Goal: Transaction & Acquisition: Purchase product/service

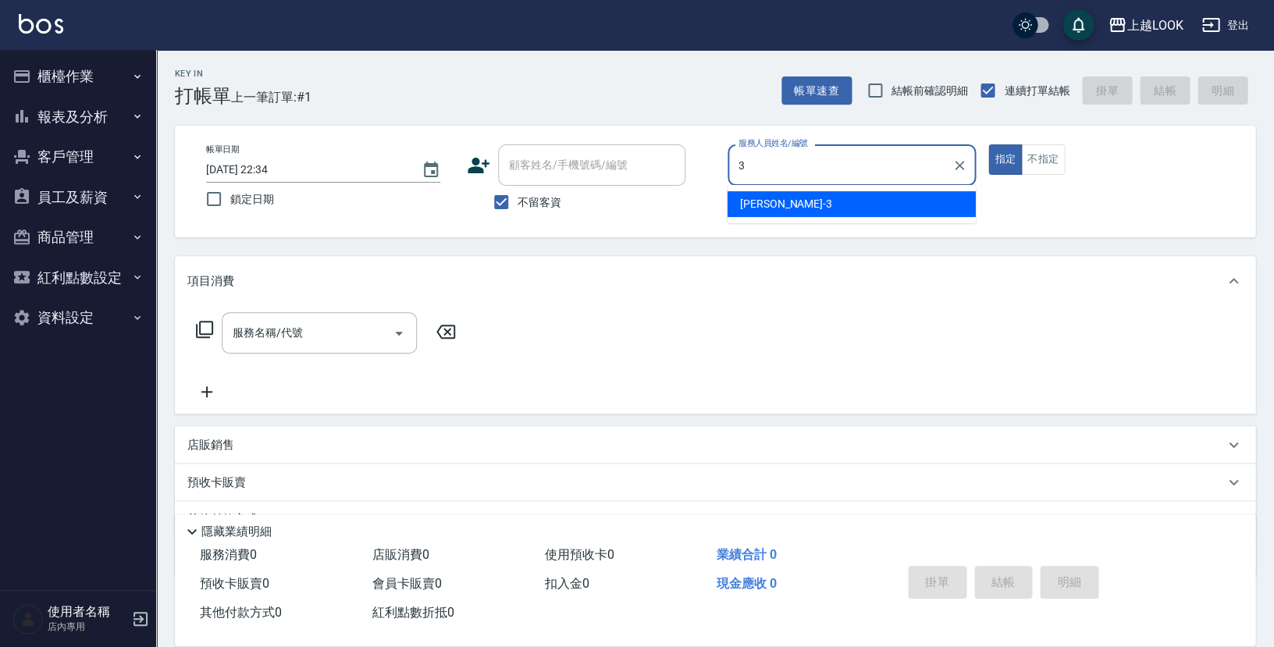
type input "[PERSON_NAME]-3"
type button "true"
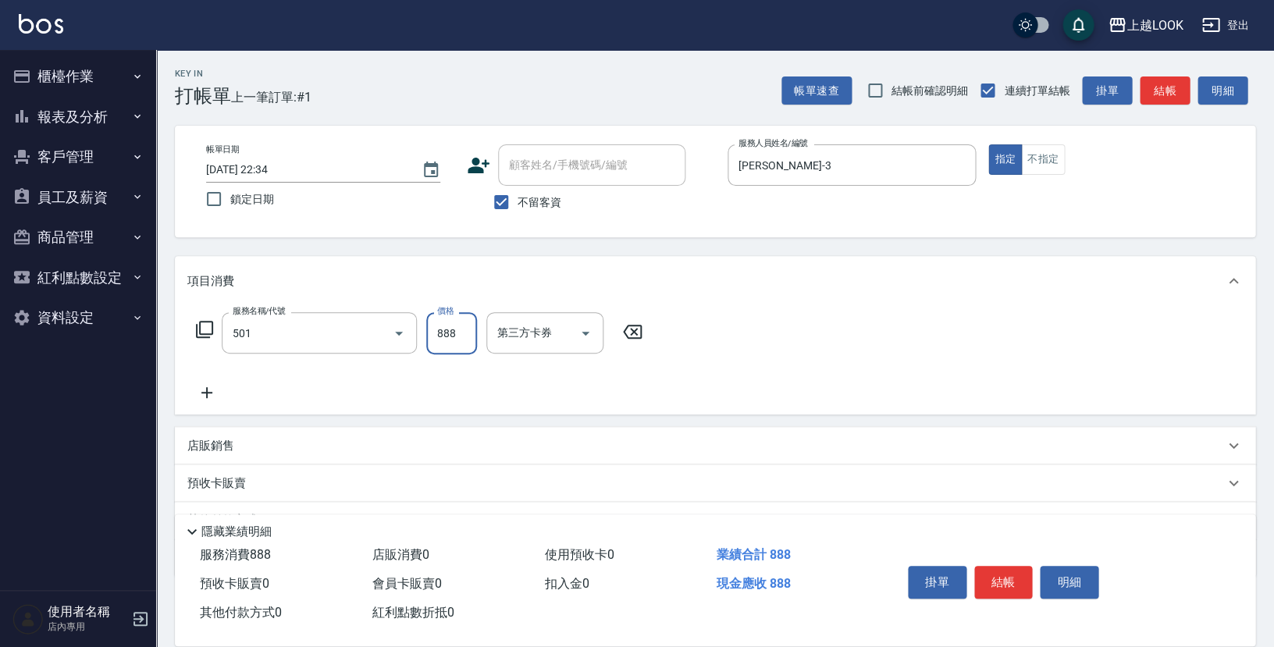
type input "一般染髮(改金額)(501)"
type input "2800"
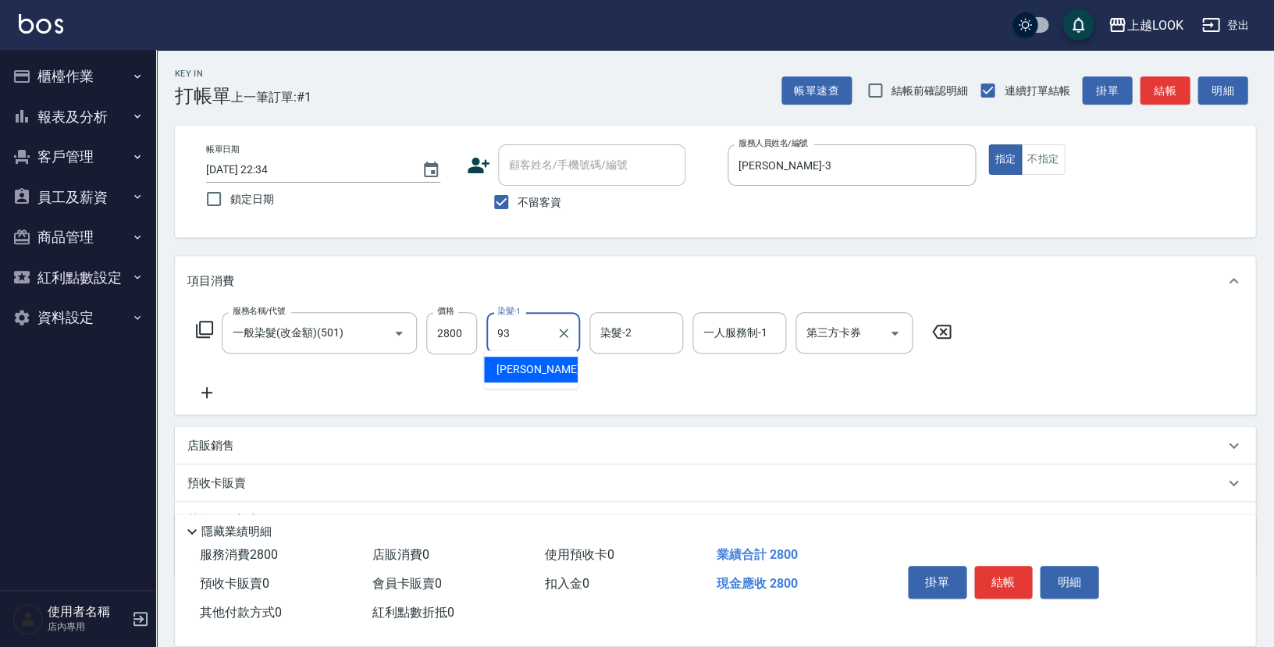
type input "[PERSON_NAME]-93"
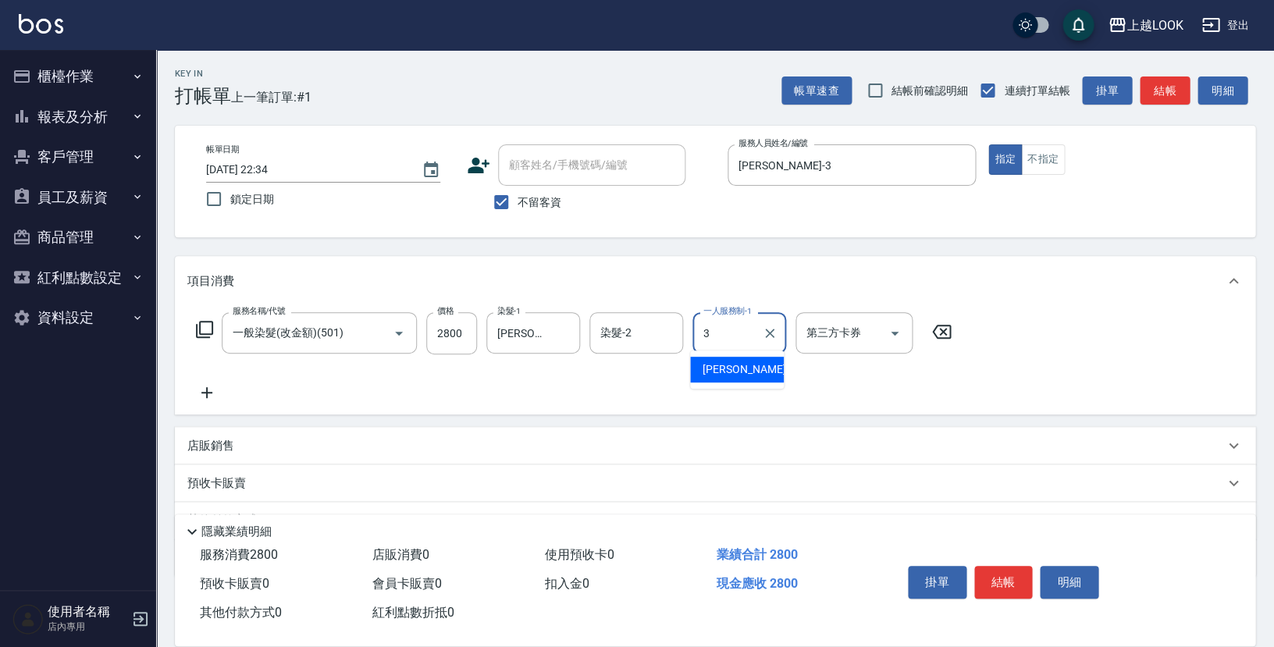
type input "[PERSON_NAME]-3"
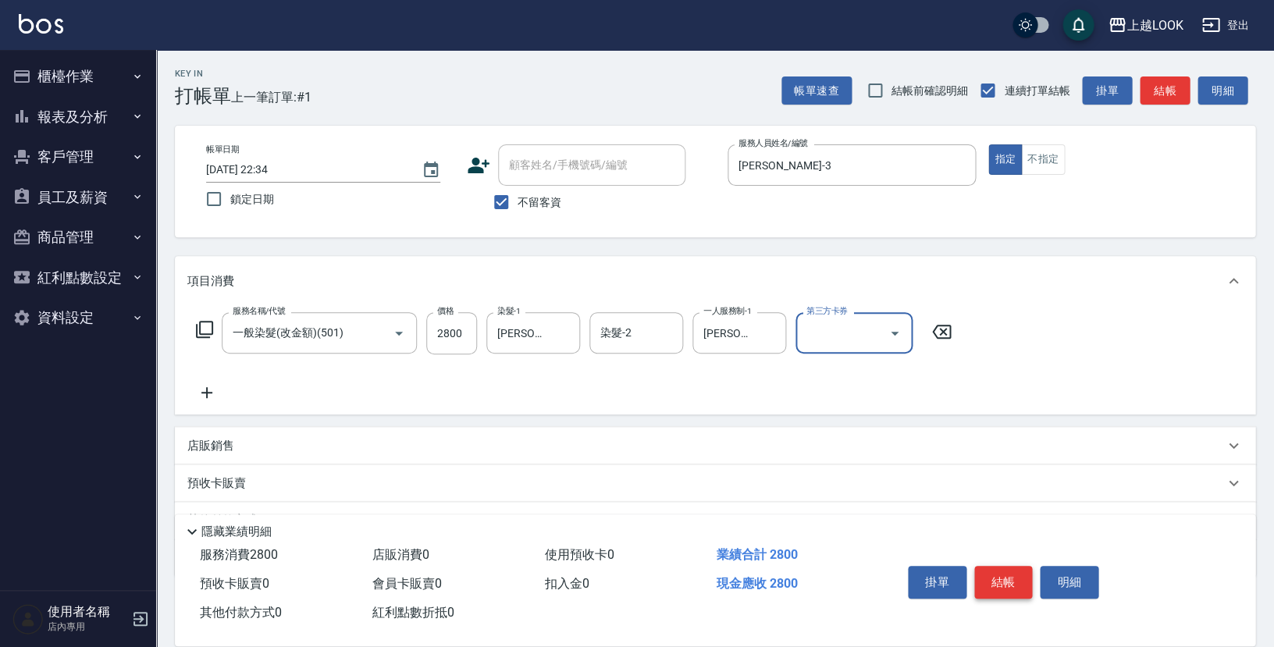
click at [1013, 575] on button "結帳" at bounding box center [1003, 582] width 59 height 33
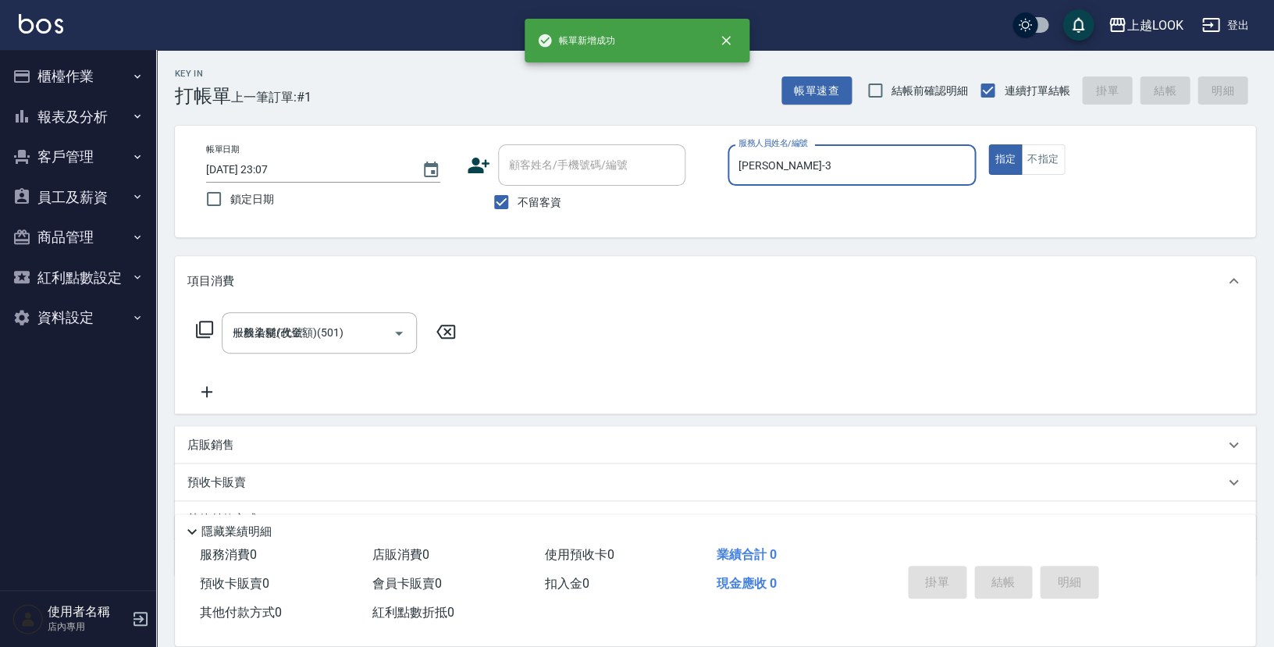
type input "[DATE] 23:07"
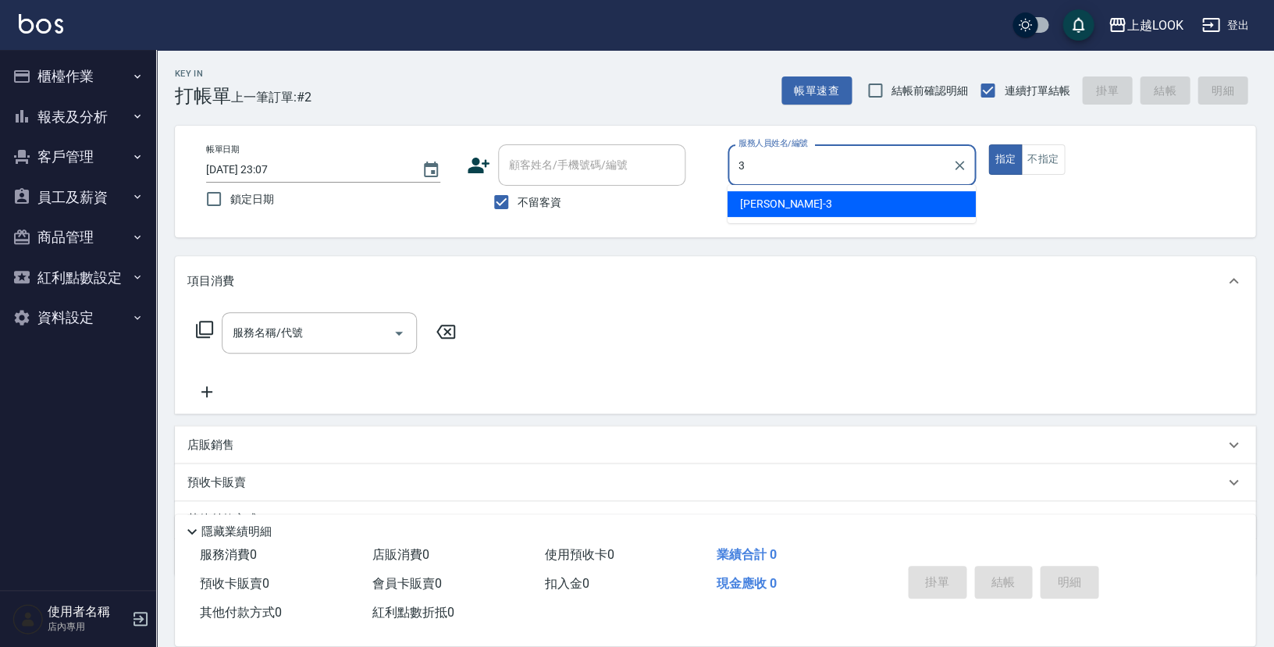
type input "[PERSON_NAME]-3"
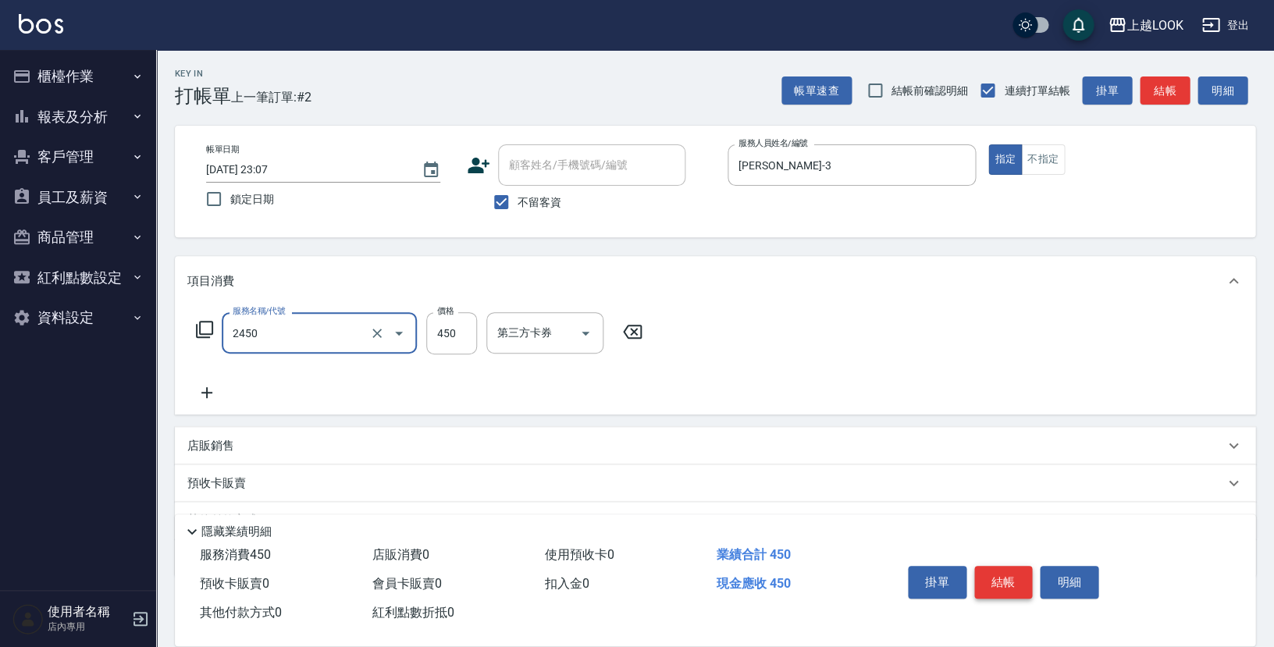
type input "C剪髮套餐(2450)"
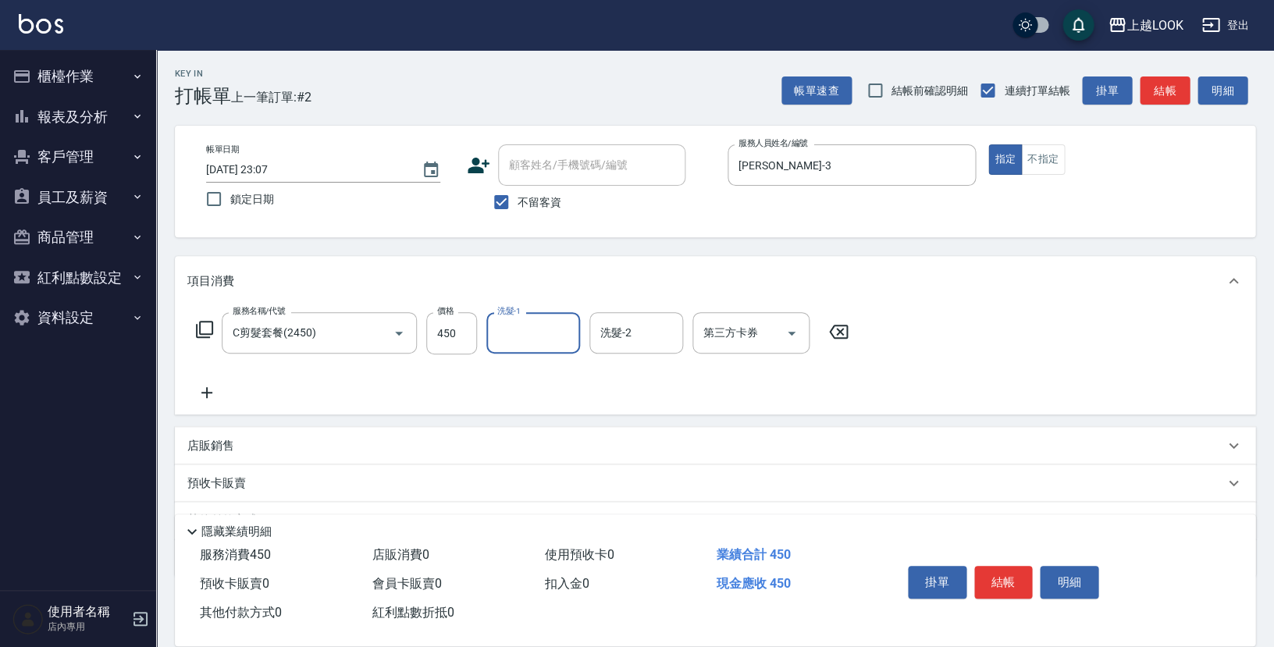
drag, startPoint x: 987, startPoint y: 573, endPoint x: 1008, endPoint y: 575, distance: 21.2
click at [987, 573] on button "結帳" at bounding box center [1003, 582] width 59 height 33
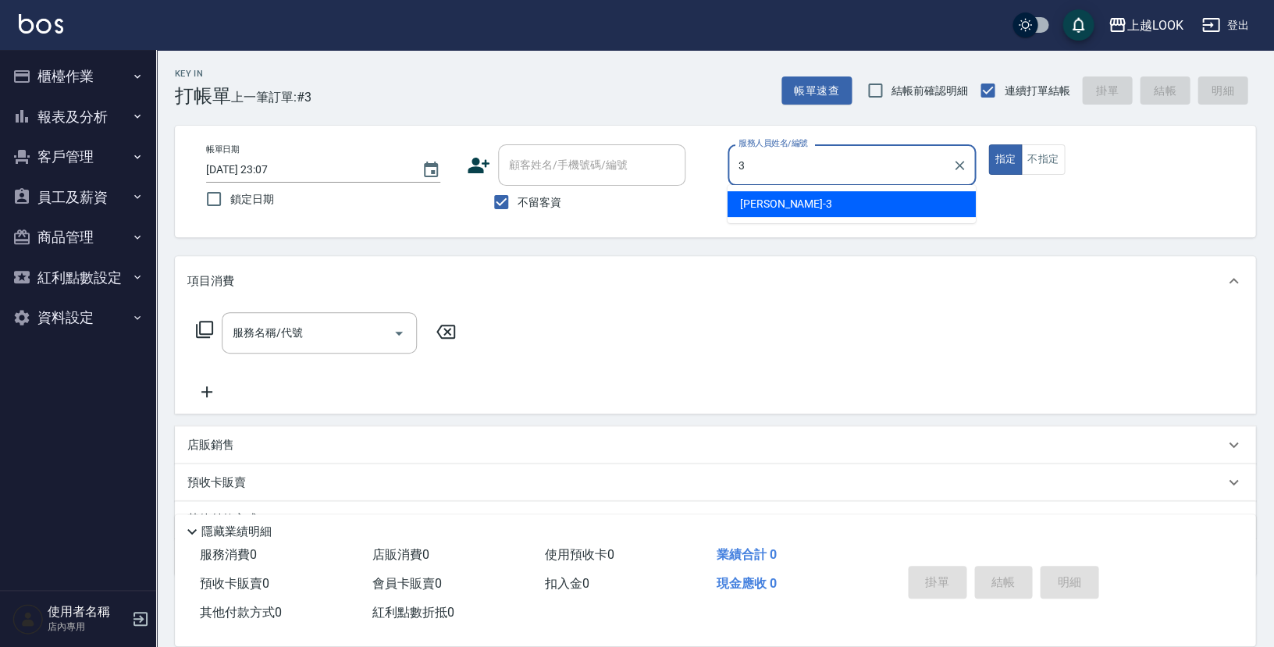
type input "[PERSON_NAME]-3"
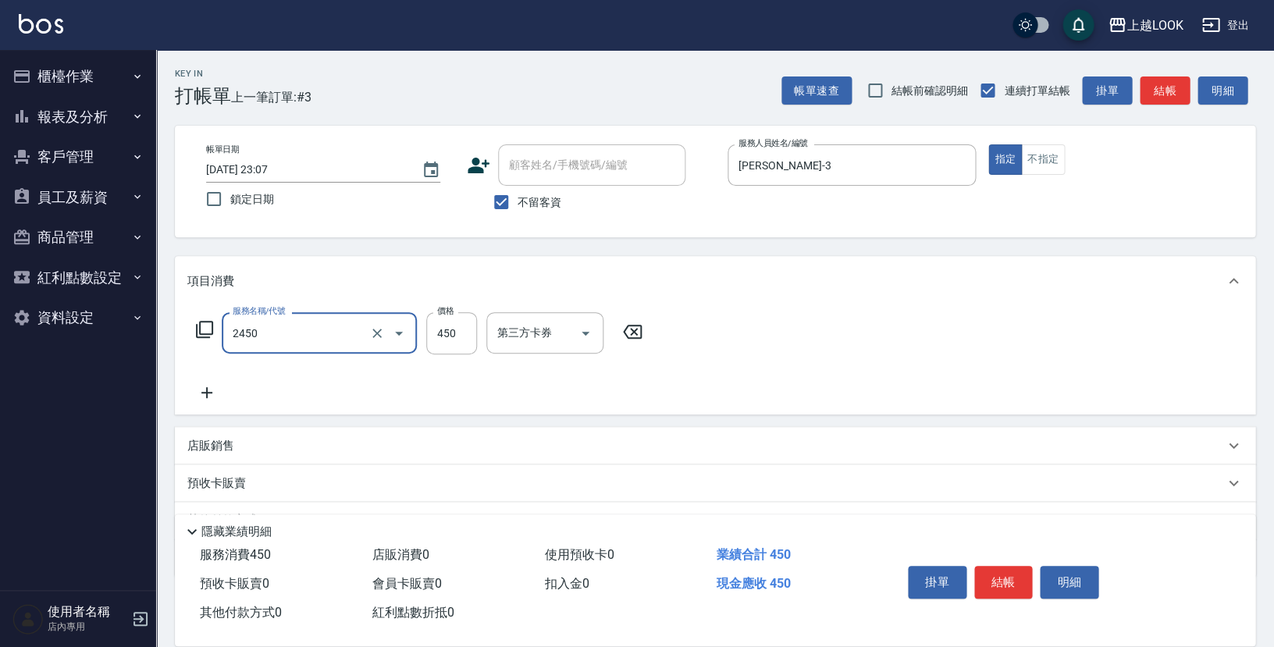
type input "C剪髮套餐(2450)"
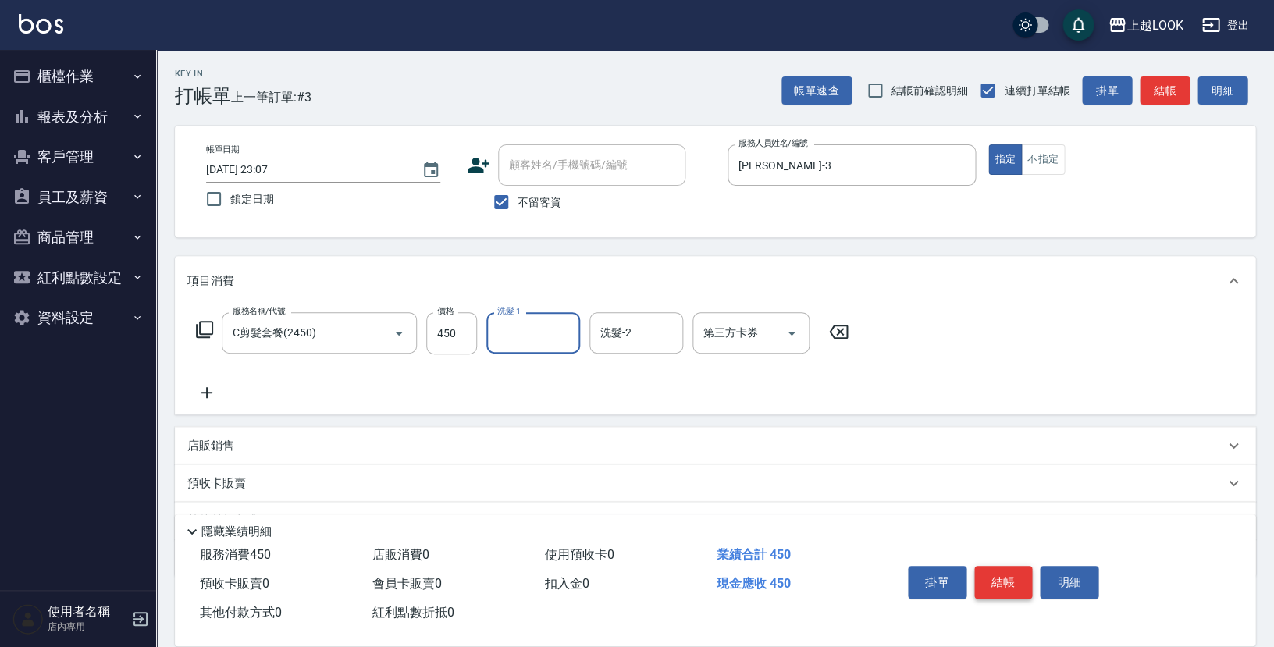
click at [1009, 568] on button "結帳" at bounding box center [1003, 582] width 59 height 33
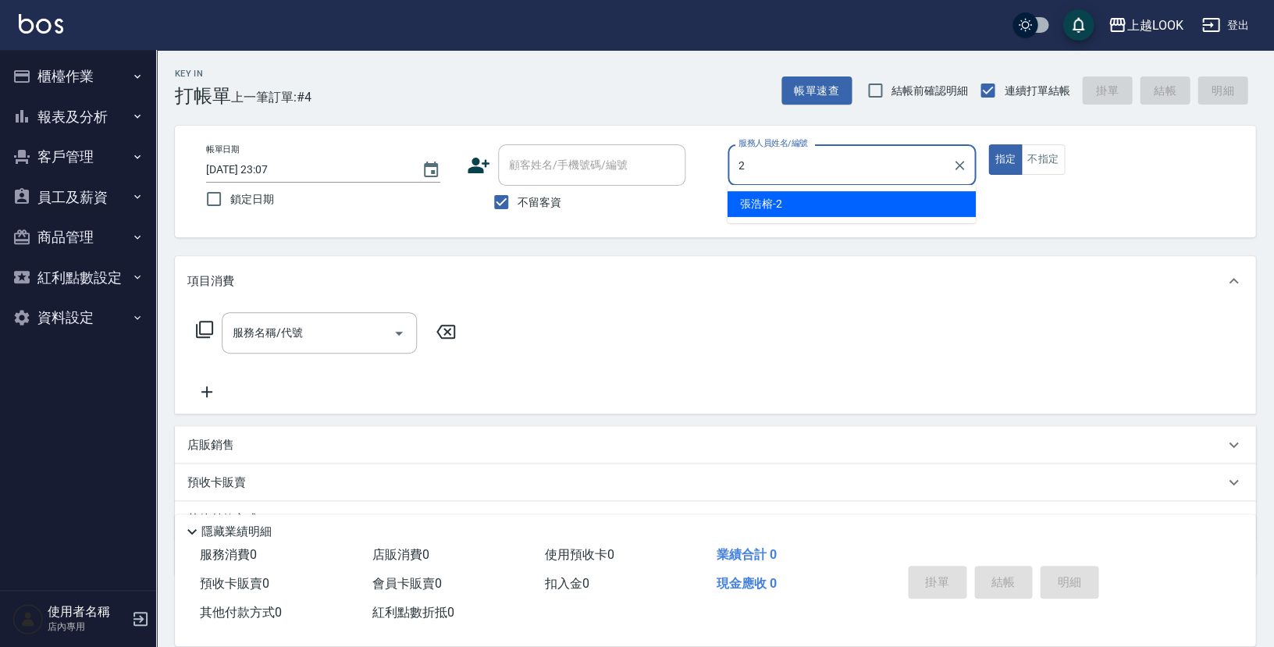
type input "張浩榕-2"
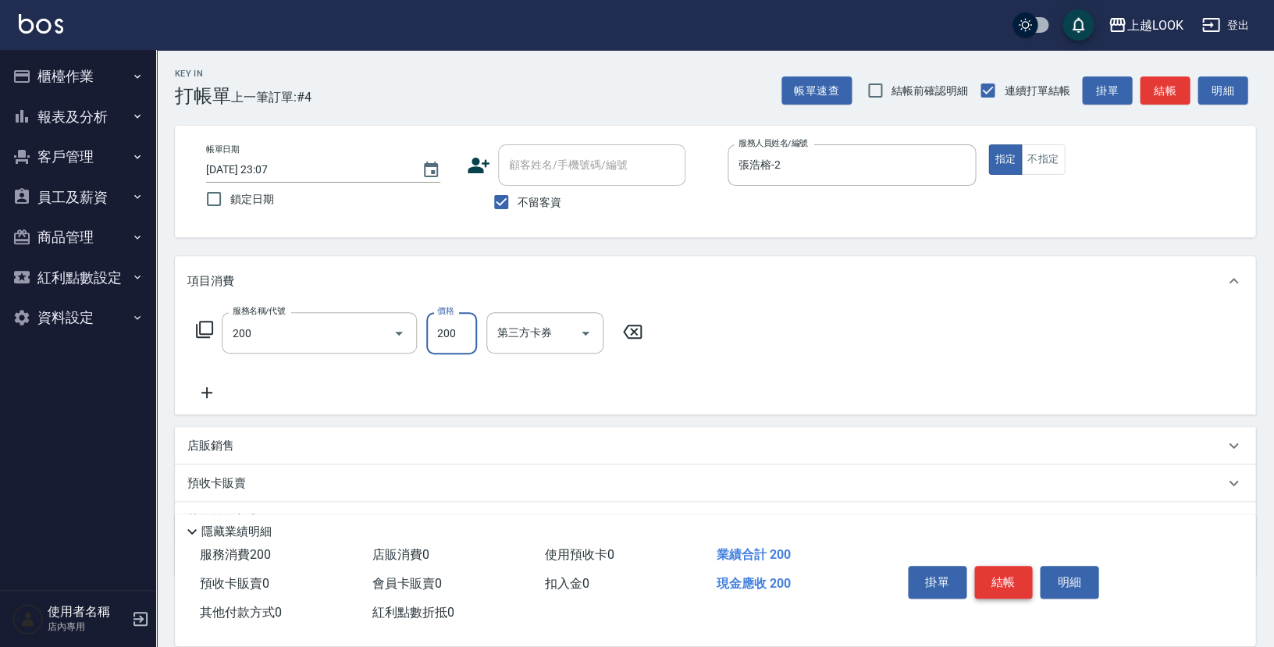
type input "剪髮(200)"
type input "250"
click at [583, 332] on icon "Open" at bounding box center [586, 334] width 8 height 4
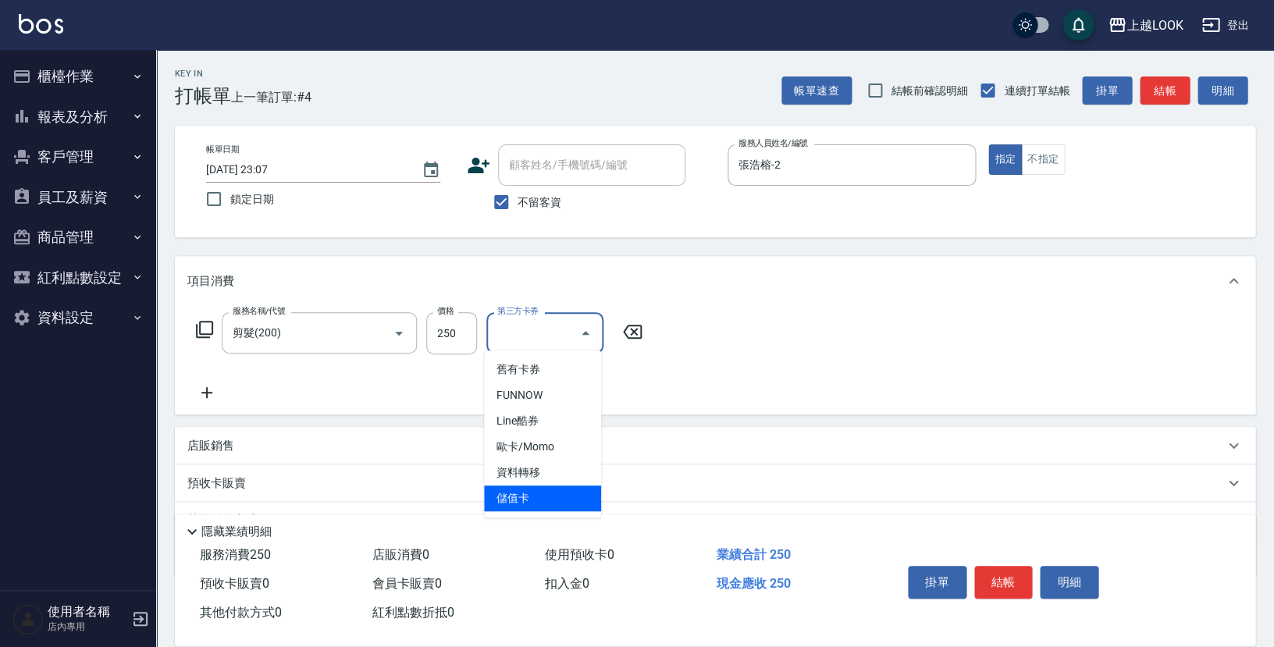
click at [566, 490] on span "儲值卡" at bounding box center [542, 499] width 117 height 26
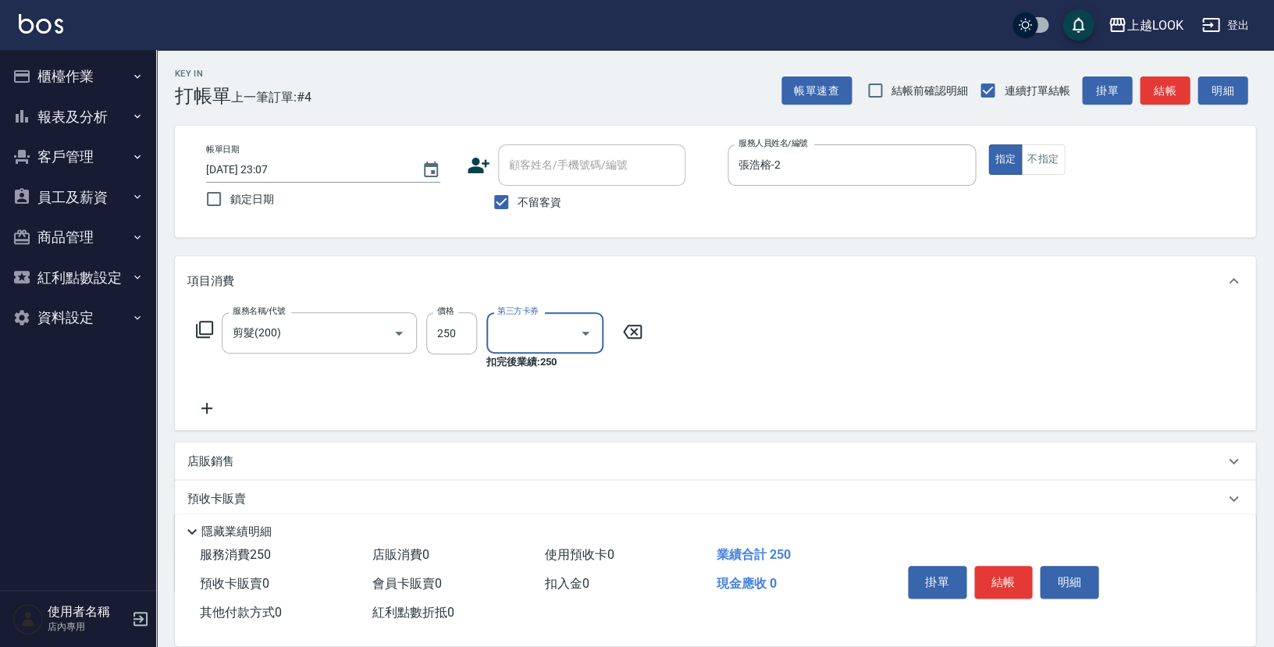
type input "儲值卡"
click at [1002, 577] on button "結帳" at bounding box center [1003, 582] width 59 height 33
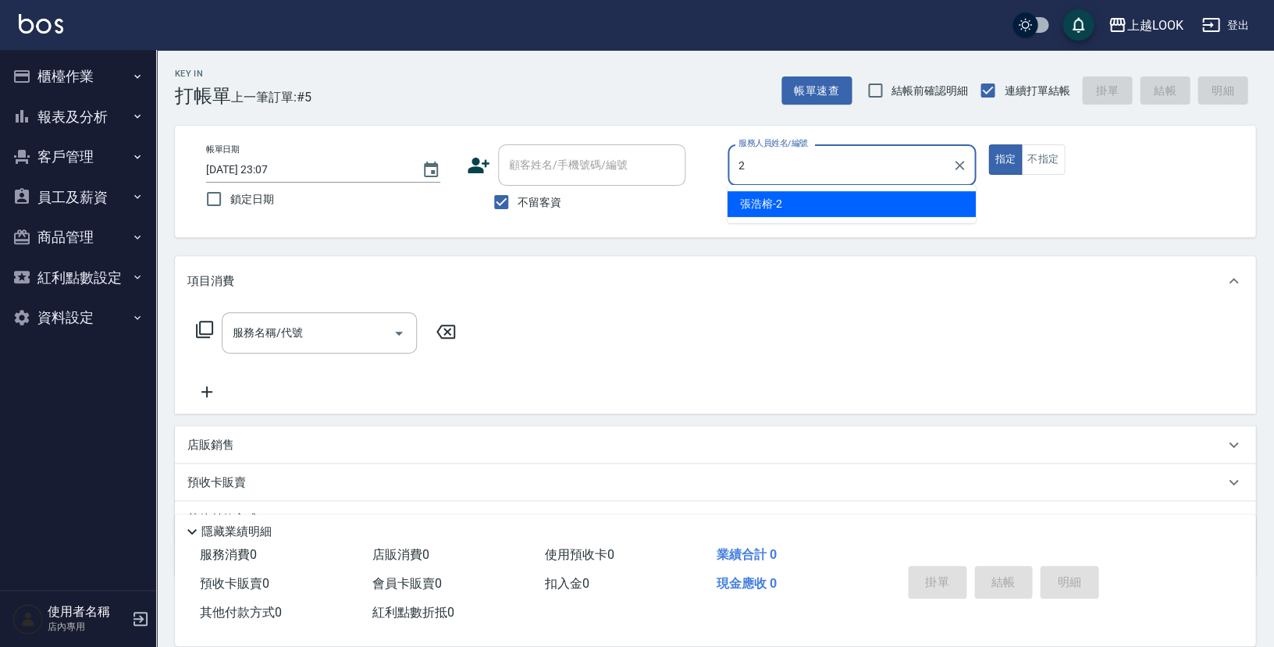
type input "張浩榕-2"
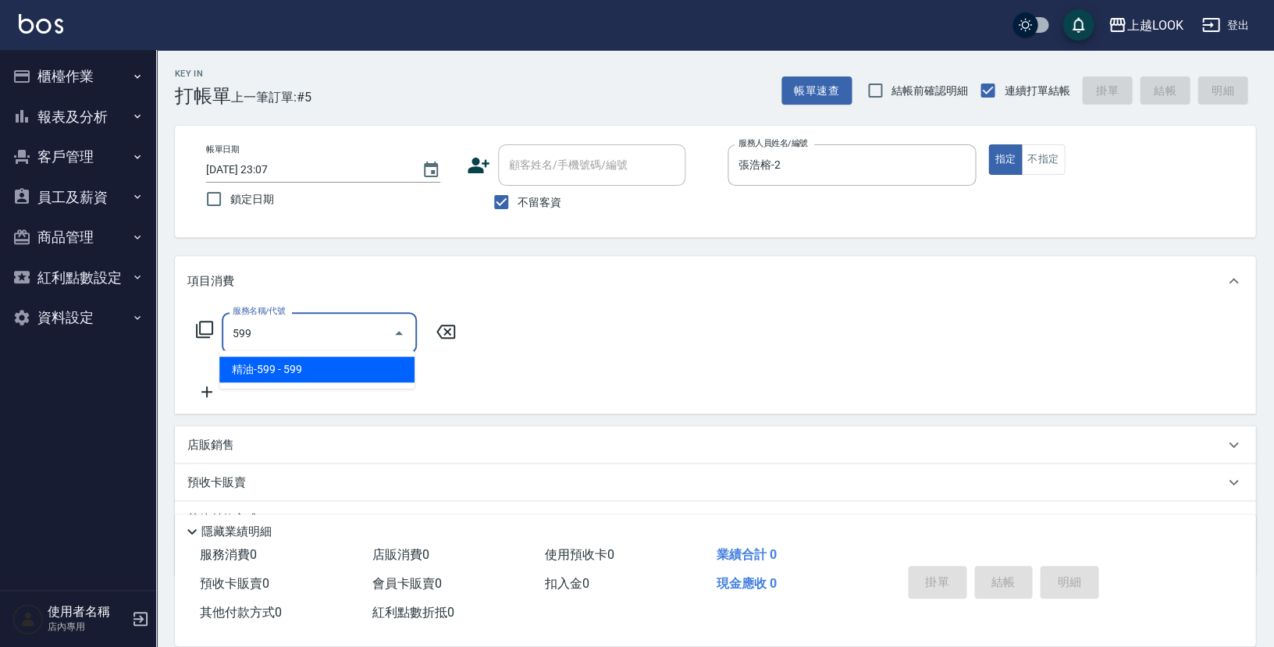
type input "精油-599(0599)"
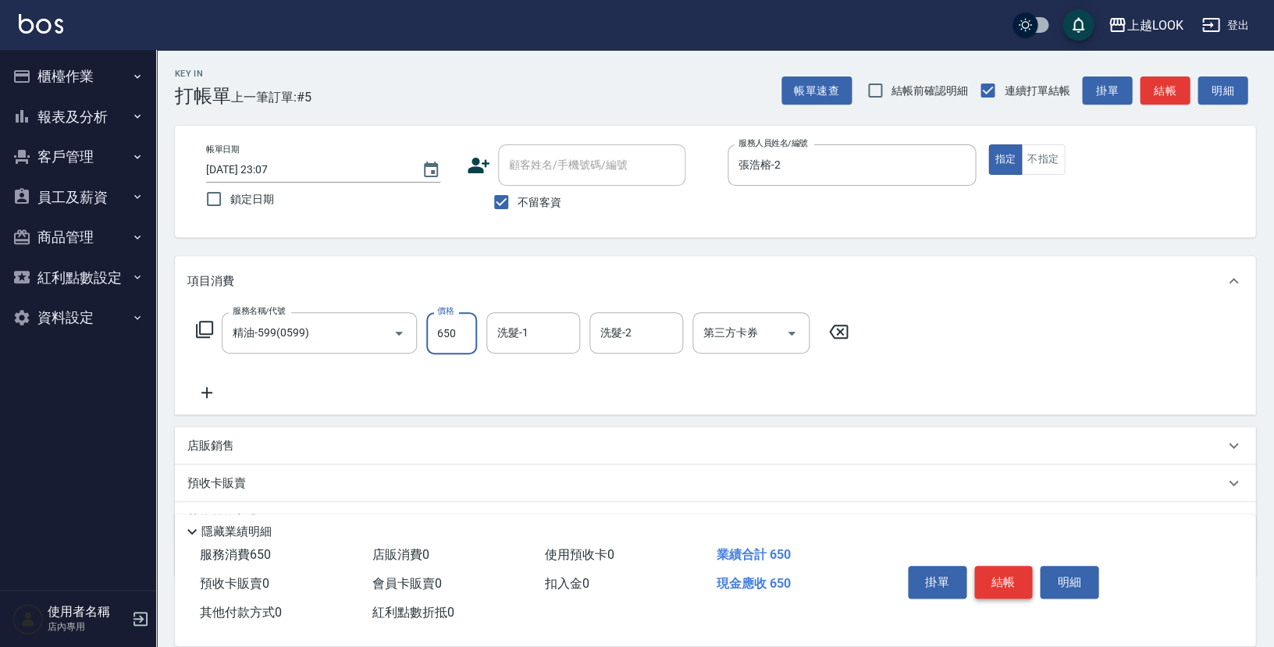
type input "650"
click at [999, 587] on button "結帳" at bounding box center [1003, 582] width 59 height 33
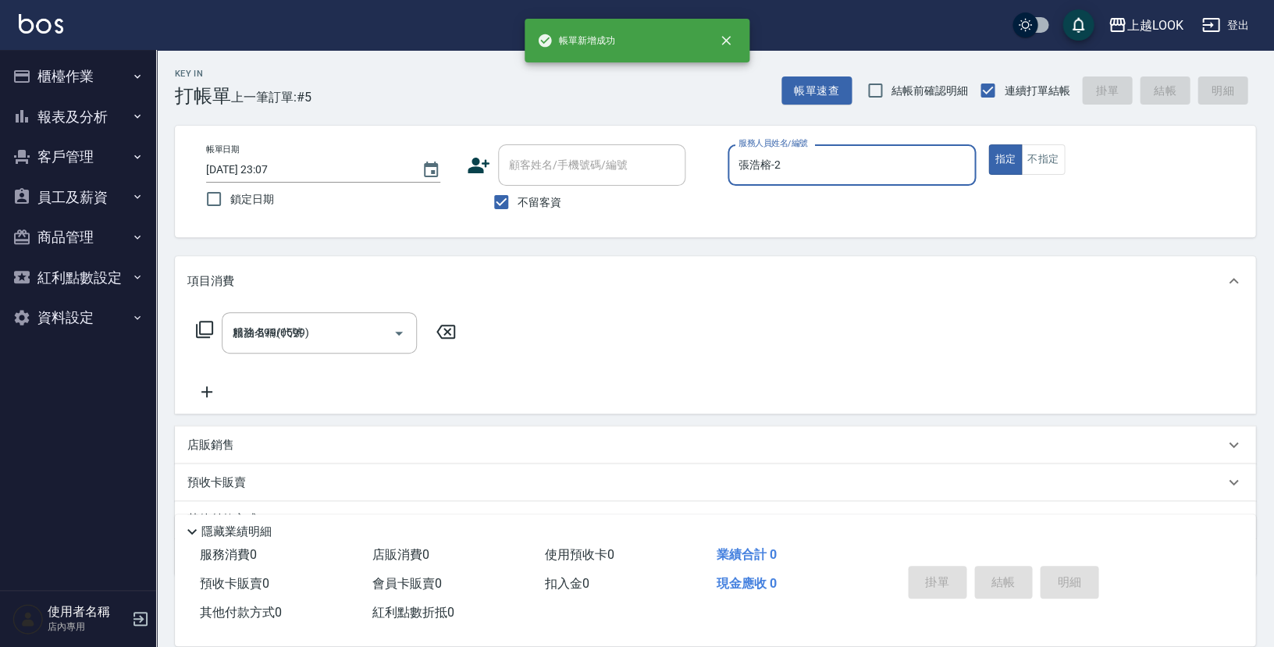
type input "[DATE] 23:08"
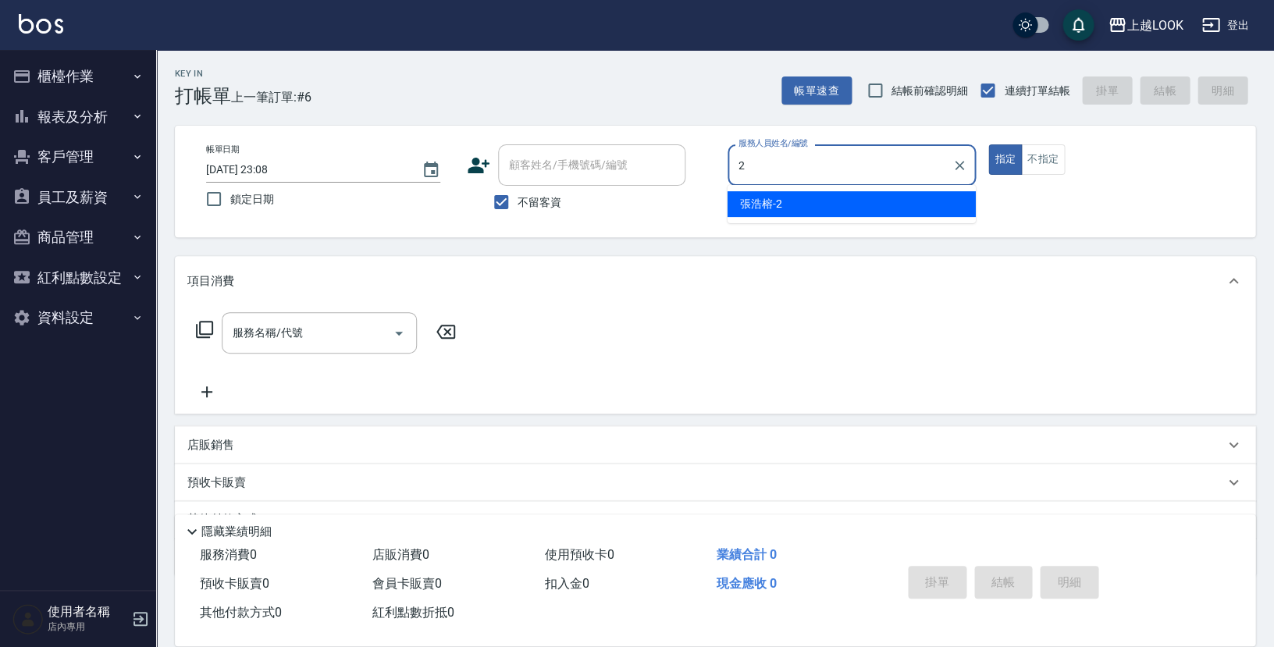
type input "張浩榕-2"
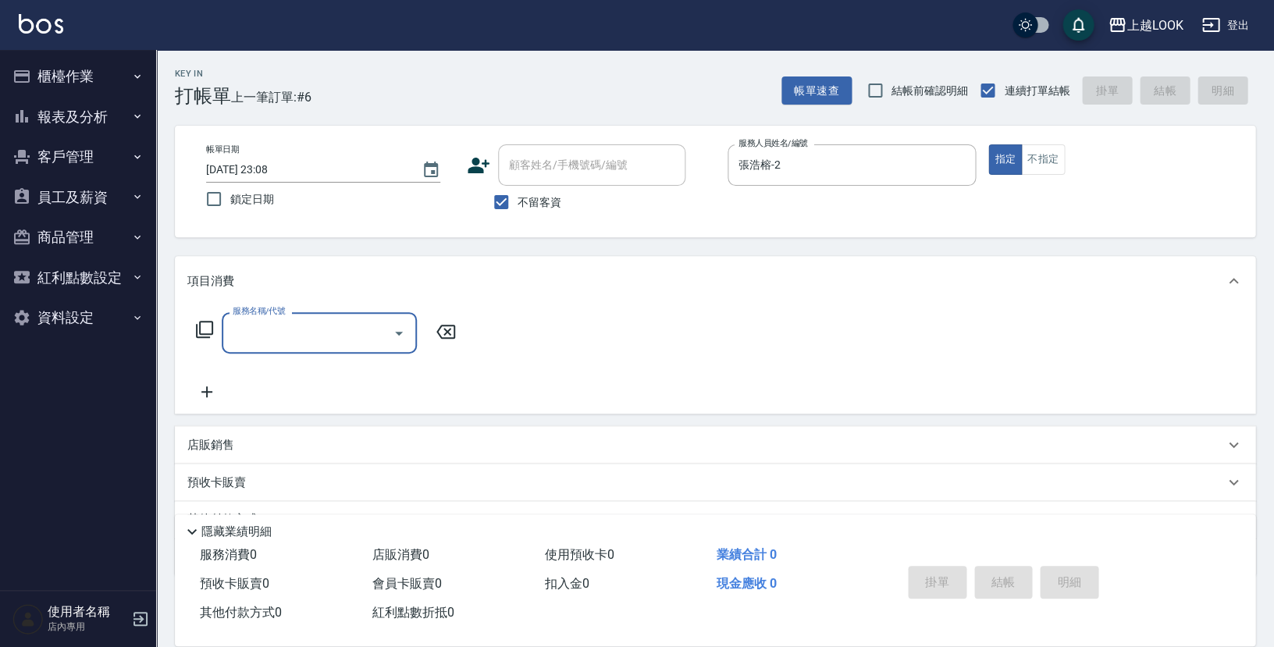
click at [206, 329] on icon at bounding box center [204, 329] width 17 height 17
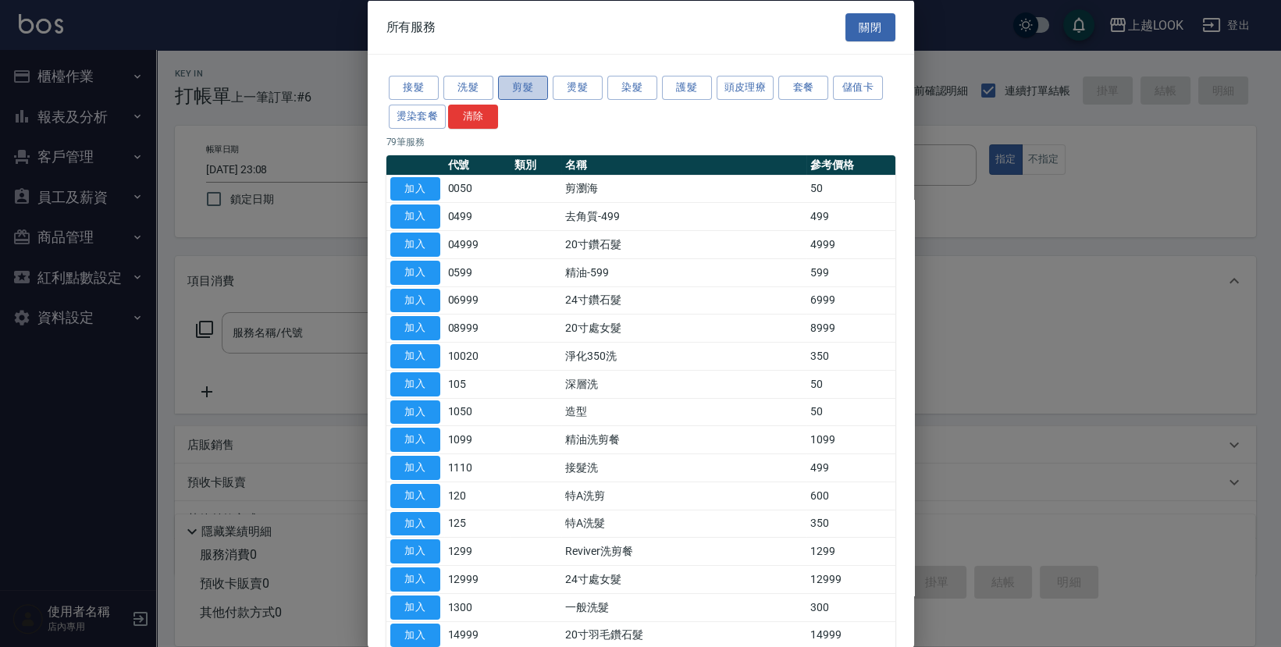
click at [534, 88] on button "剪髮" at bounding box center [523, 88] width 50 height 24
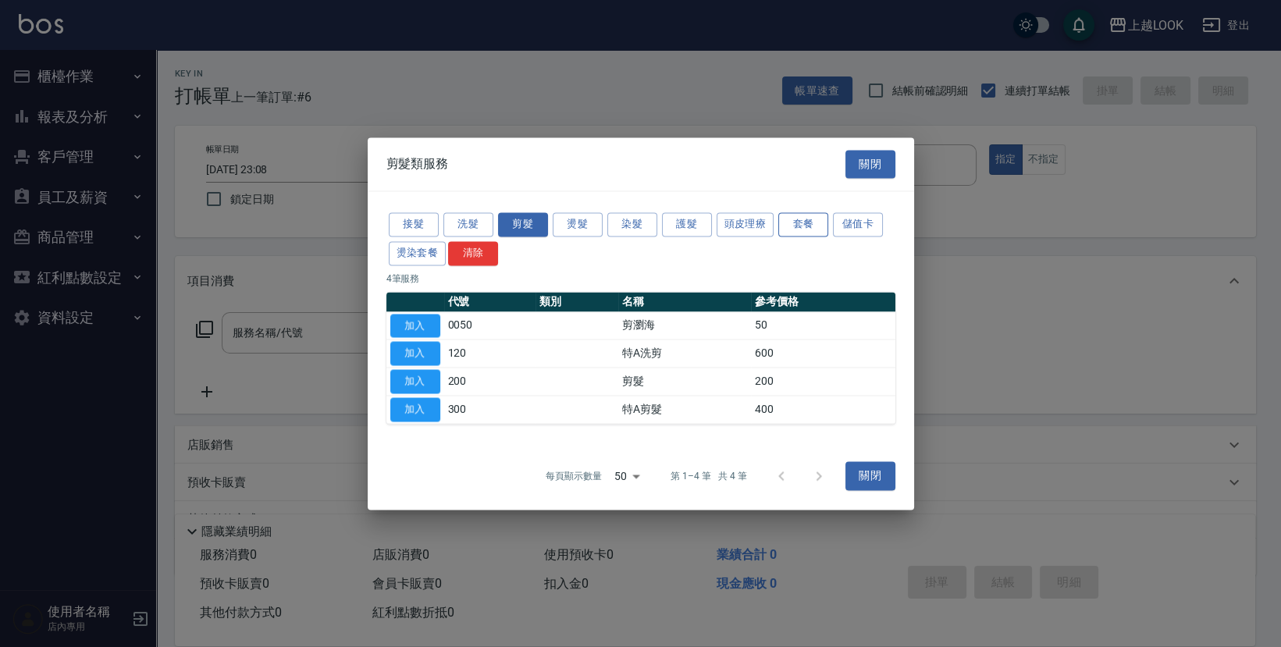
click at [807, 225] on button "套餐" at bounding box center [803, 224] width 50 height 24
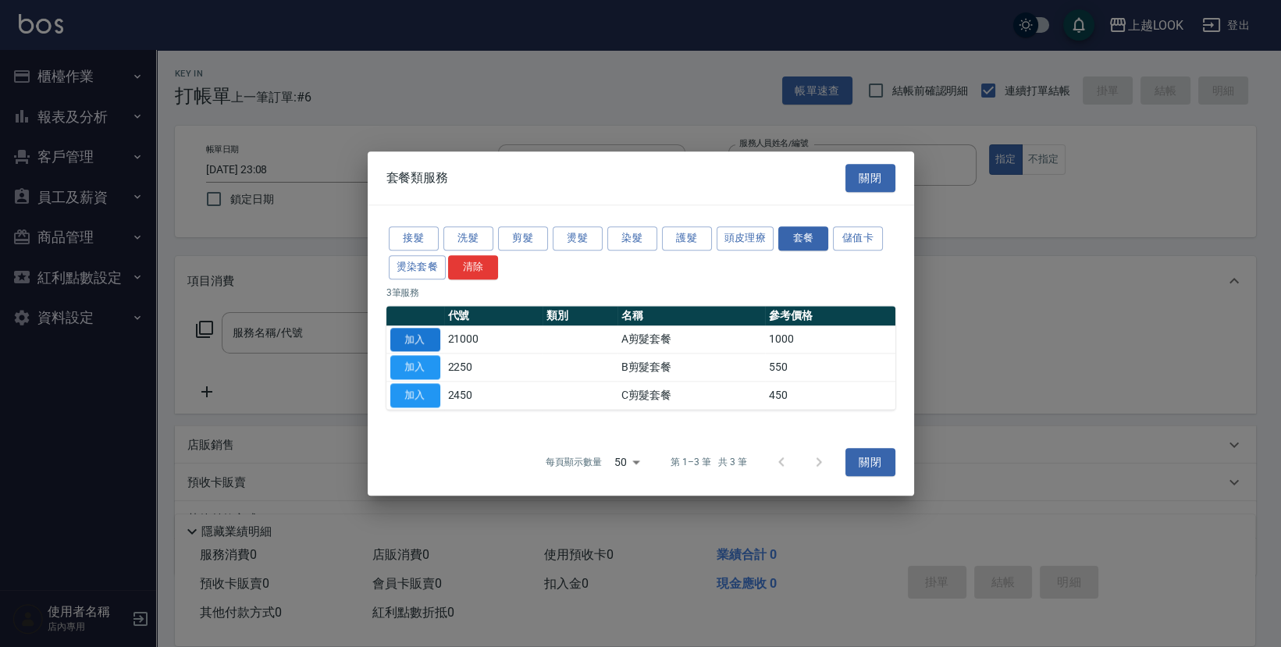
click at [434, 340] on button "加入" at bounding box center [415, 340] width 50 height 24
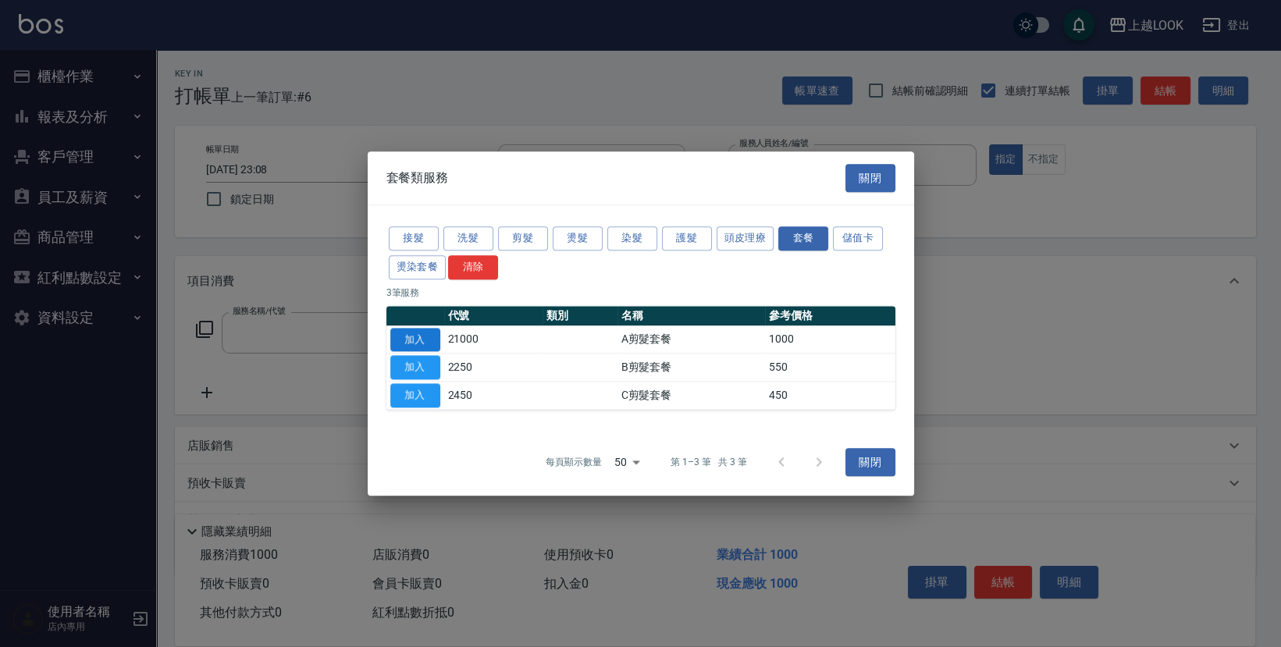
type input "A剪髮套餐(21000)"
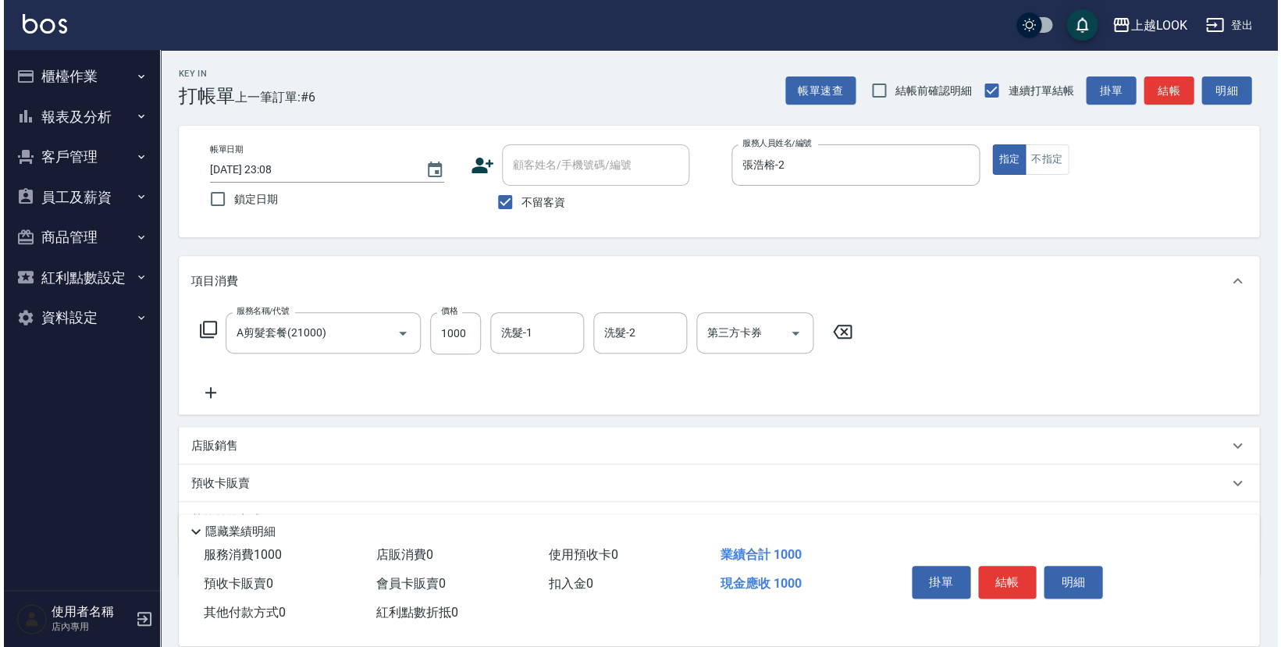
scroll to position [23, 0]
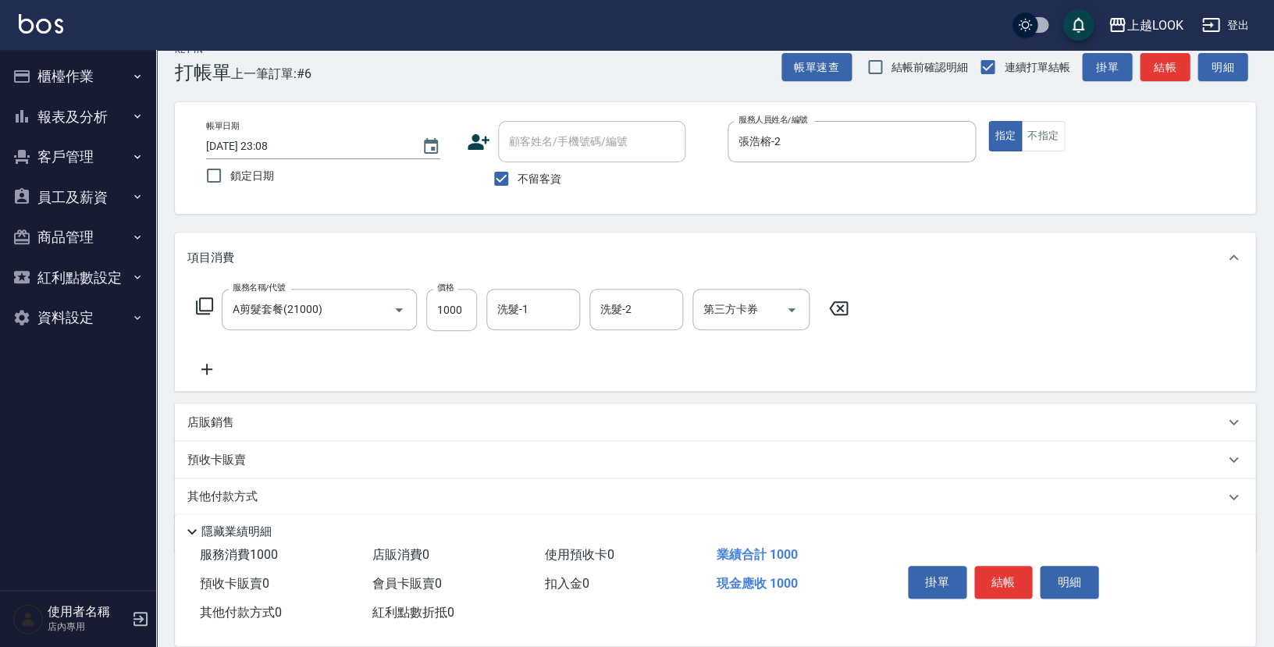
click at [224, 418] on p "店販銷售" at bounding box center [210, 422] width 47 height 16
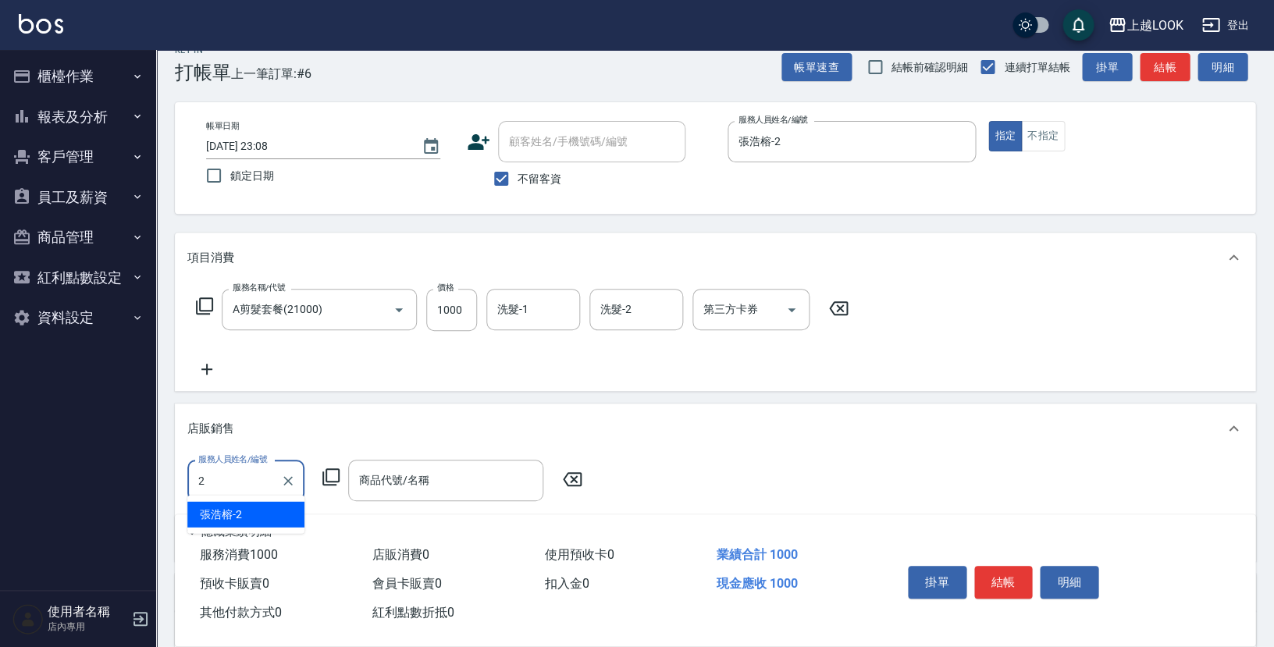
type input "張浩榕-2"
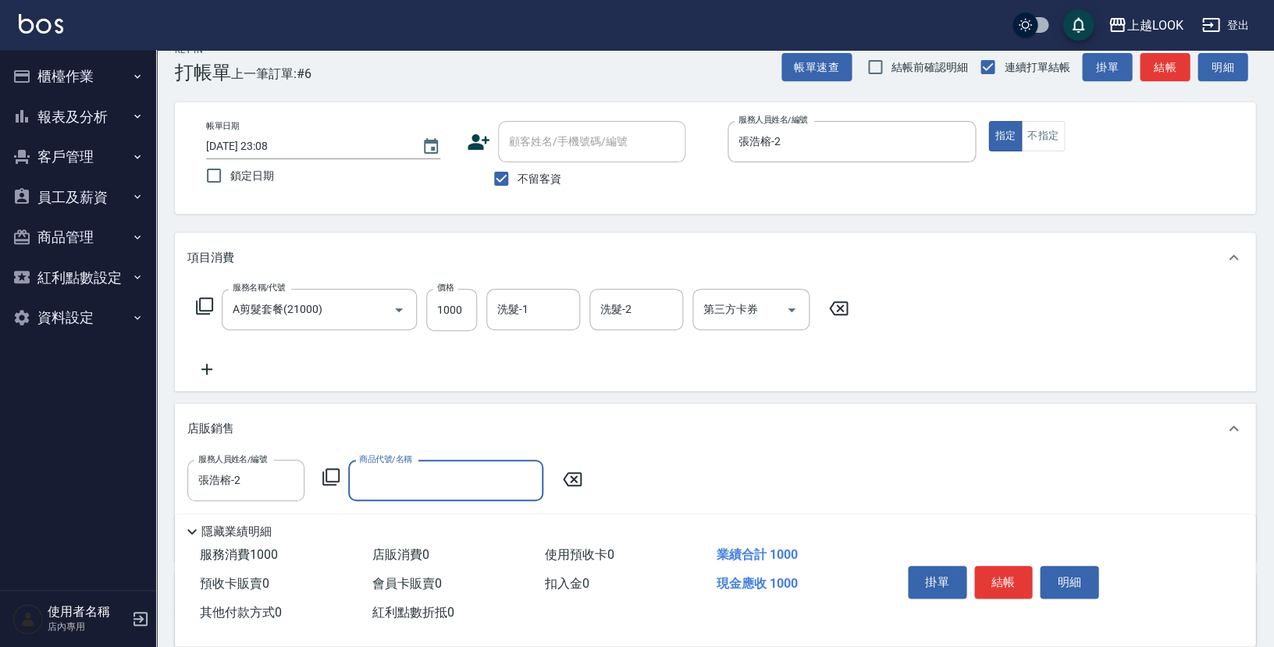
click at [330, 471] on icon at bounding box center [331, 477] width 19 height 19
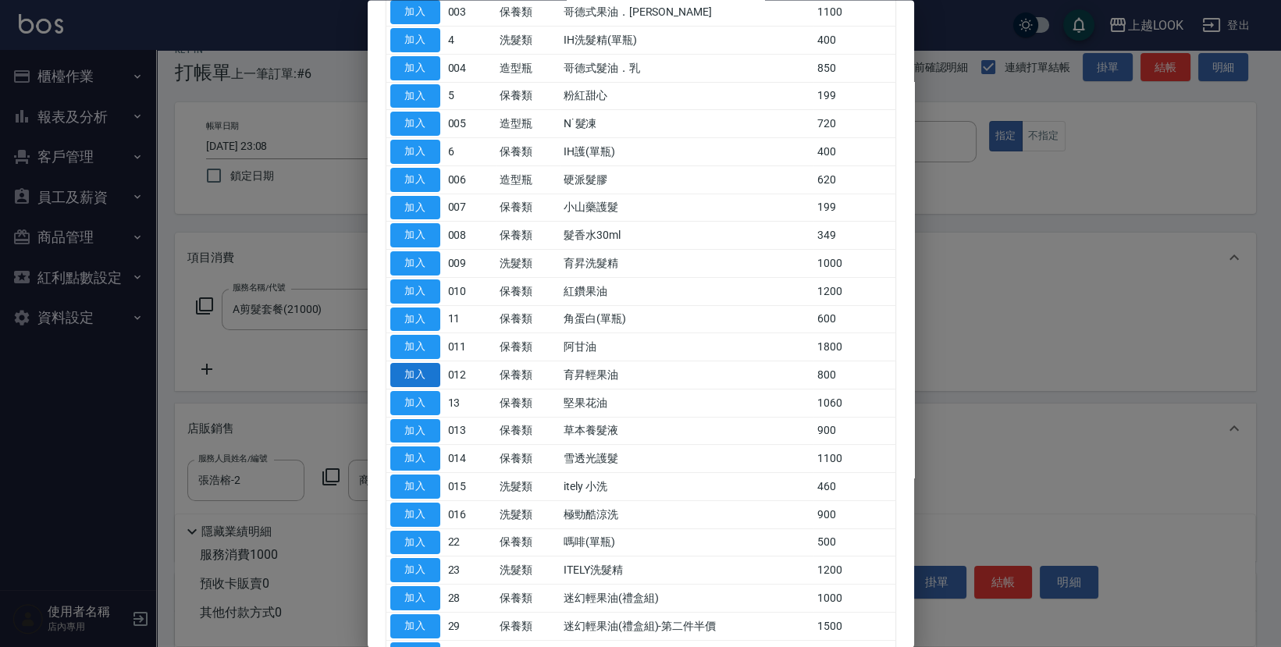
scroll to position [24, 0]
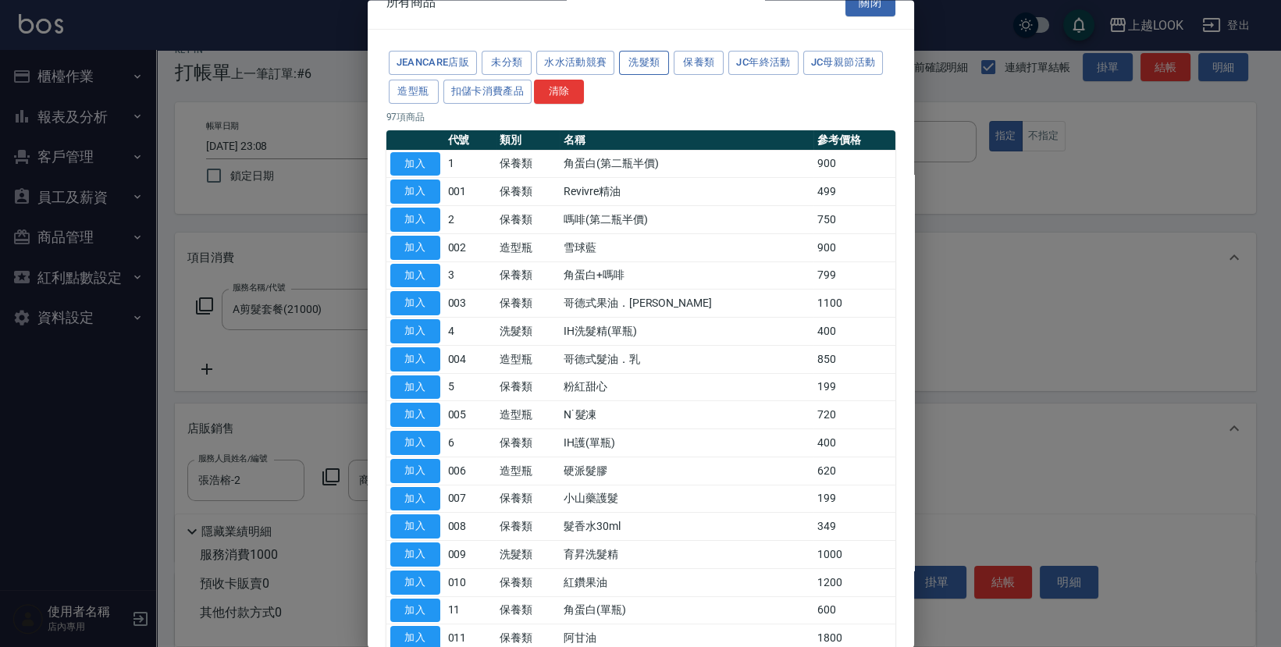
click at [642, 68] on button "洗髮類" at bounding box center [644, 64] width 50 height 24
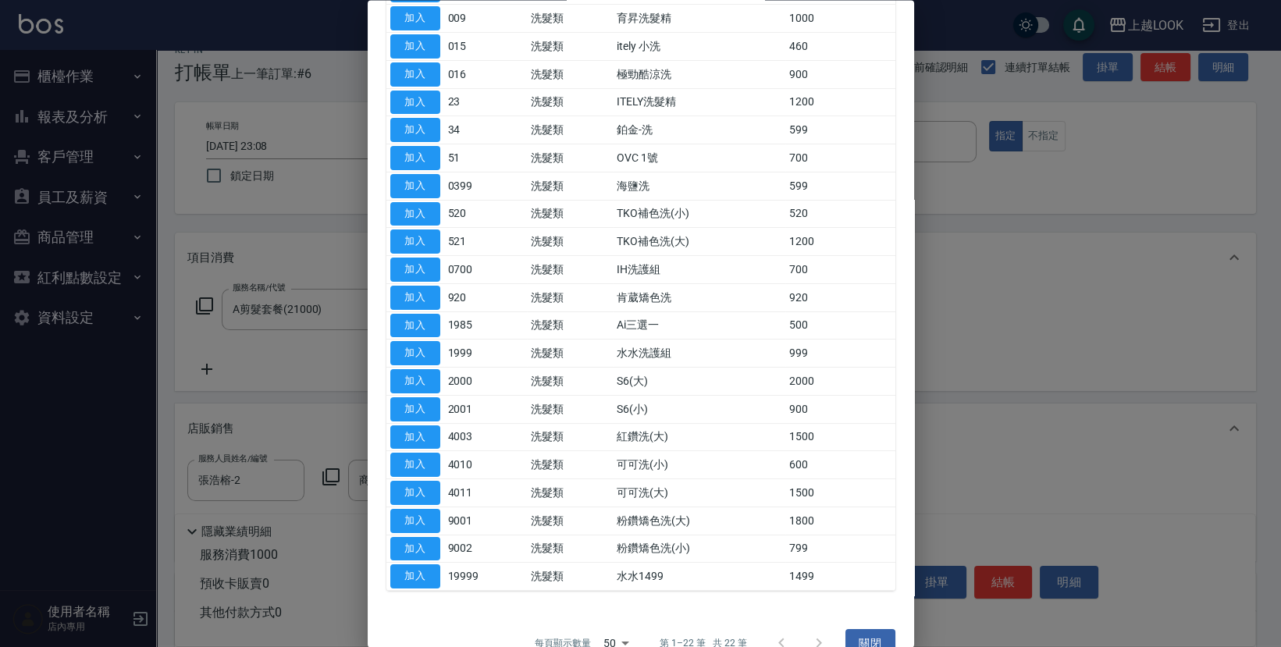
scroll to position [0, 0]
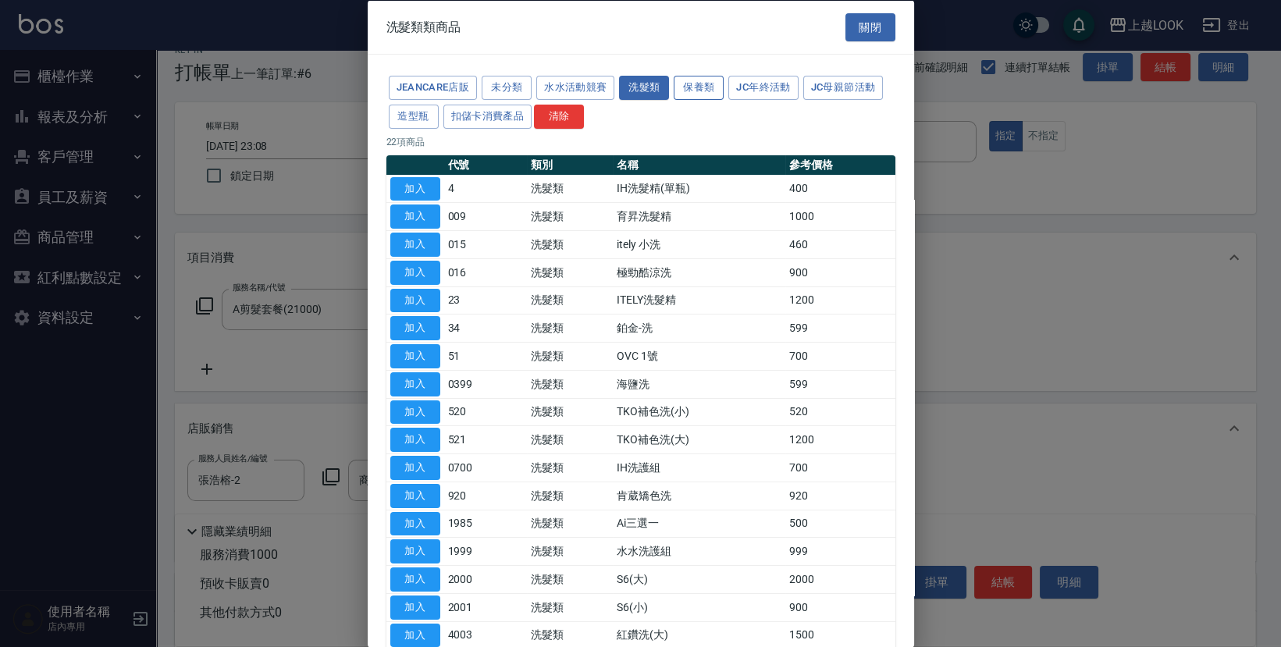
click at [703, 82] on button "保養類" at bounding box center [699, 88] width 50 height 24
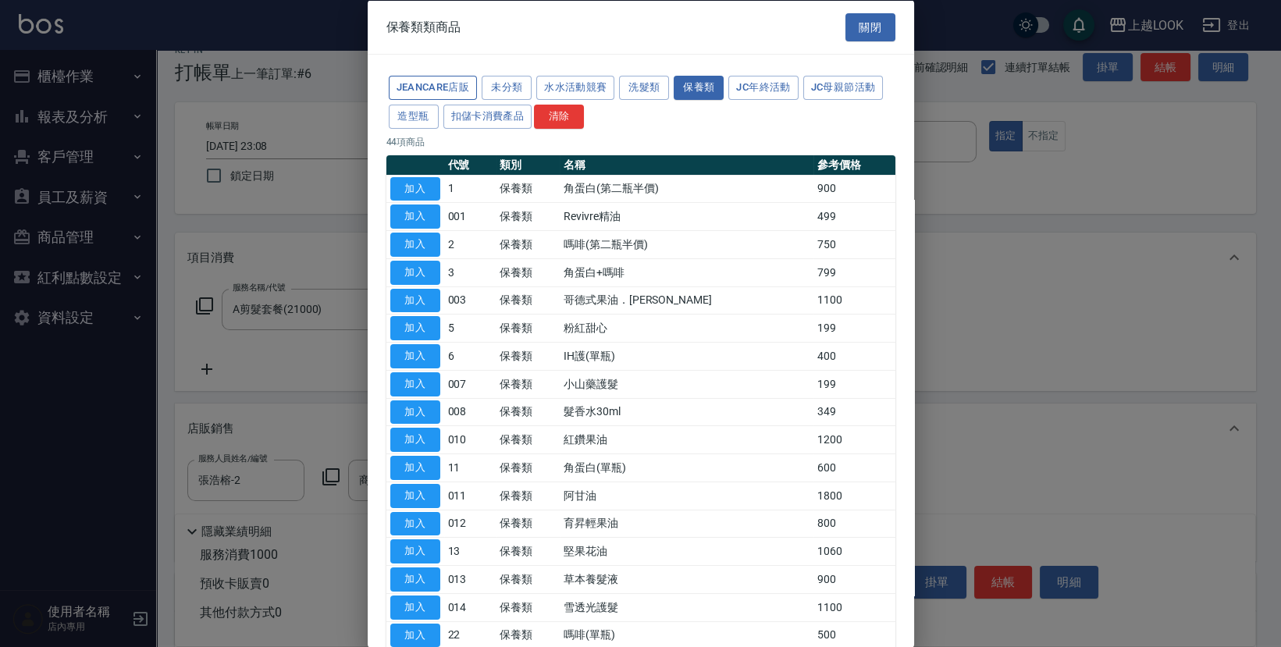
click at [443, 88] on button "JeanCare店販" at bounding box center [433, 88] width 89 height 24
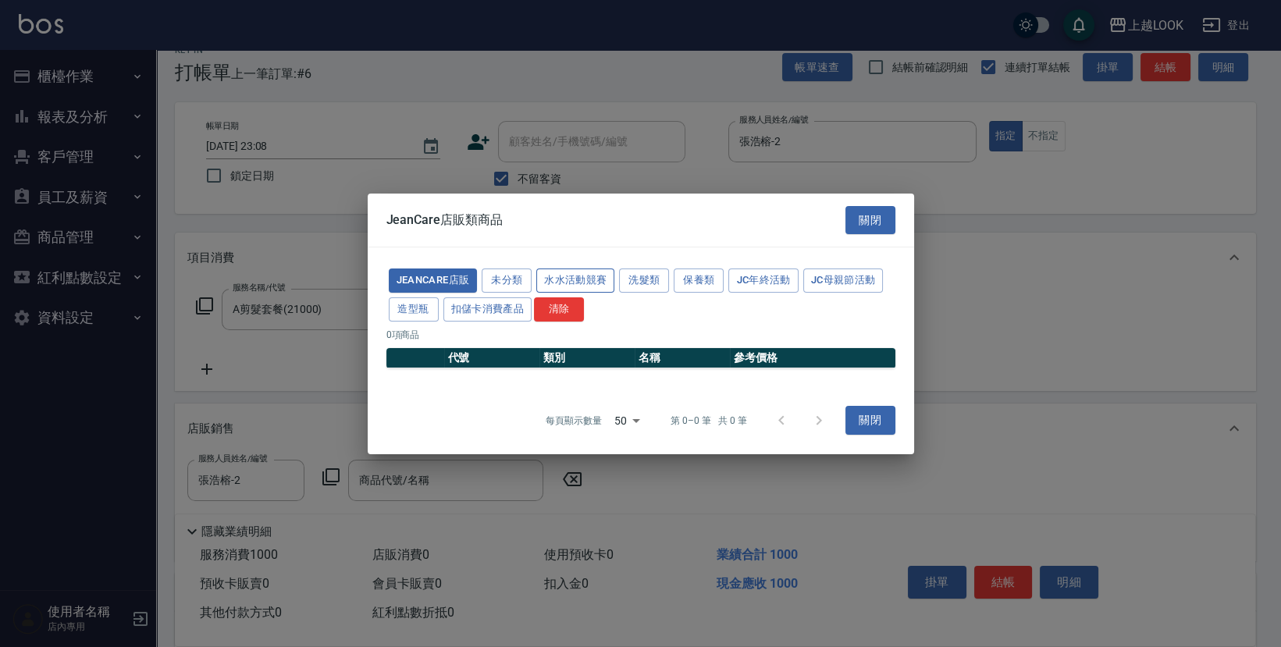
click at [606, 272] on button "水水活動競賽" at bounding box center [575, 281] width 78 height 24
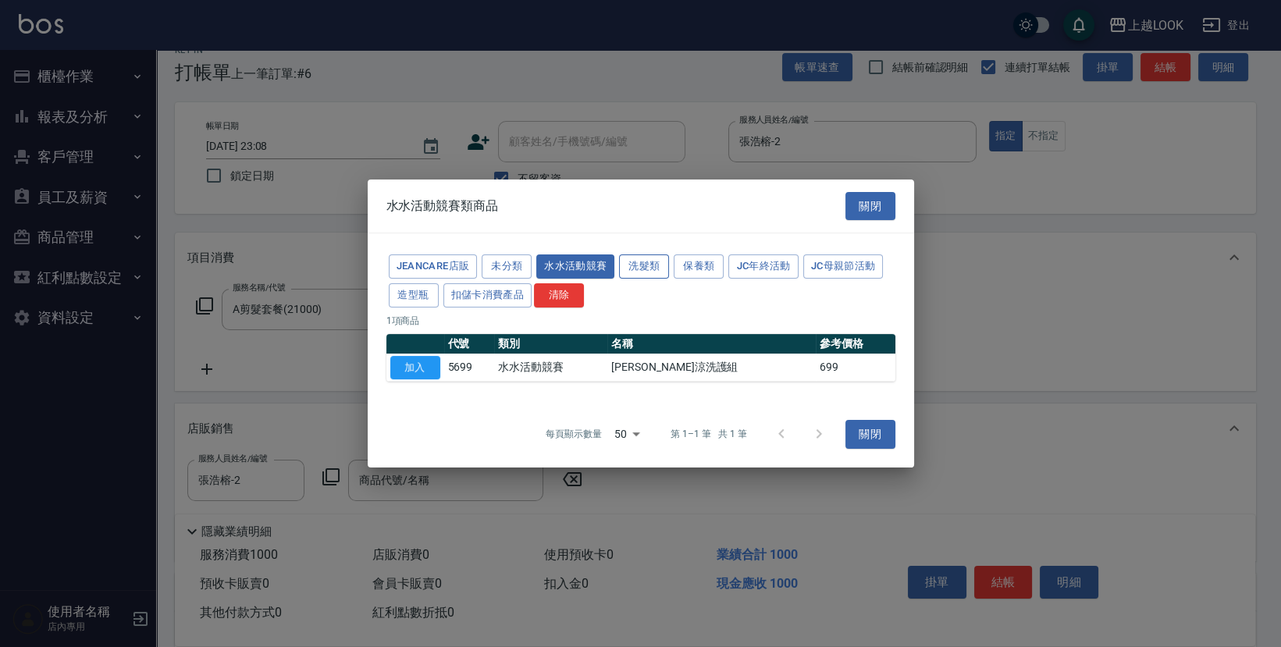
click at [631, 272] on button "洗髮類" at bounding box center [644, 266] width 50 height 24
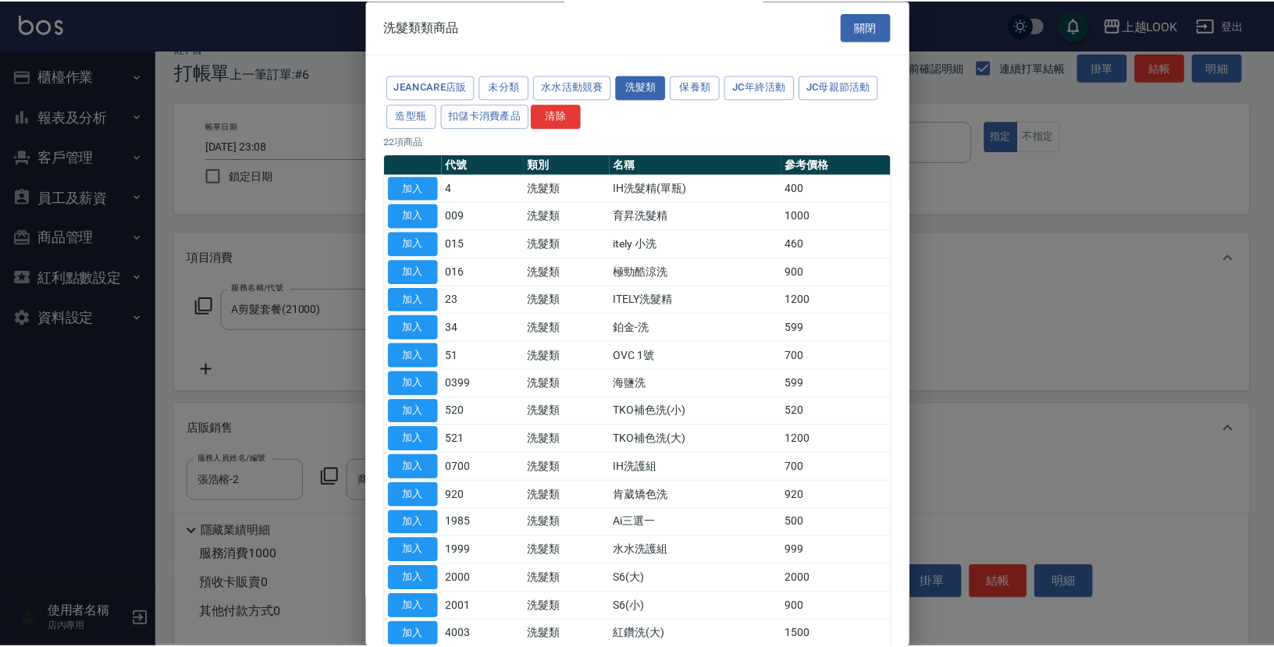
scroll to position [102, 0]
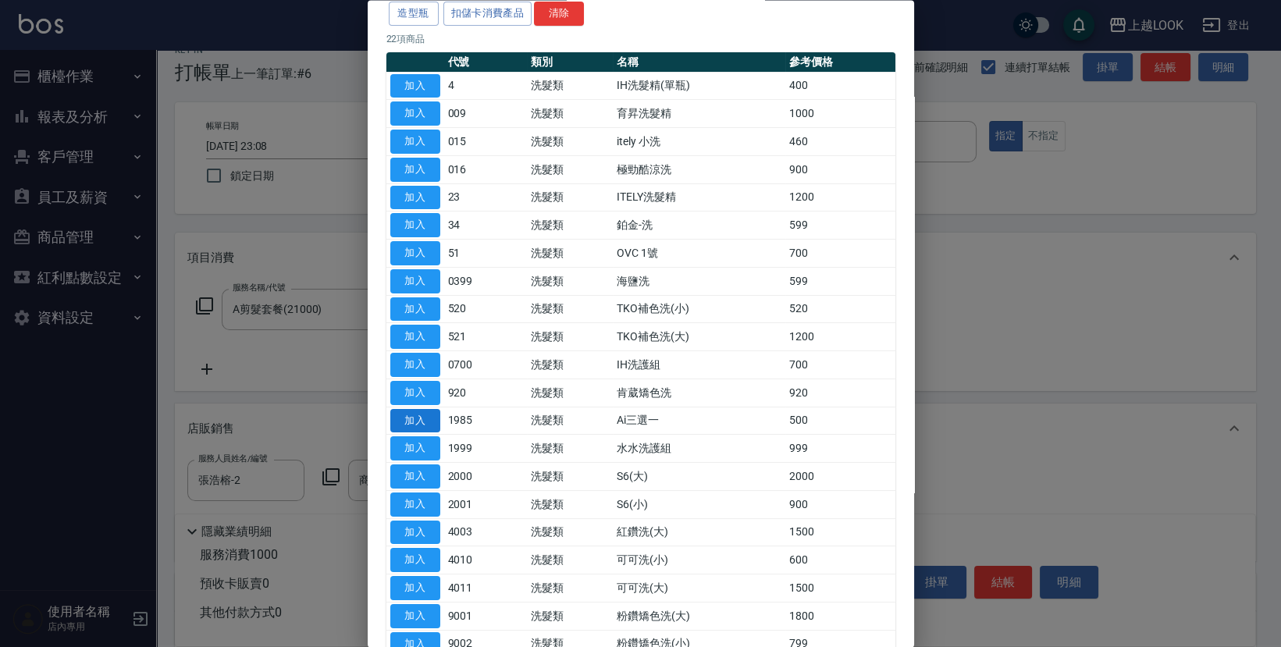
click at [426, 416] on button "加入" at bounding box center [415, 421] width 50 height 24
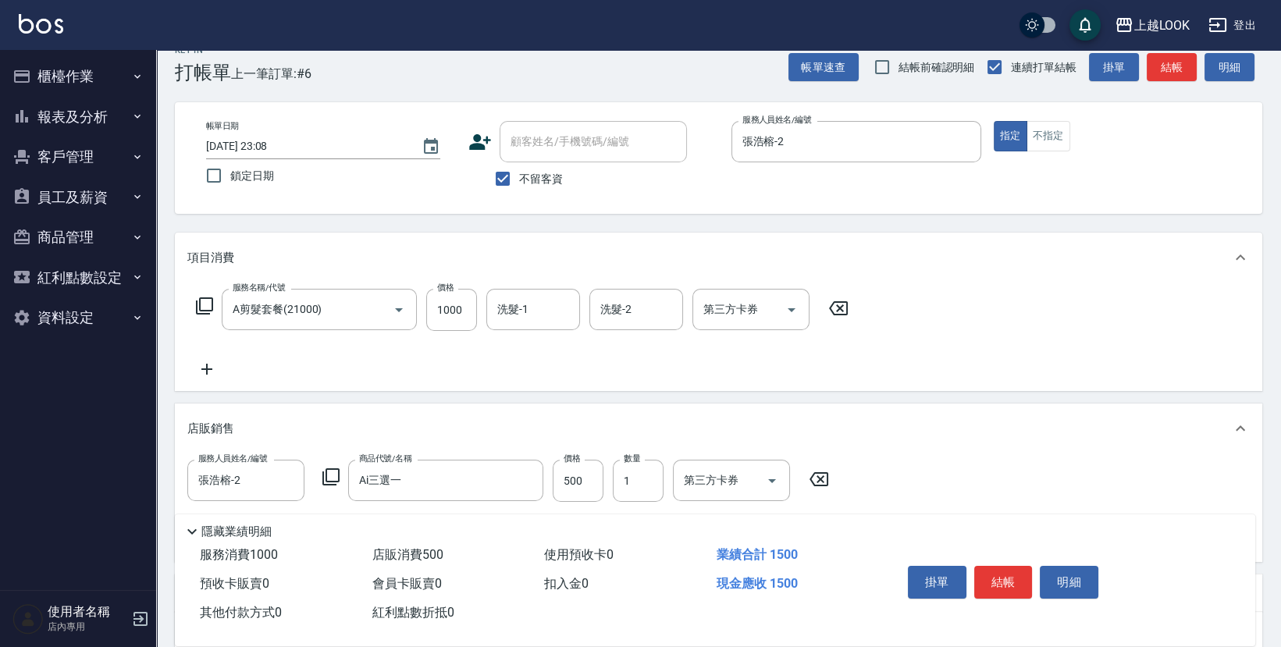
type input "Ai三選一"
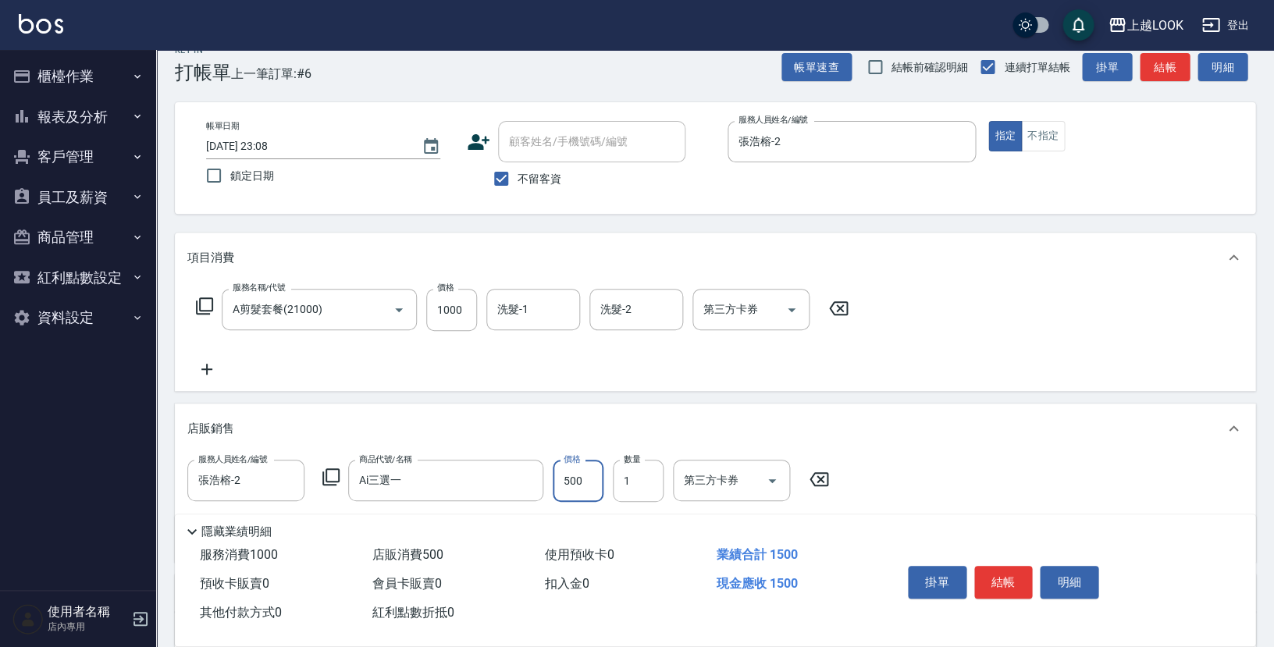
click at [584, 475] on input "500" at bounding box center [578, 481] width 51 height 42
type input "800"
click at [1009, 577] on button "結帳" at bounding box center [1003, 582] width 59 height 33
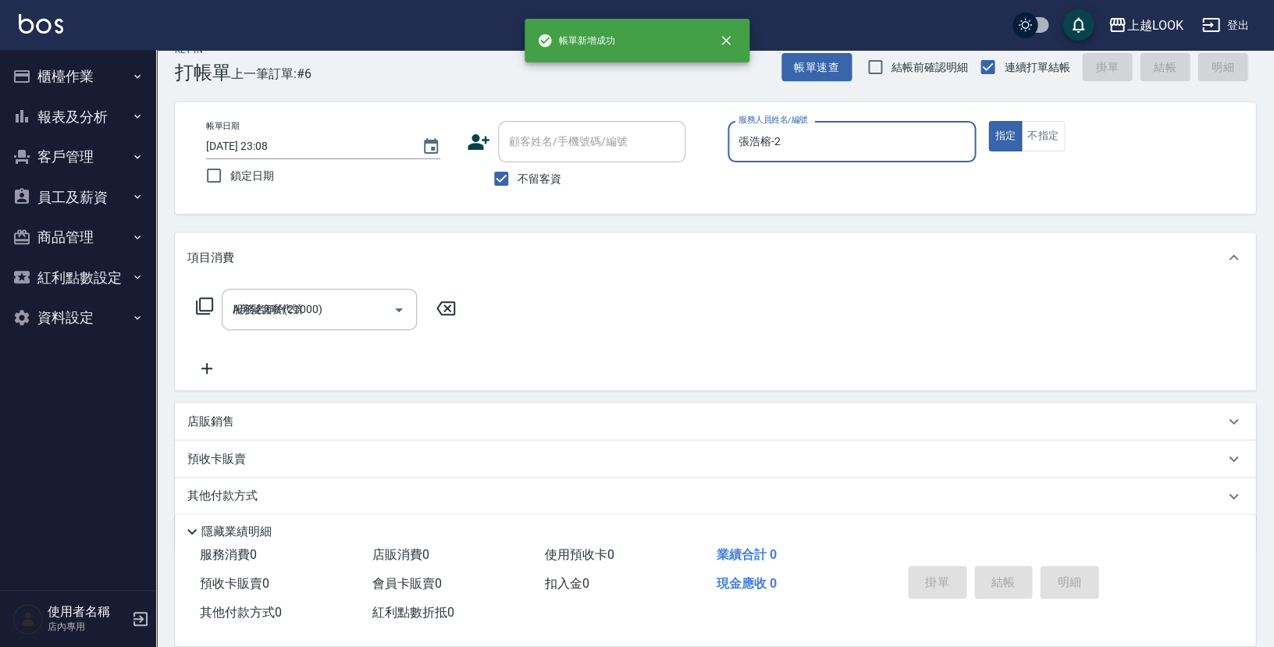
type input "[DATE] 23:10"
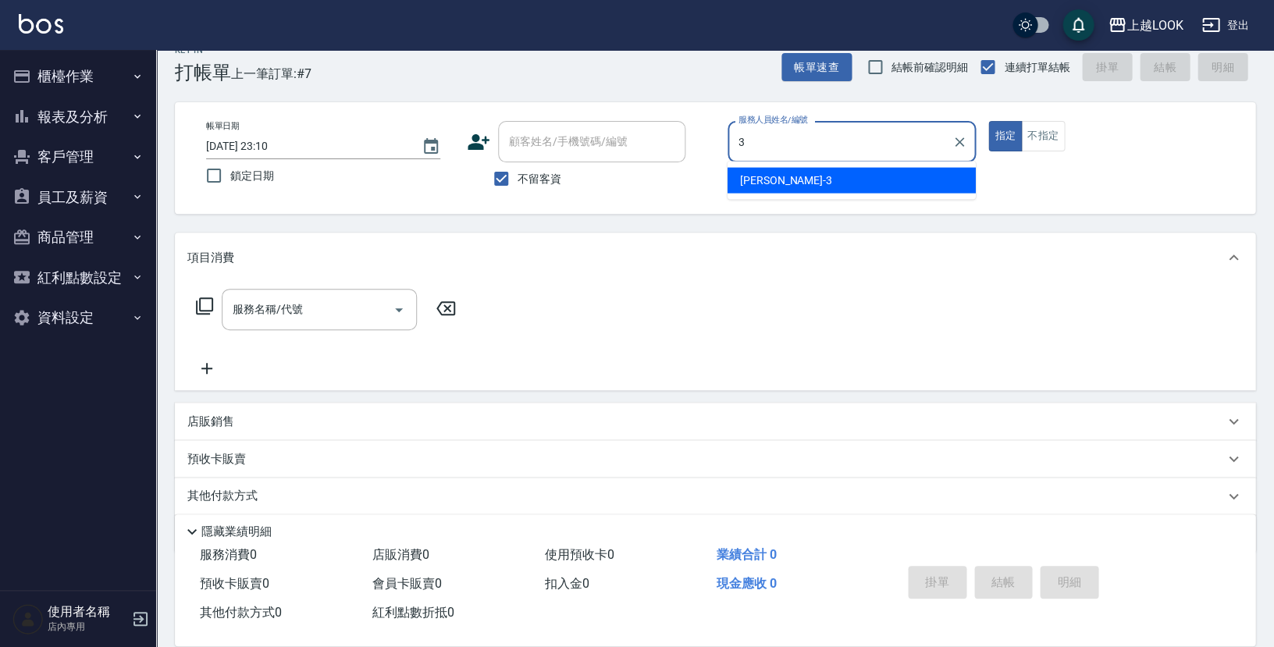
type input "[PERSON_NAME]-3"
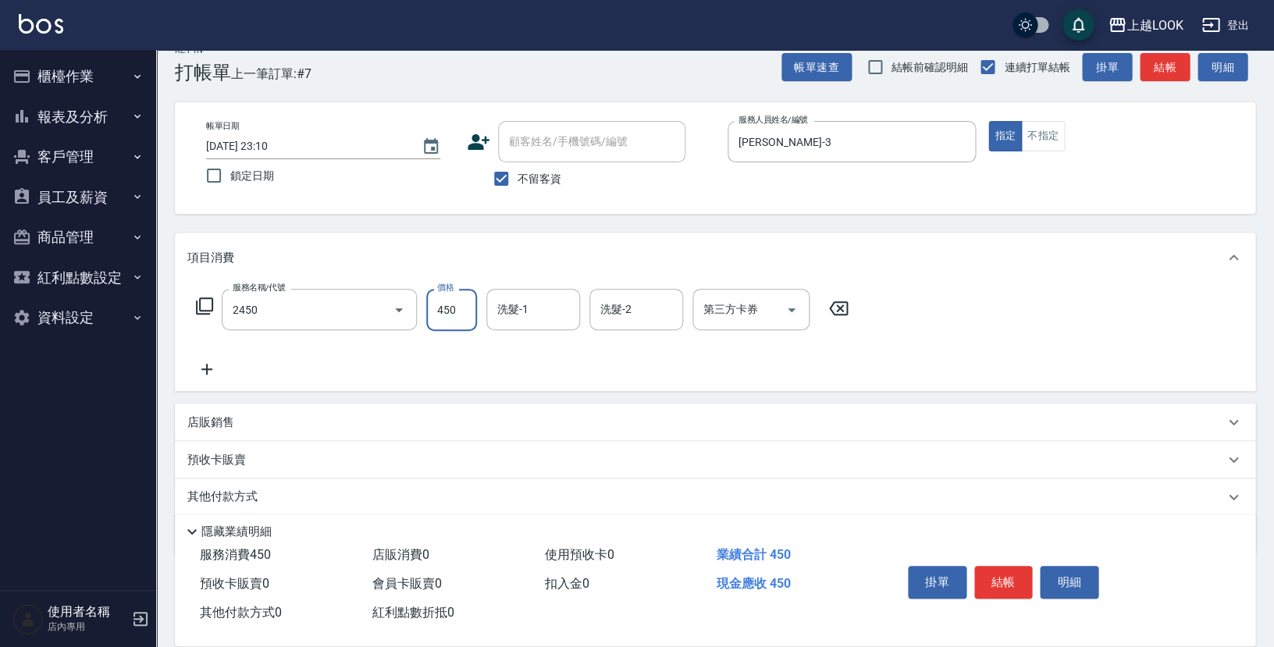
type input "C剪髮套餐(2450)"
type input "[PERSON_NAME]-93"
click at [1015, 576] on button "結帳" at bounding box center [1003, 582] width 59 height 33
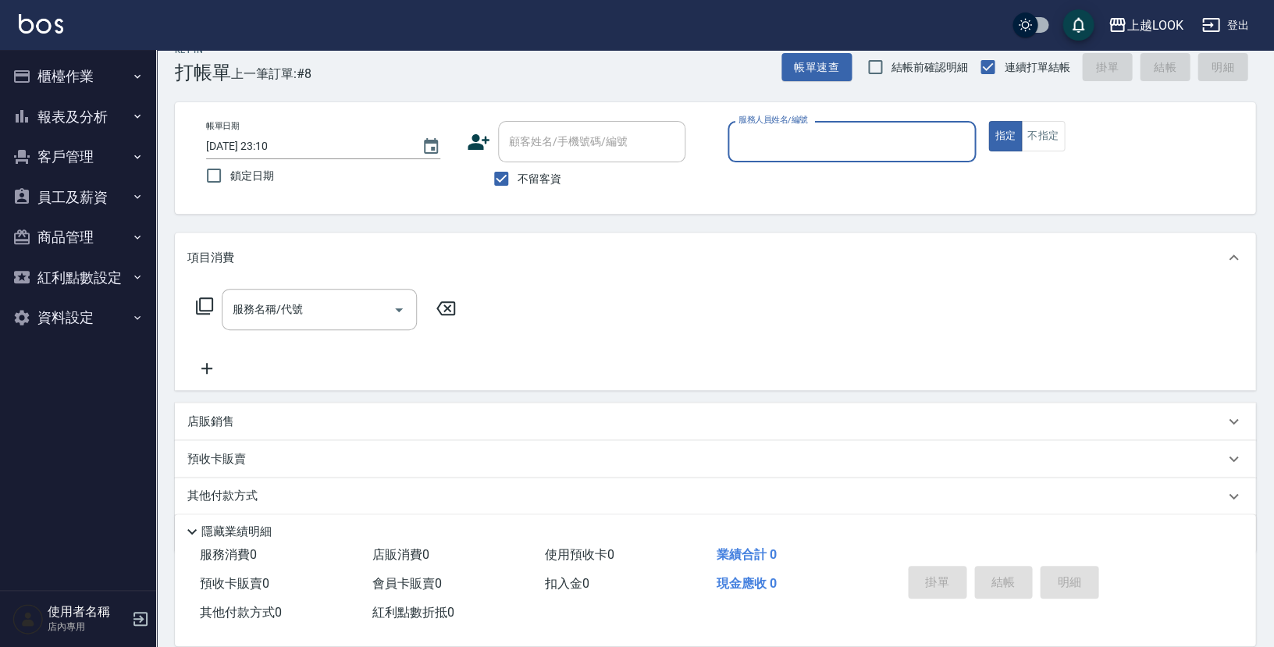
click at [104, 119] on button "報表及分析" at bounding box center [78, 117] width 144 height 41
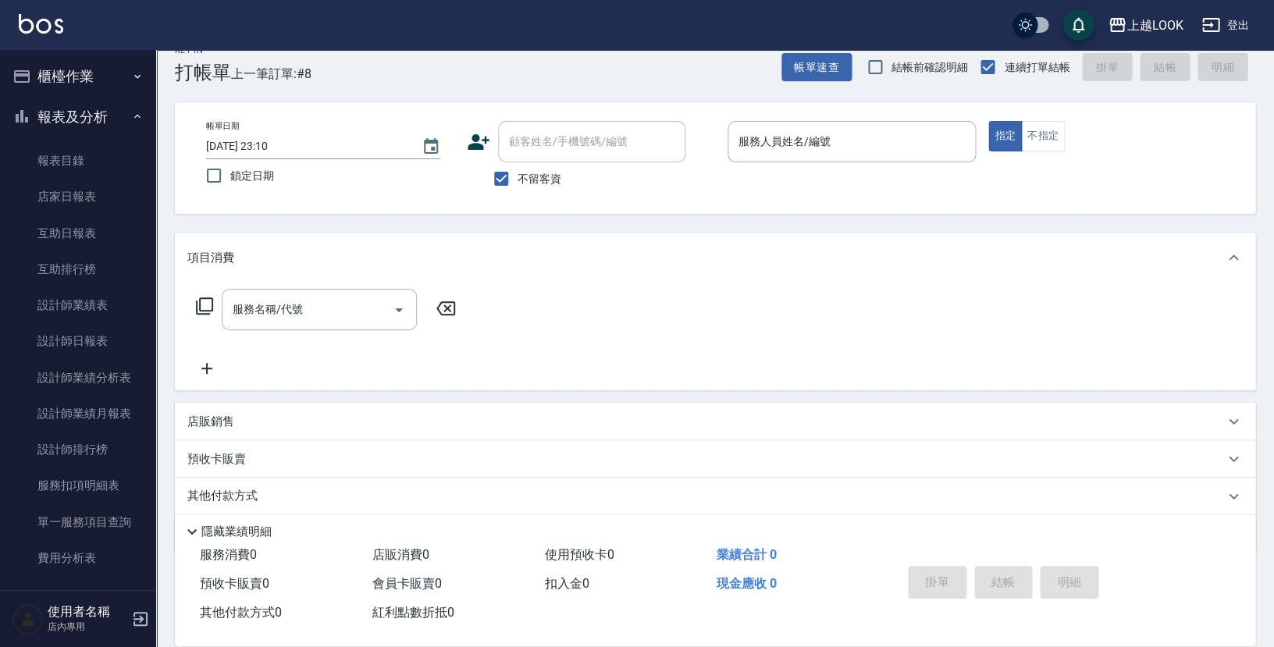
click at [67, 73] on button "櫃檯作業" at bounding box center [78, 76] width 144 height 41
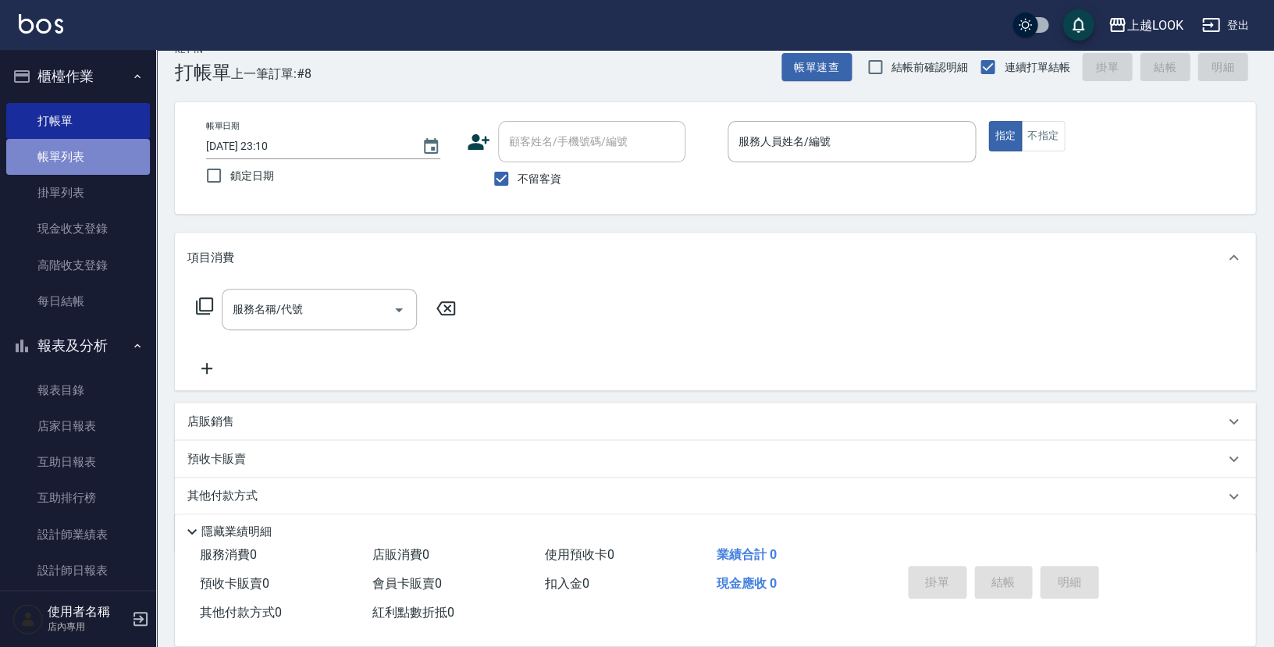
click at [114, 166] on link "帳單列表" at bounding box center [78, 157] width 144 height 36
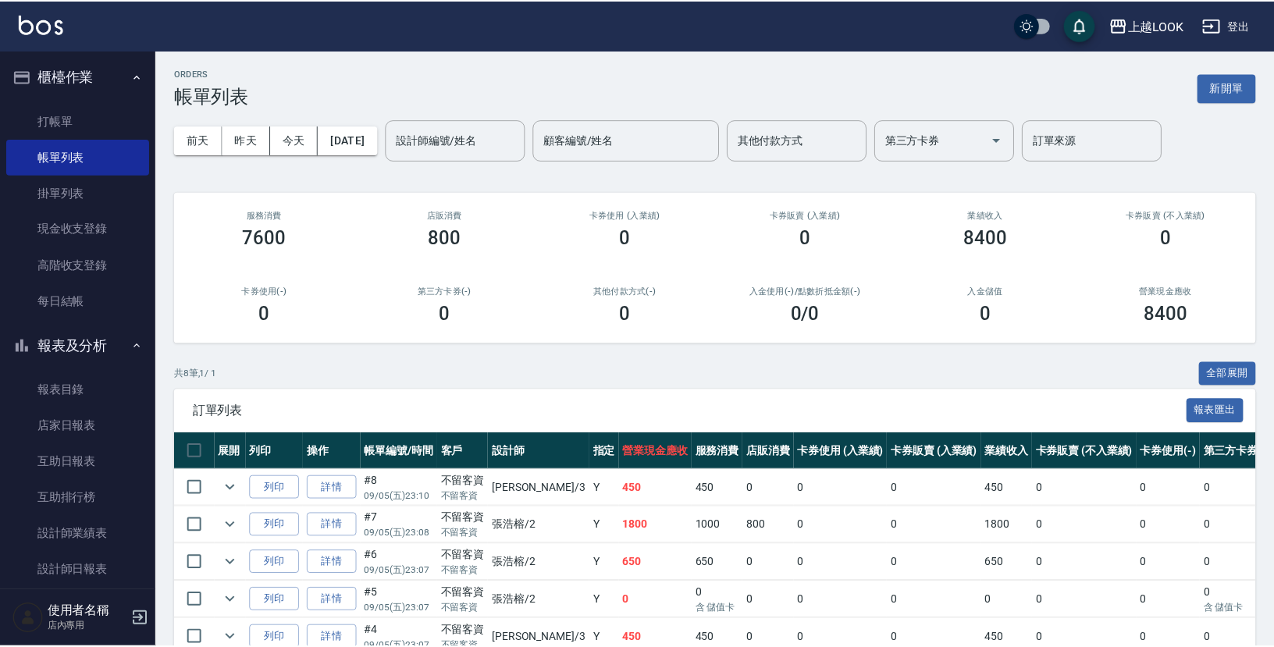
scroll to position [105, 0]
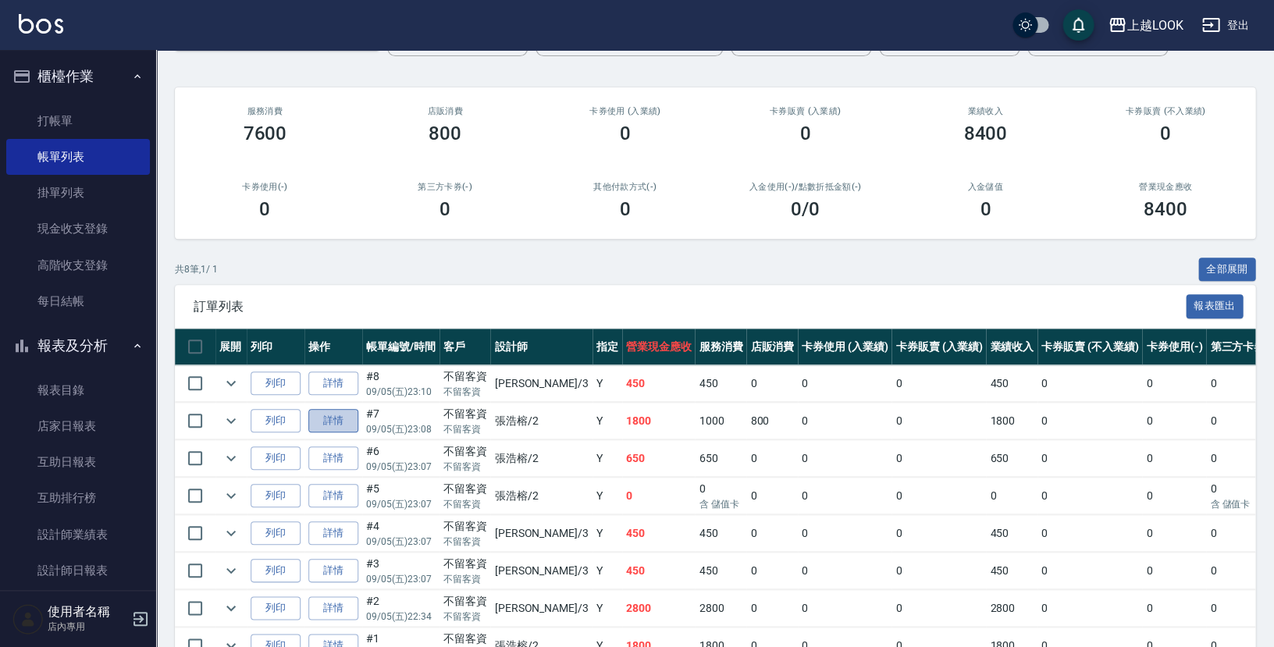
click at [347, 409] on link "詳情" at bounding box center [333, 421] width 50 height 24
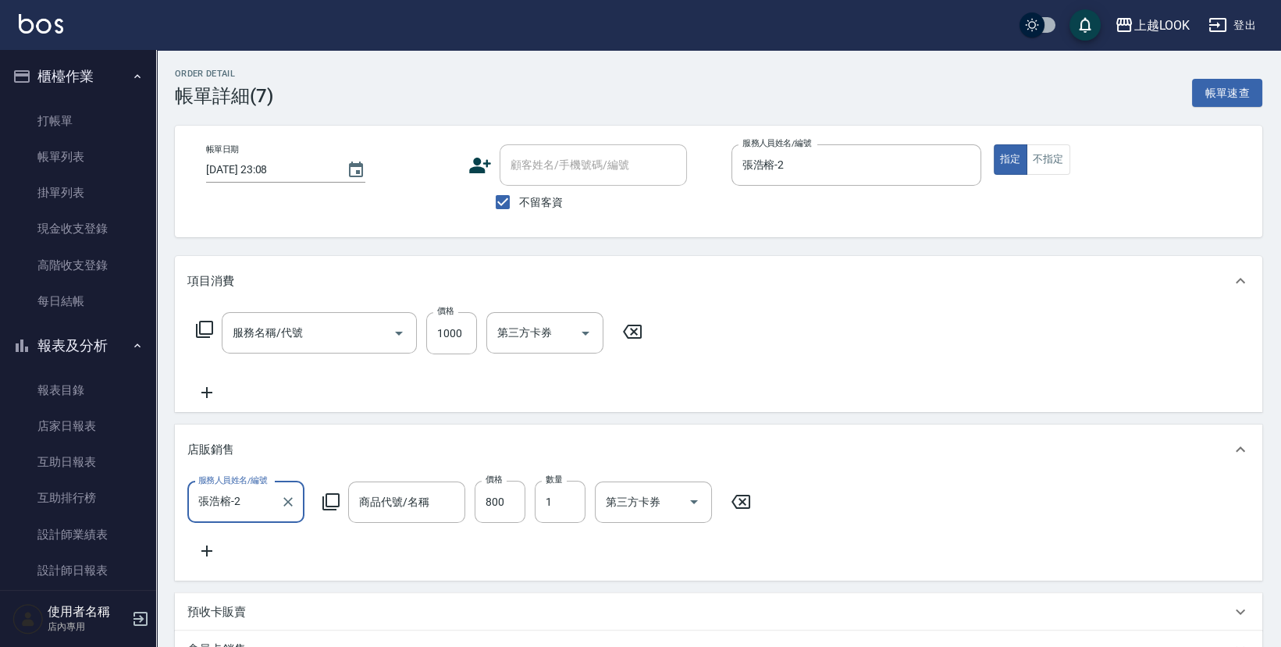
type input "[DATE] 23:08"
checkbox input "true"
type input "張浩榕-2"
type input "A剪髮套餐(21000)"
type input "Ai三選一"
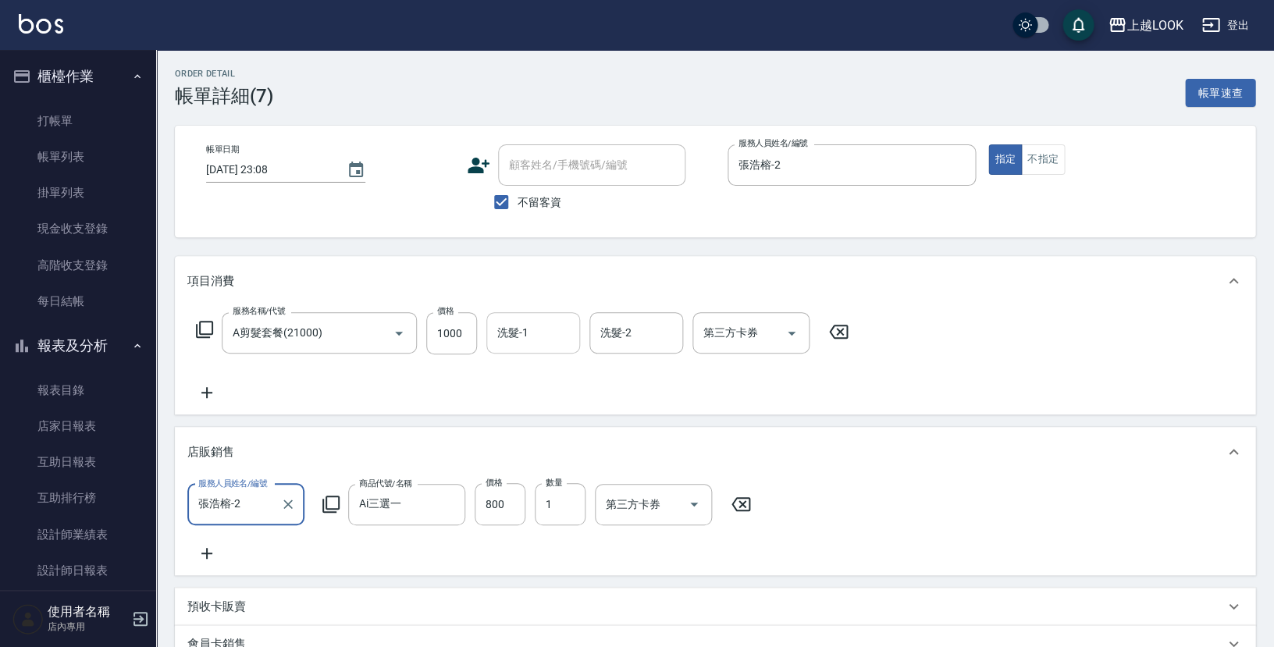
click at [508, 335] on input "洗髮-1" at bounding box center [533, 332] width 80 height 27
type input "[PERSON_NAME]-93"
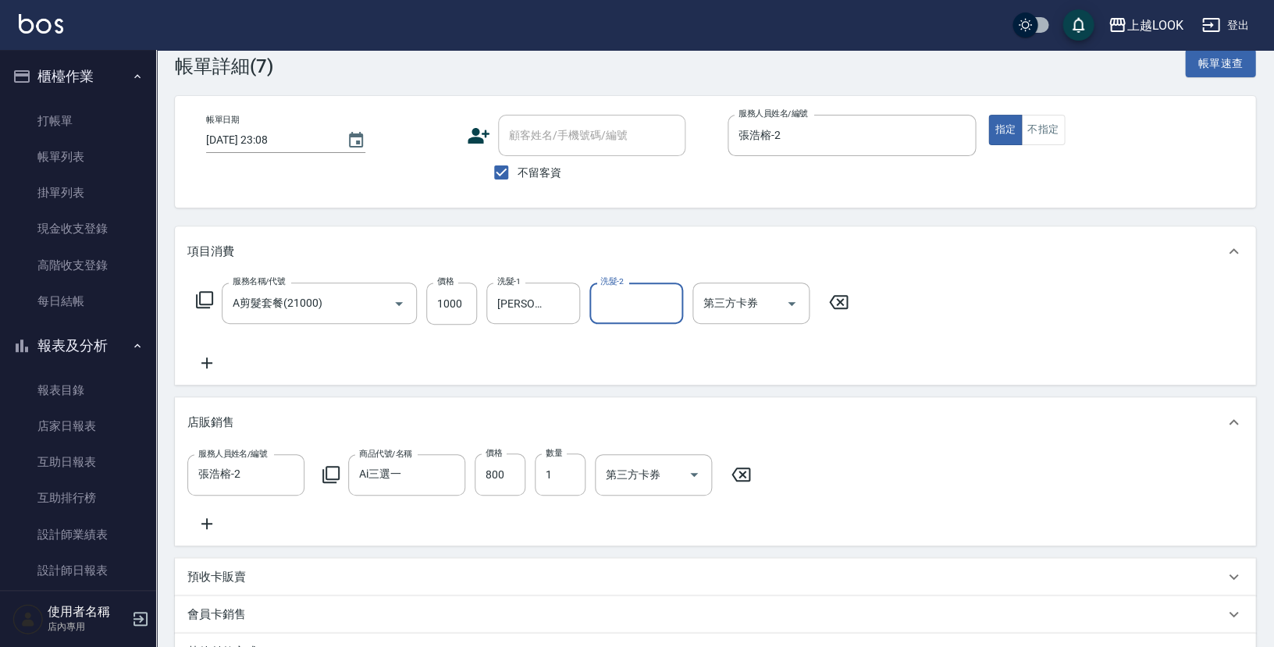
scroll to position [258, 0]
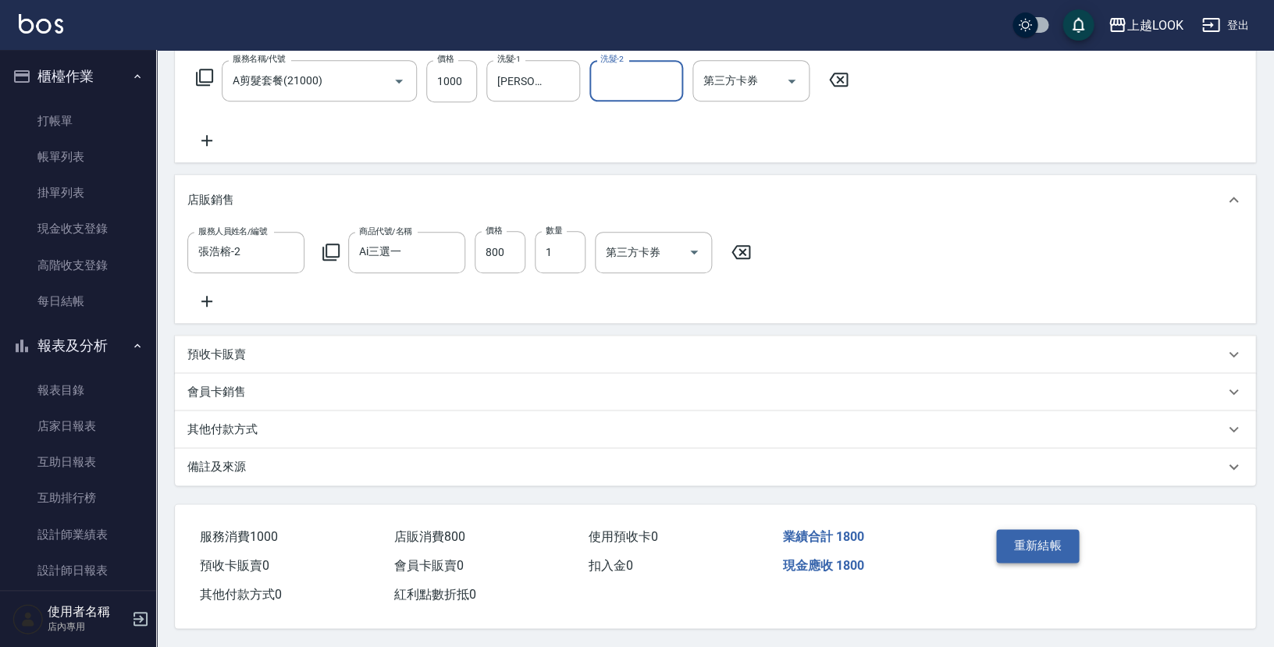
click at [1044, 544] on button "重新結帳" at bounding box center [1037, 545] width 83 height 33
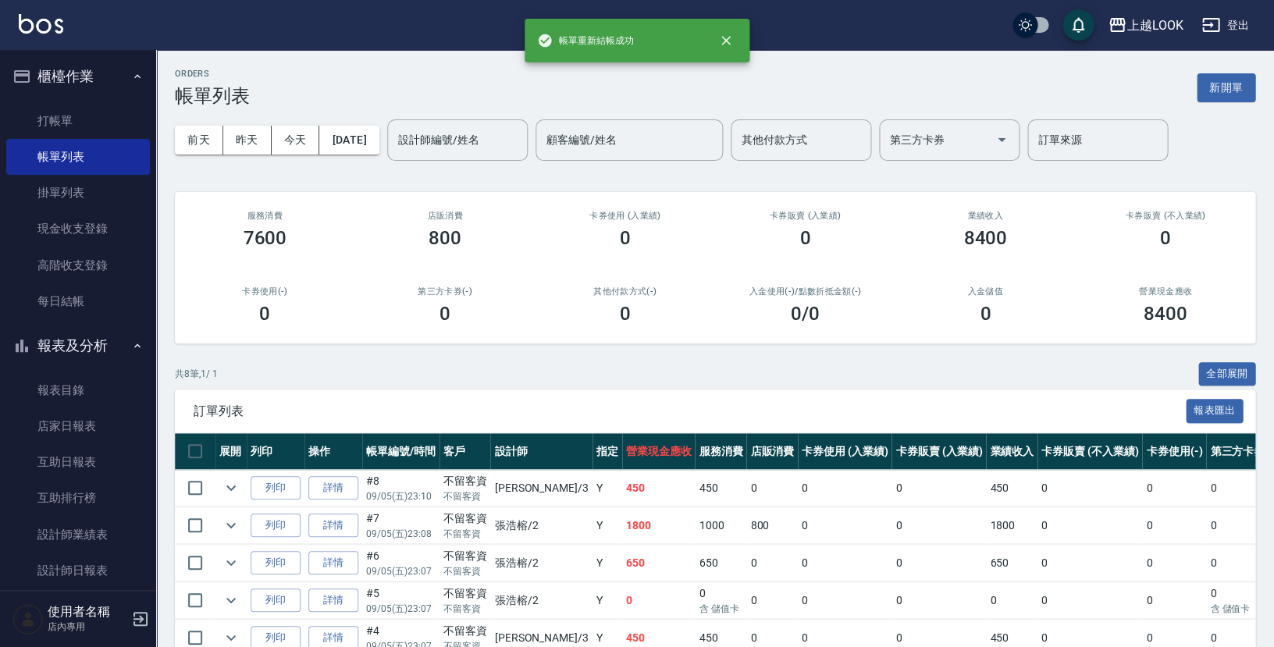
scroll to position [169, 0]
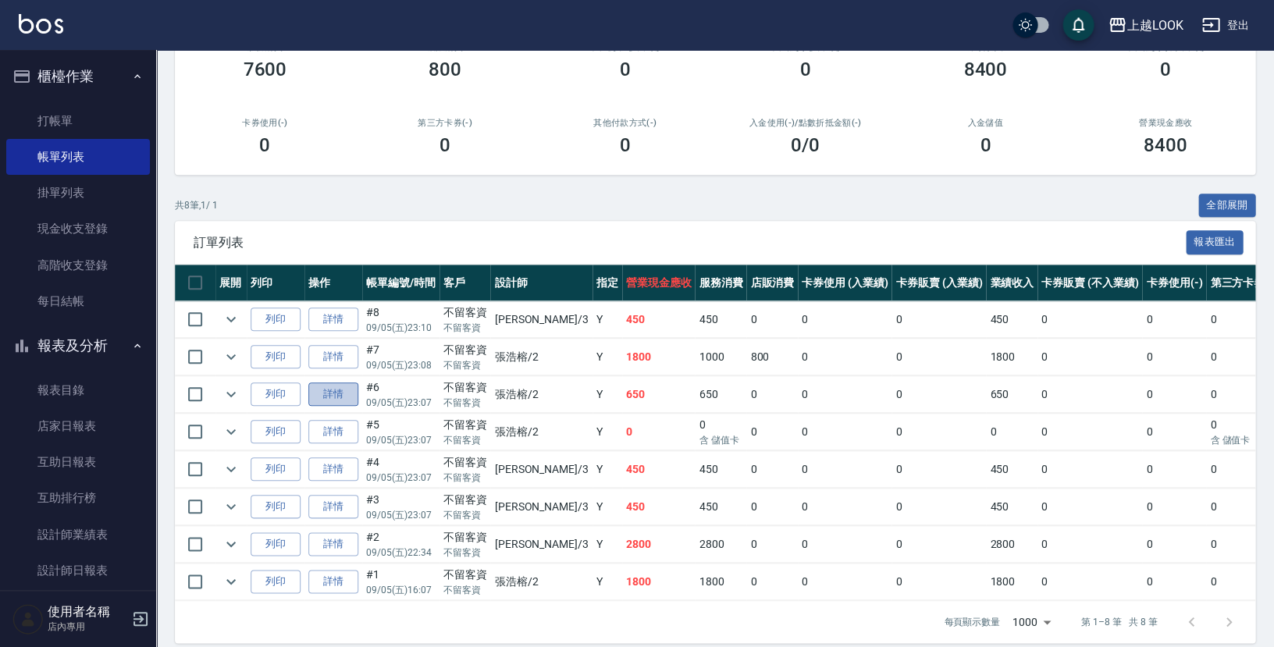
click at [330, 382] on link "詳情" at bounding box center [333, 394] width 50 height 24
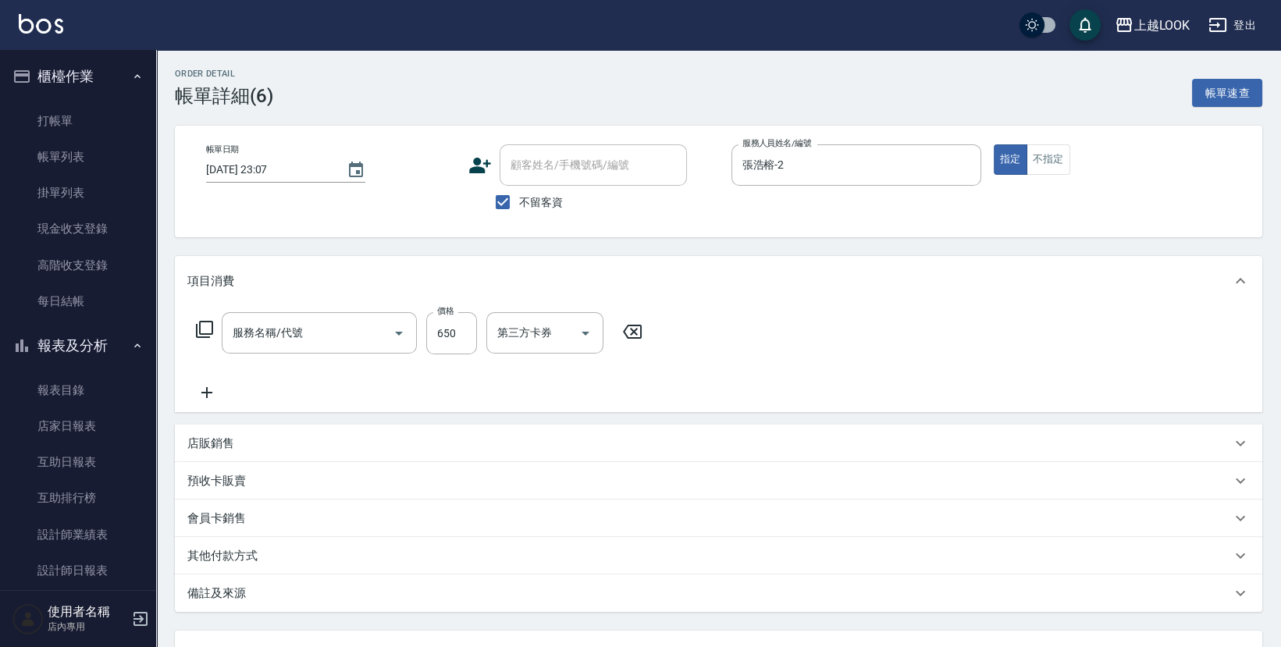
type input "[DATE] 23:07"
checkbox input "true"
type input "張浩榕-2"
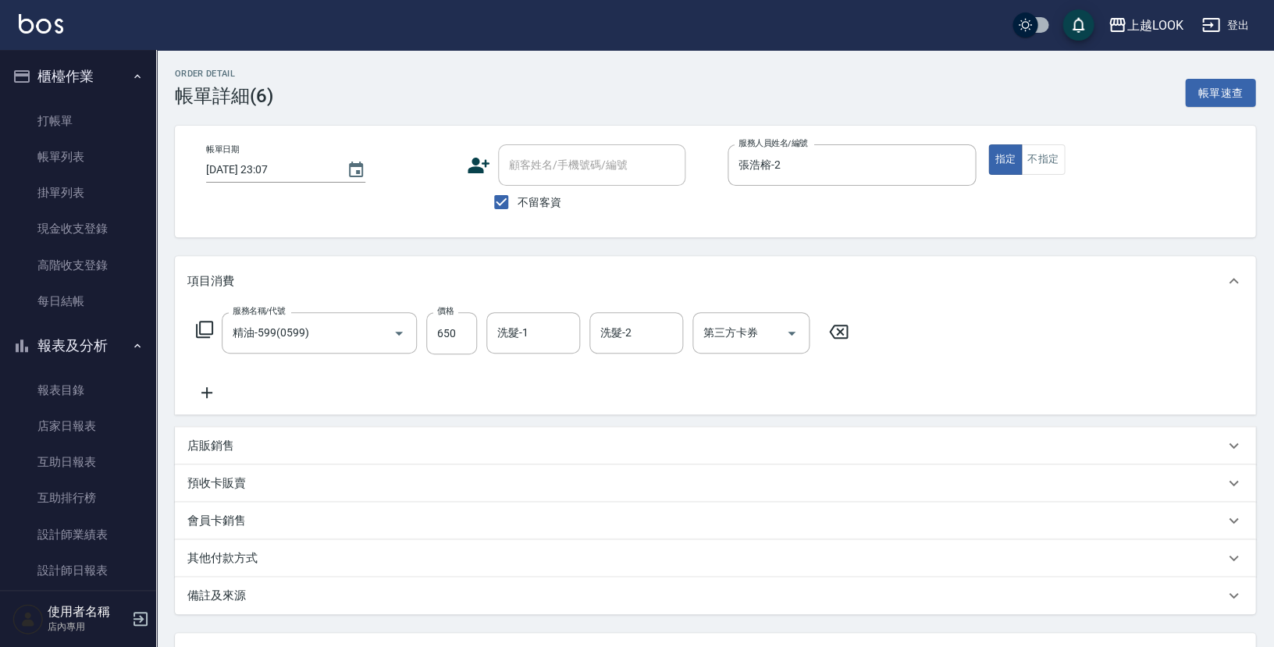
type input "精油-599(0599)"
click at [550, 326] on input "洗髮-1" at bounding box center [533, 332] width 80 height 27
type input "[PERSON_NAME]-93"
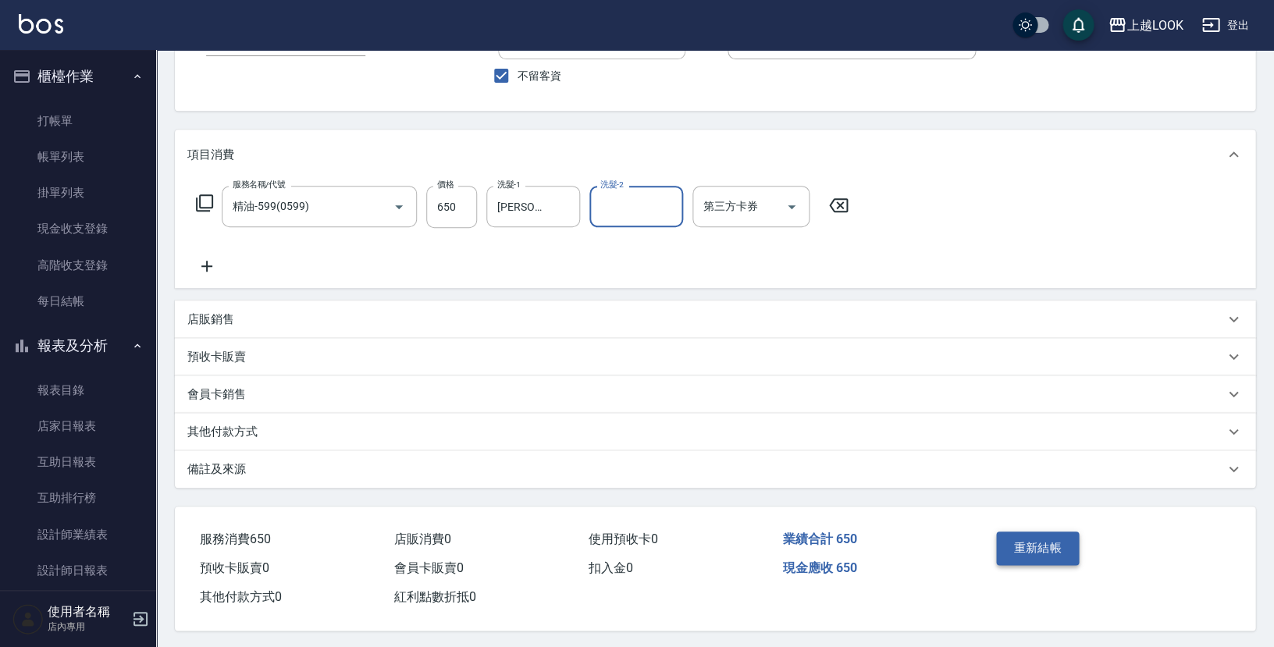
click at [1038, 546] on button "重新結帳" at bounding box center [1037, 548] width 83 height 33
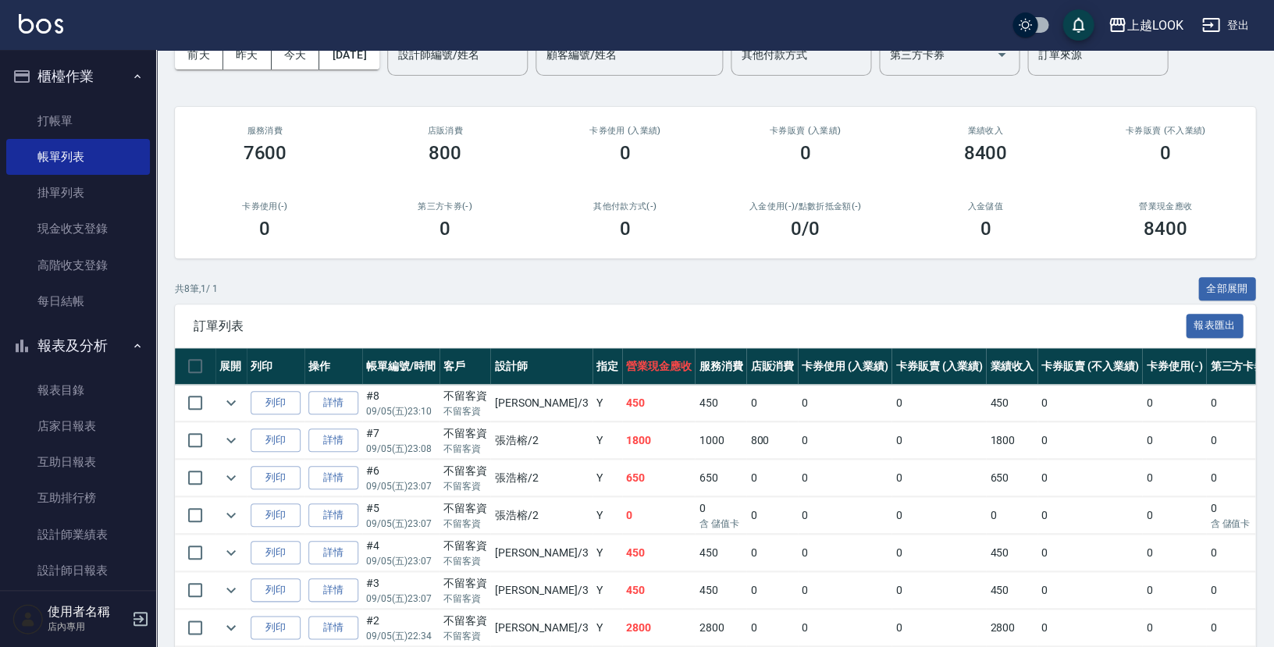
scroll to position [169, 0]
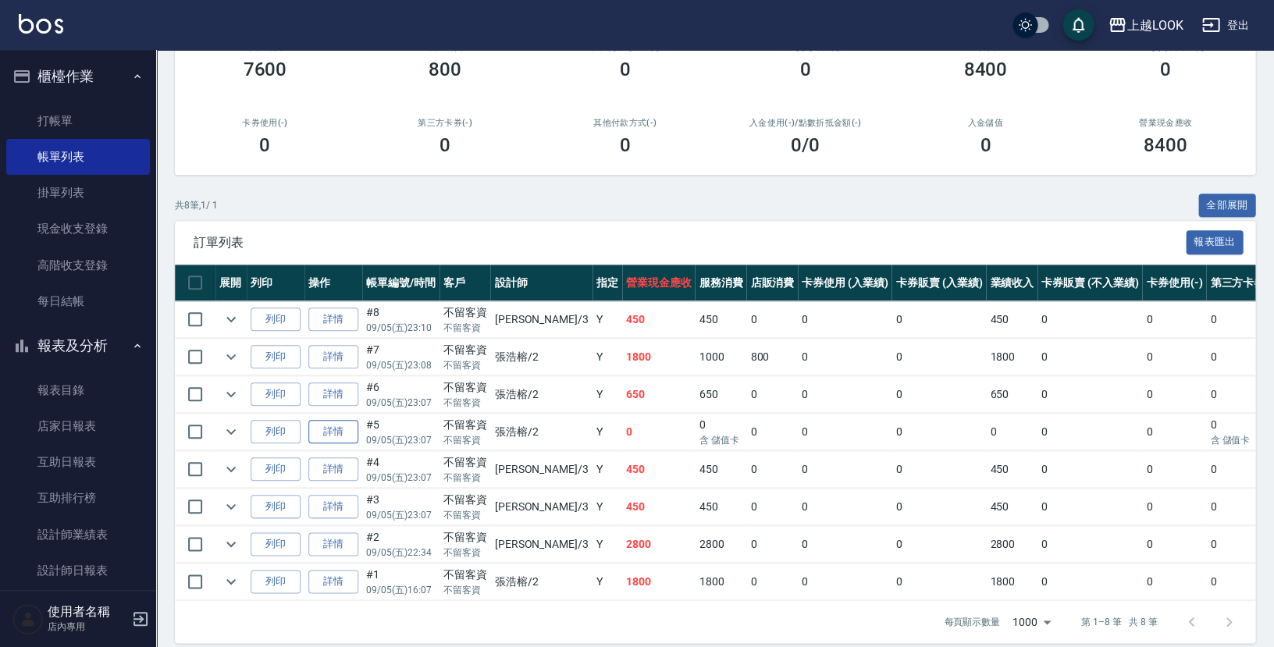
click at [315, 420] on link "詳情" at bounding box center [333, 432] width 50 height 24
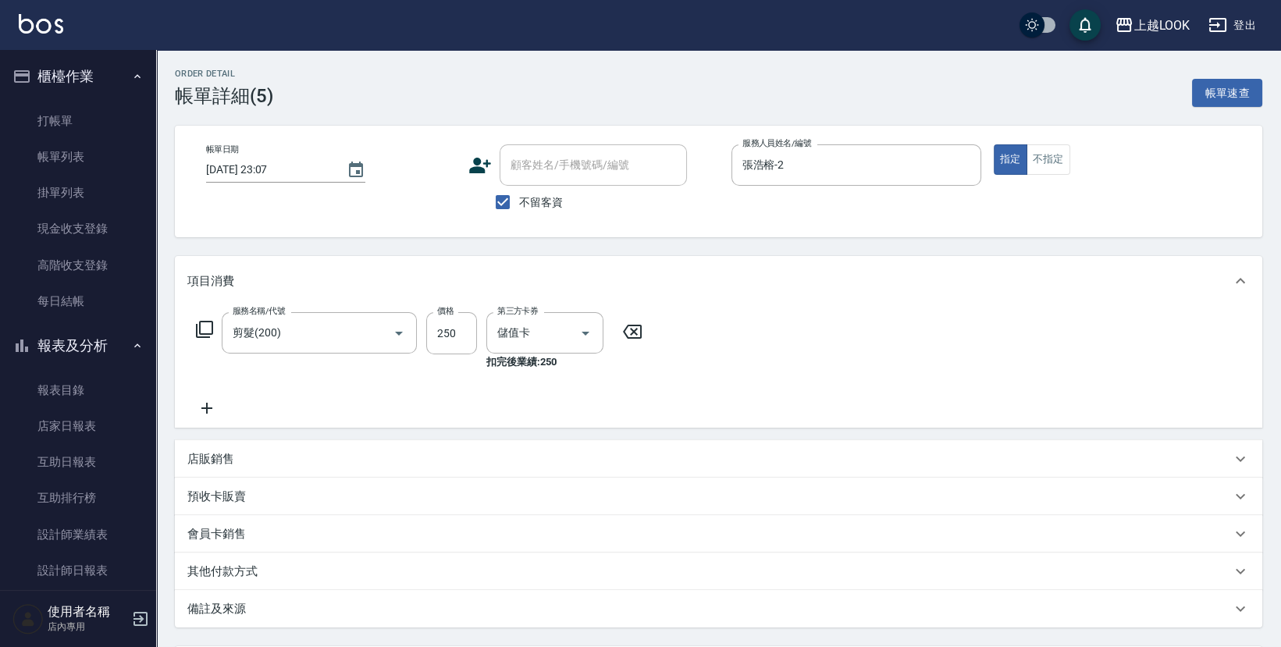
type input "[DATE] 23:07"
checkbox input "true"
type input "張浩榕-2"
type input "剪髮(200)"
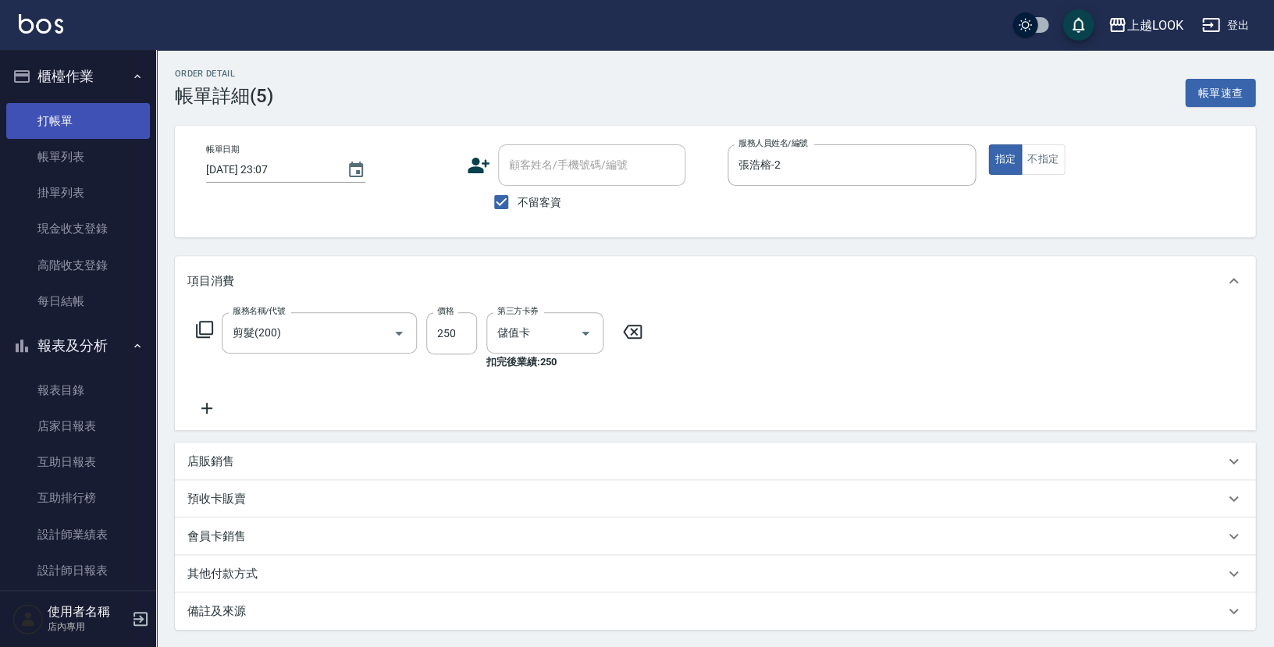
click at [84, 117] on link "打帳單" at bounding box center [78, 121] width 144 height 36
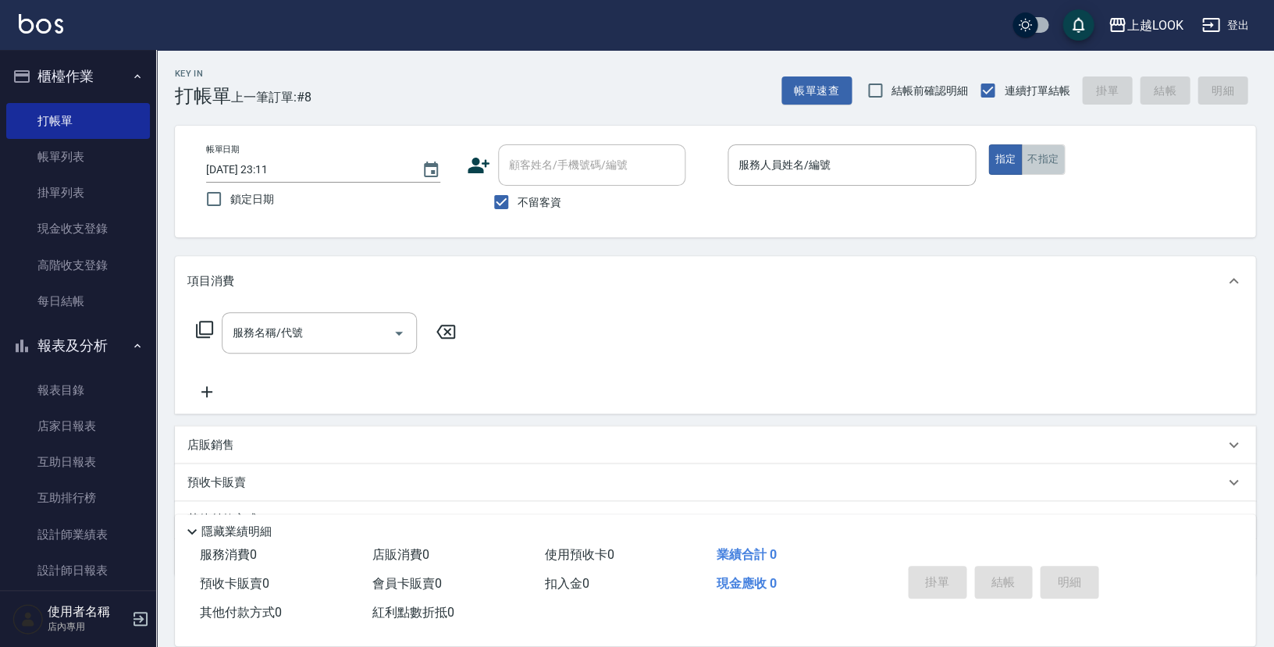
click at [1041, 161] on button "不指定" at bounding box center [1043, 159] width 44 height 30
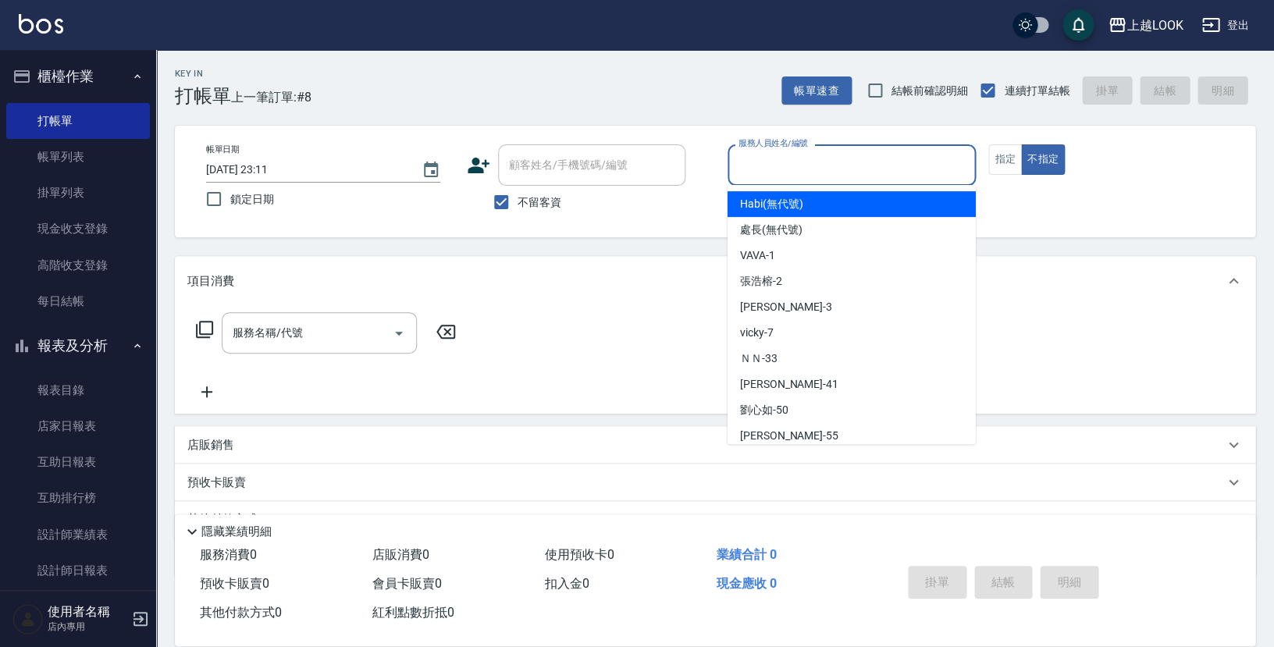
click at [911, 155] on input "服務人員姓名/編號" at bounding box center [852, 164] width 234 height 27
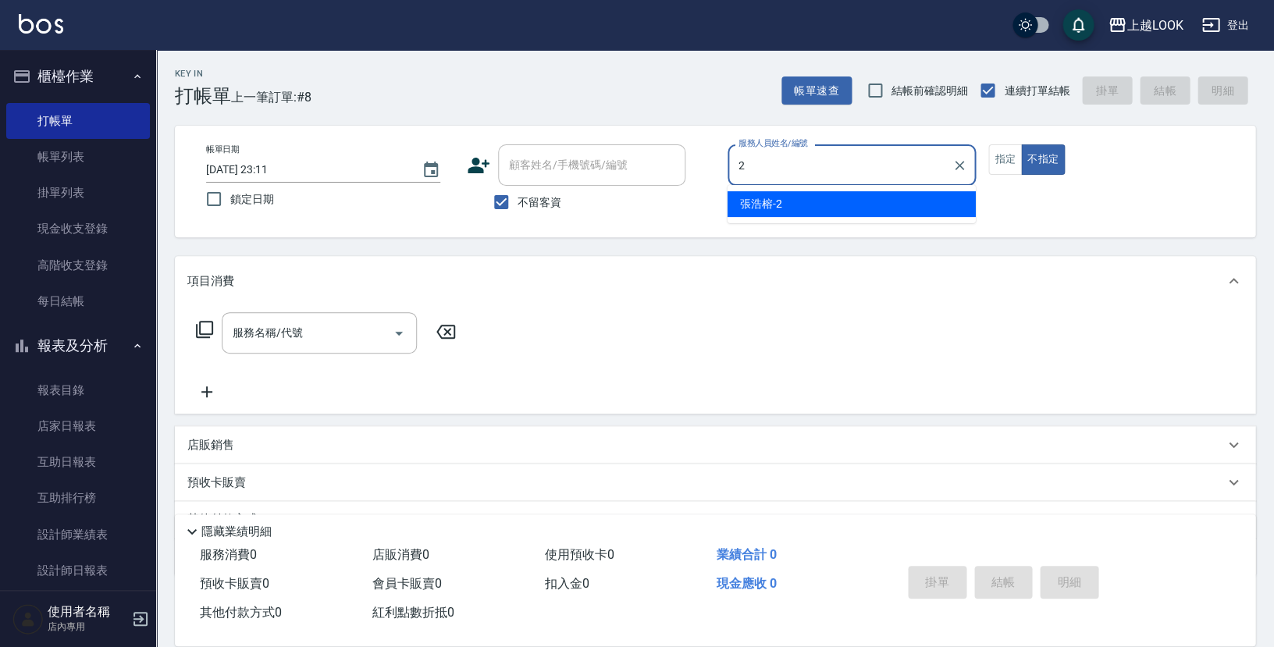
type input "張浩榕-2"
type button "false"
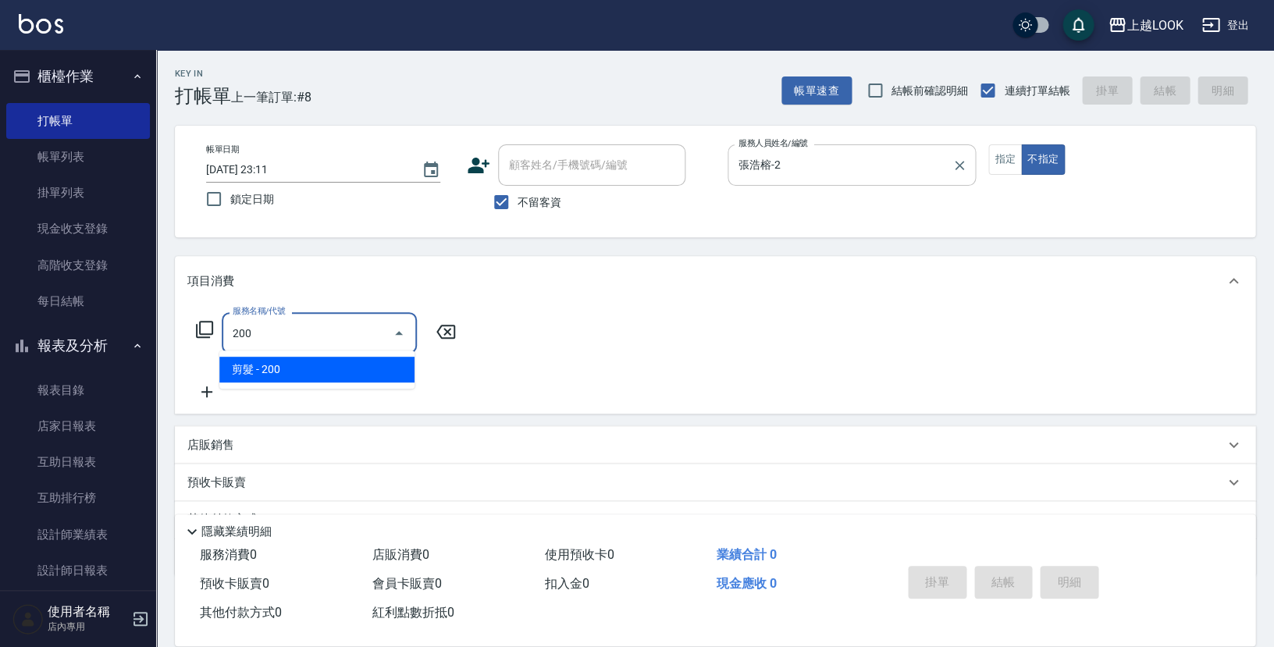
type input "剪髮(200)"
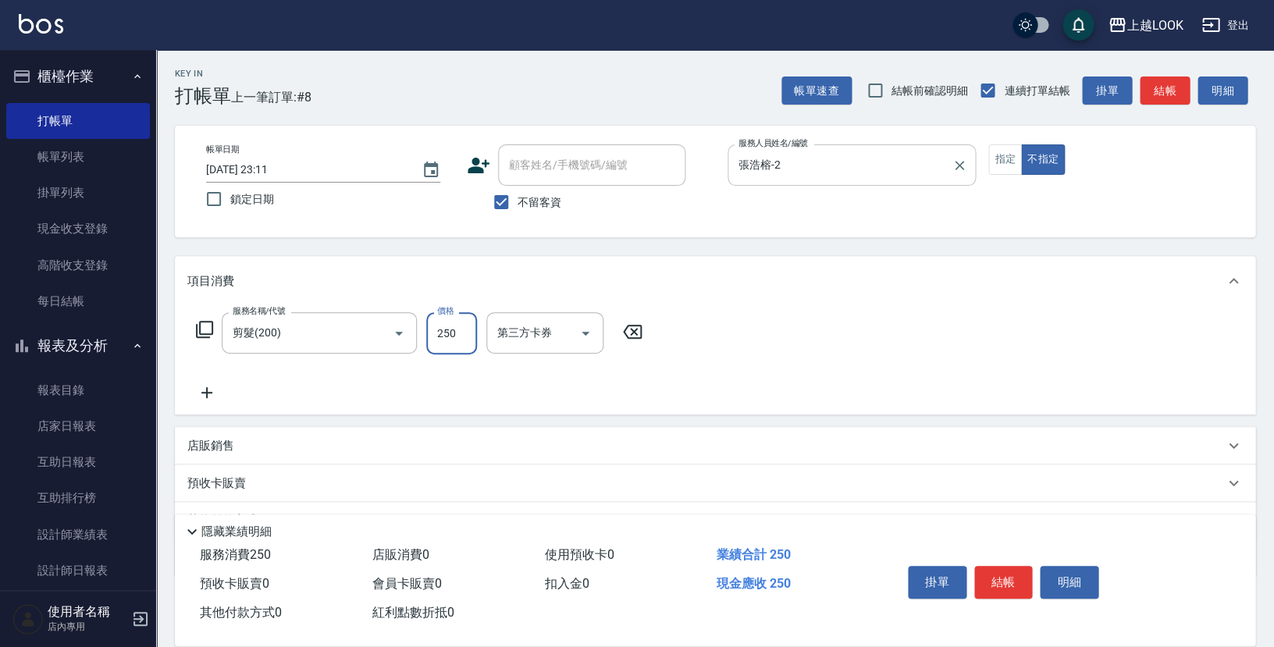
type input "250"
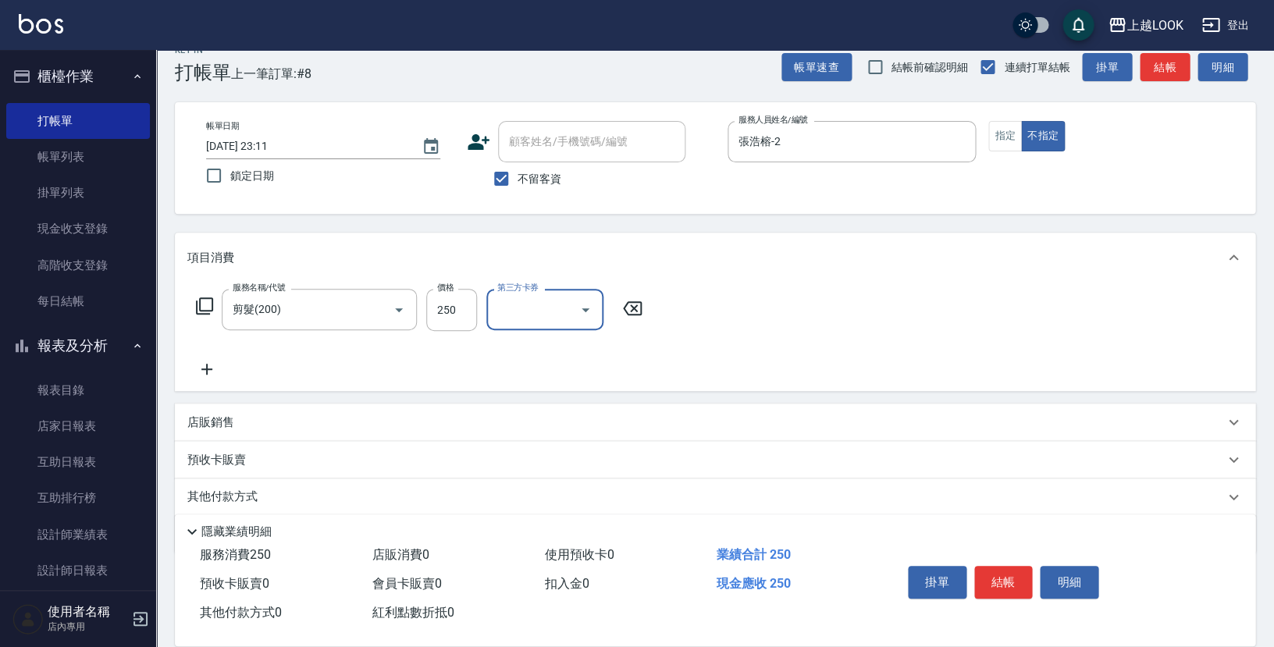
click at [259, 418] on div "店販銷售" at bounding box center [705, 422] width 1037 height 16
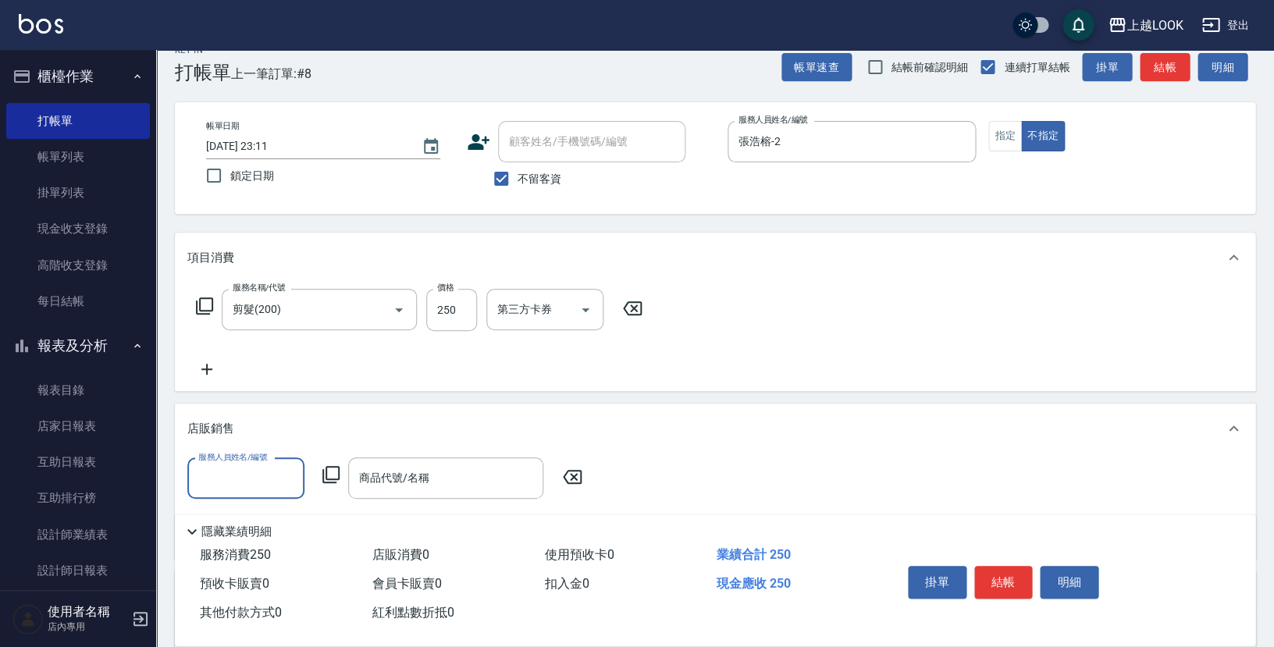
scroll to position [0, 0]
type input "張浩榕-2"
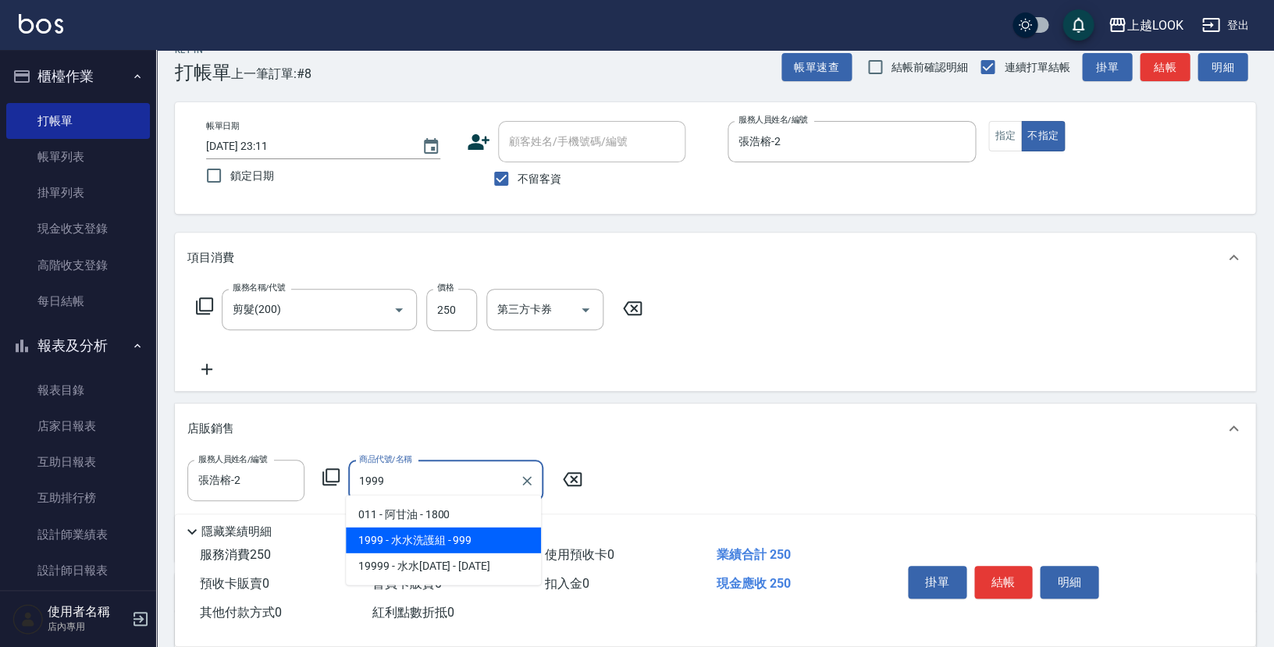
click at [472, 532] on span "1999 - 水水洗護組 - 999" at bounding box center [443, 541] width 195 height 26
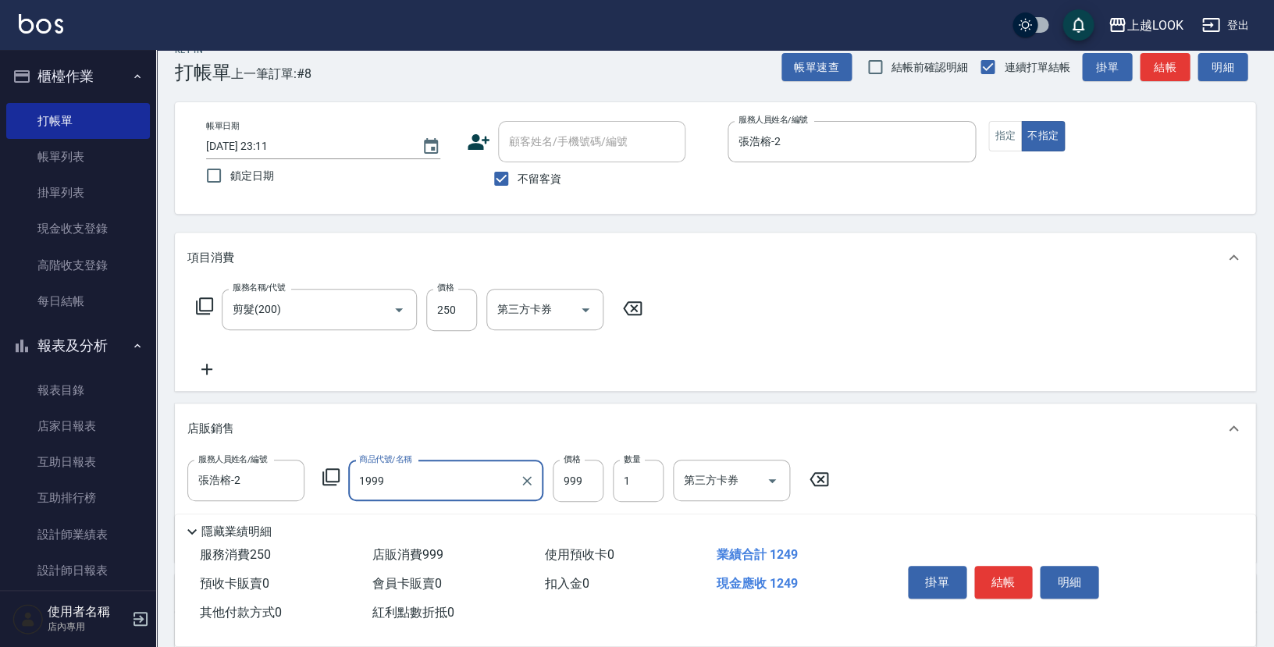
type input "水水洗護組"
click at [774, 473] on icon "Open" at bounding box center [772, 480] width 19 height 19
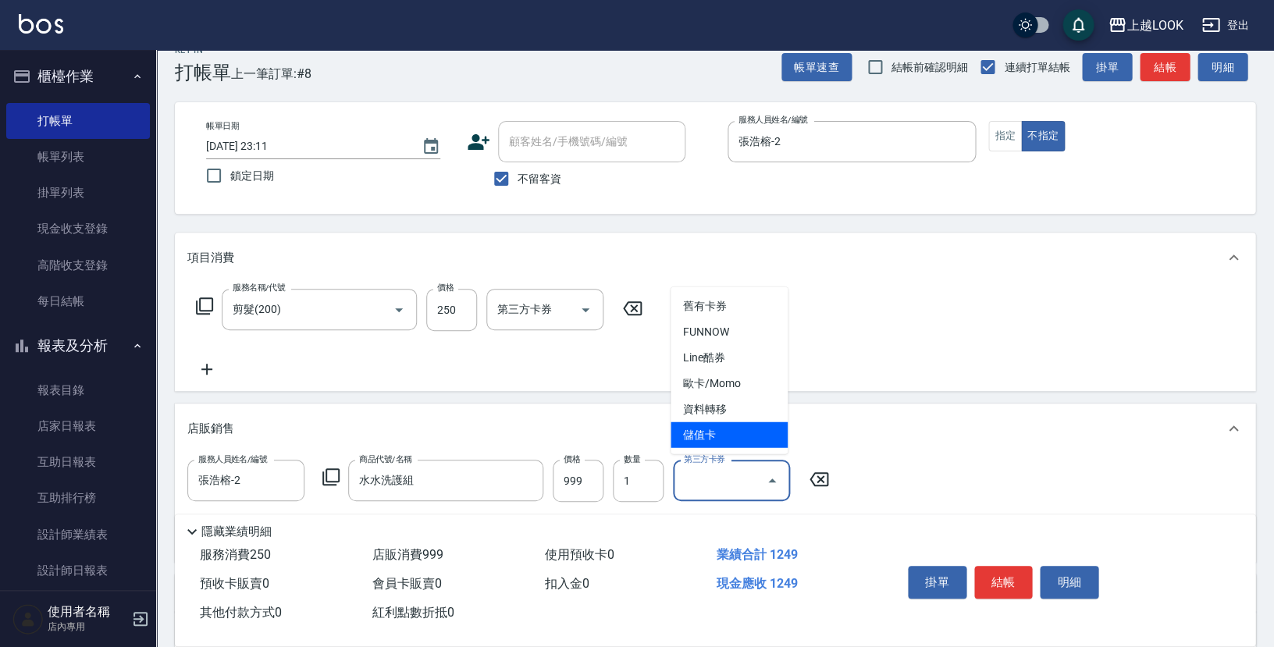
click at [718, 429] on span "儲值卡" at bounding box center [729, 435] width 117 height 26
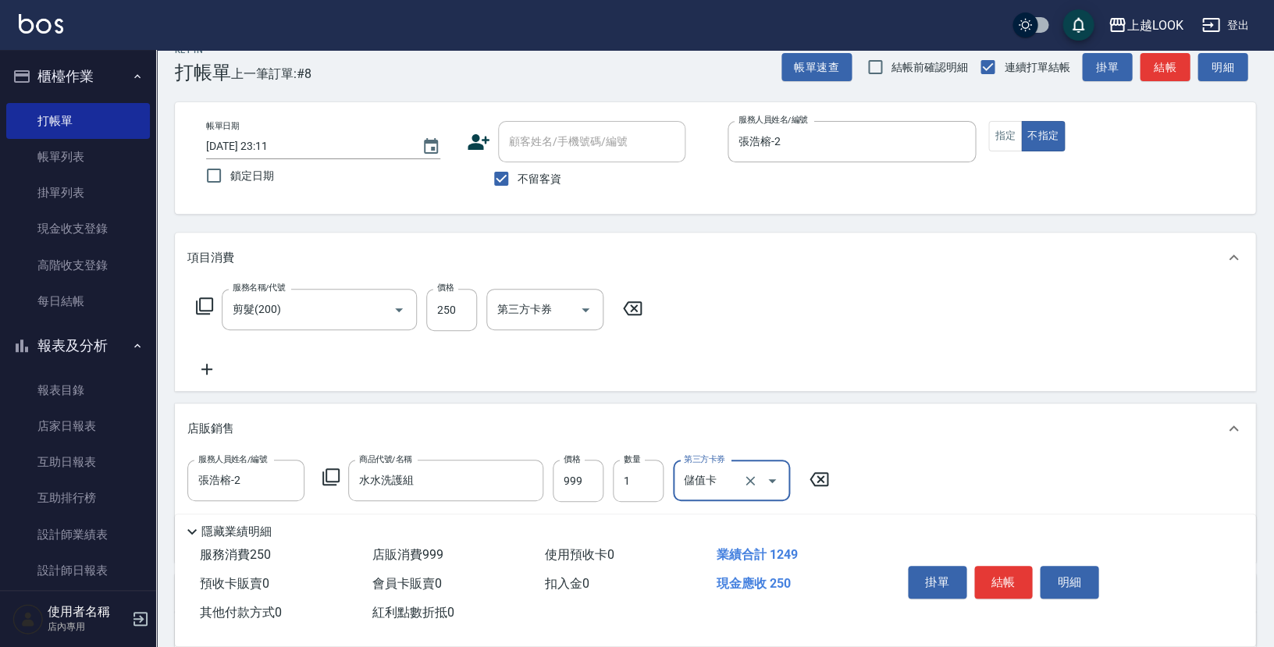
type input "儲值卡"
click at [1020, 573] on button "結帳" at bounding box center [1003, 582] width 59 height 33
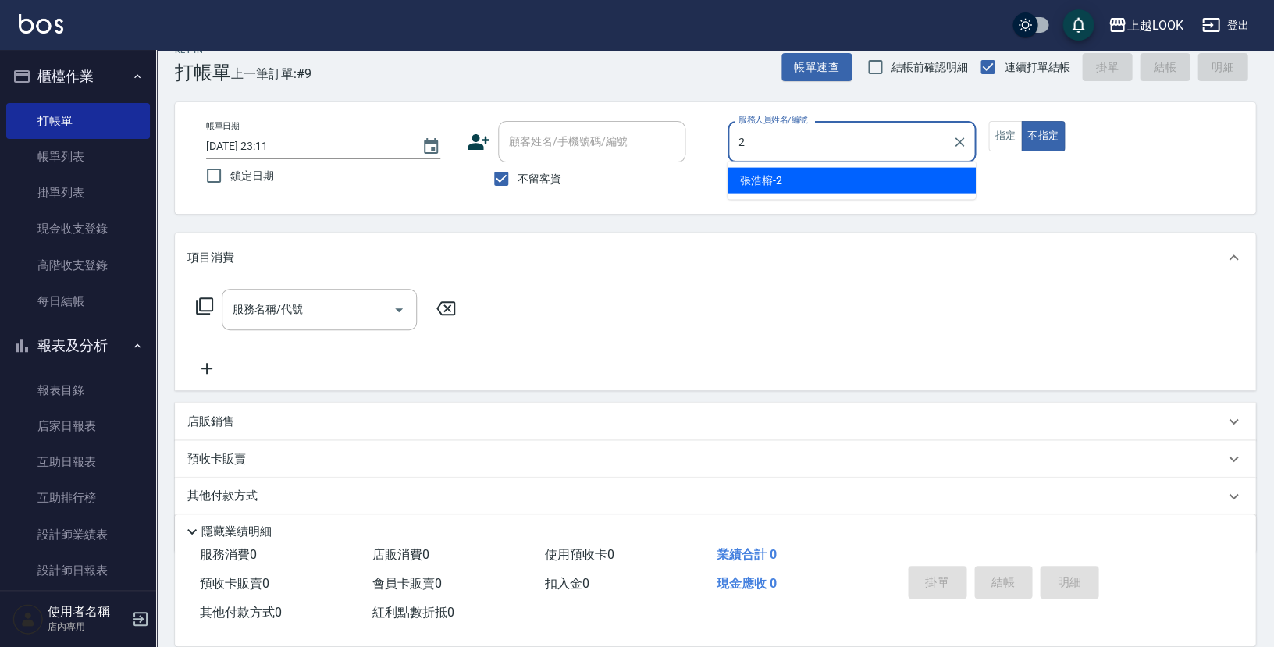
type input "張浩榕-2"
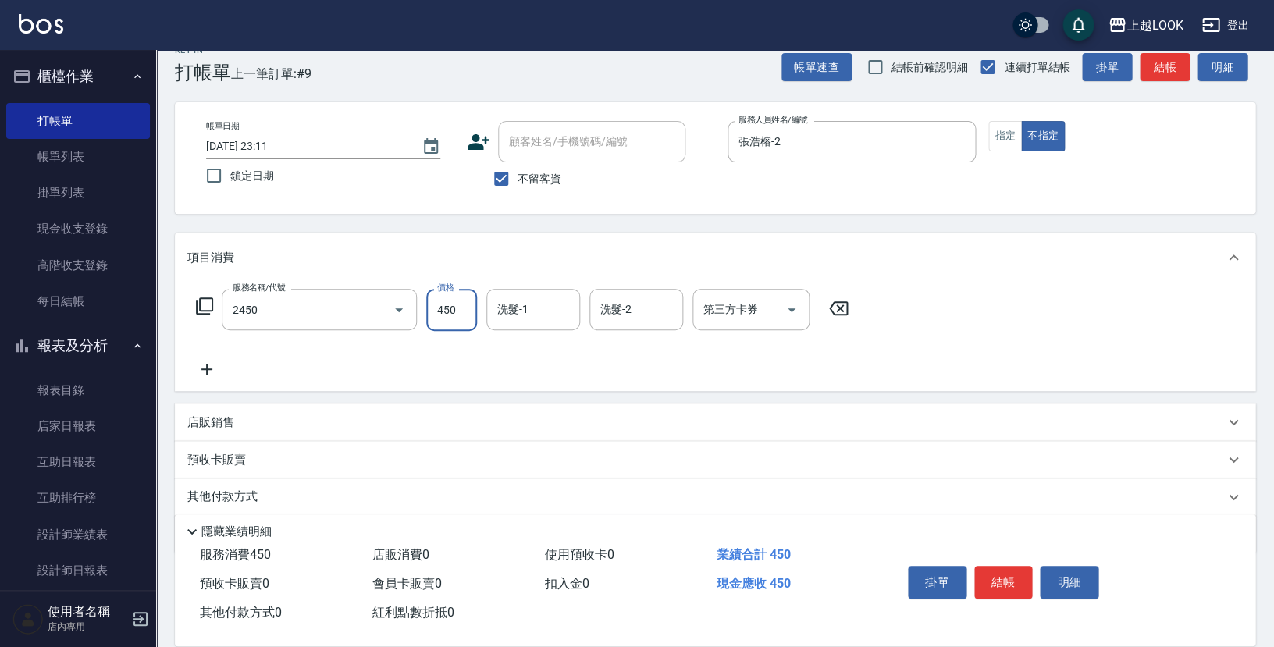
type input "C剪髮套餐(2450)"
type input "[PERSON_NAME]-93"
click at [999, 580] on button "結帳" at bounding box center [1003, 582] width 59 height 33
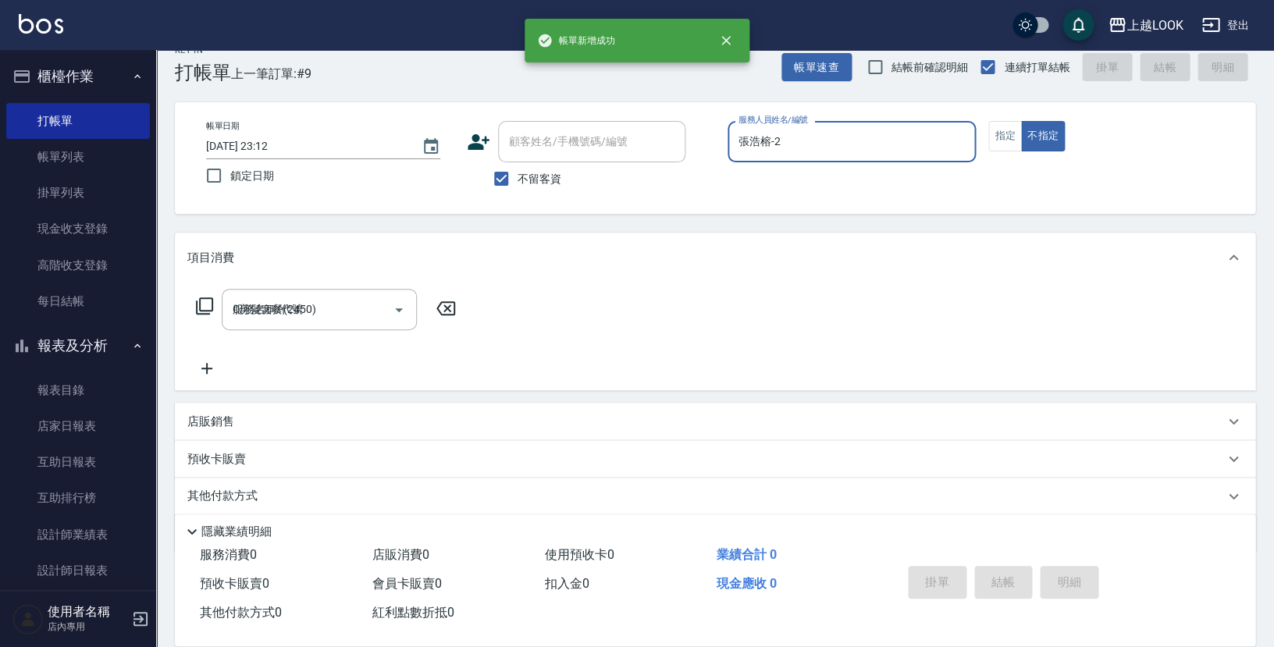
type input "[DATE] 23:12"
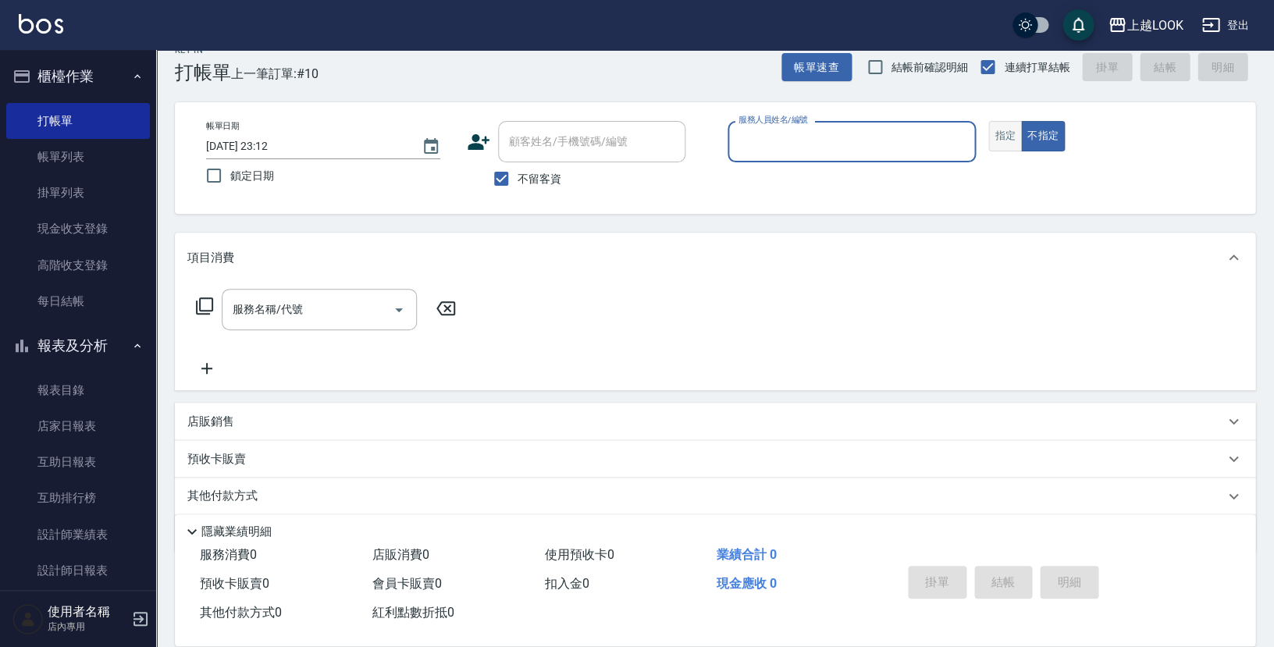
click at [1004, 134] on button "指定" at bounding box center [1005, 136] width 34 height 30
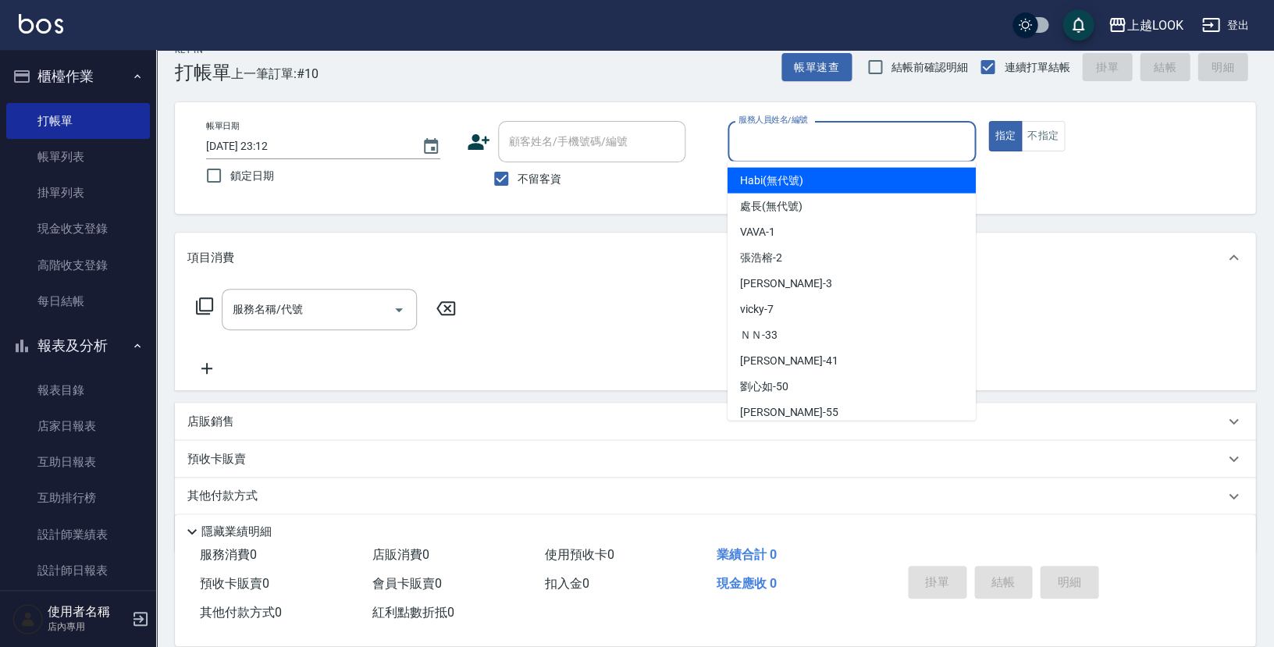
click at [896, 135] on input "服務人員姓名/編號" at bounding box center [852, 141] width 234 height 27
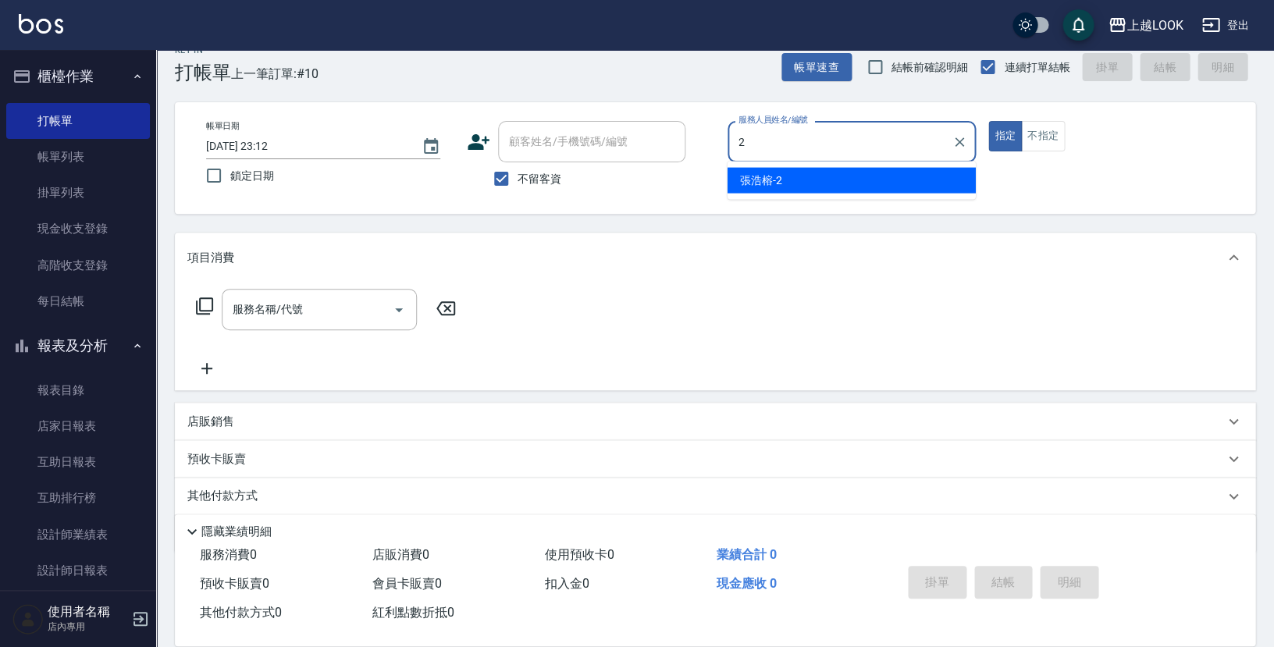
type input "張浩榕-2"
type button "true"
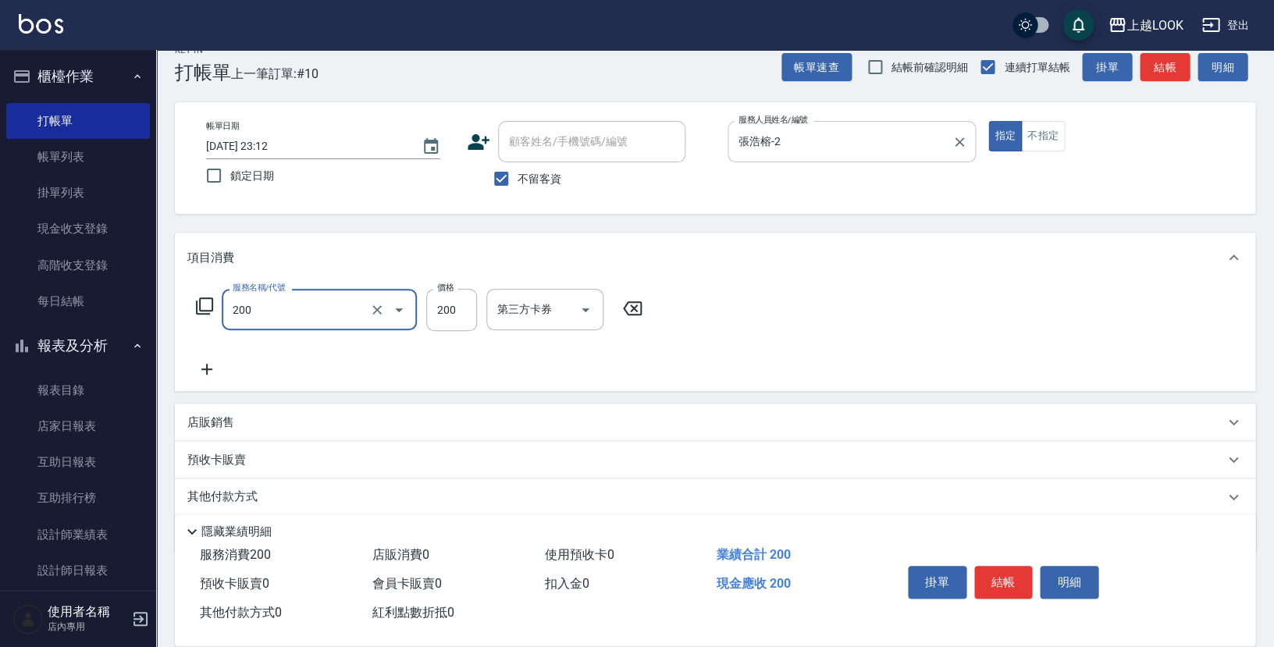
type input "剪髮(200)"
click at [464, 307] on input "499" at bounding box center [451, 310] width 51 height 42
type input "400"
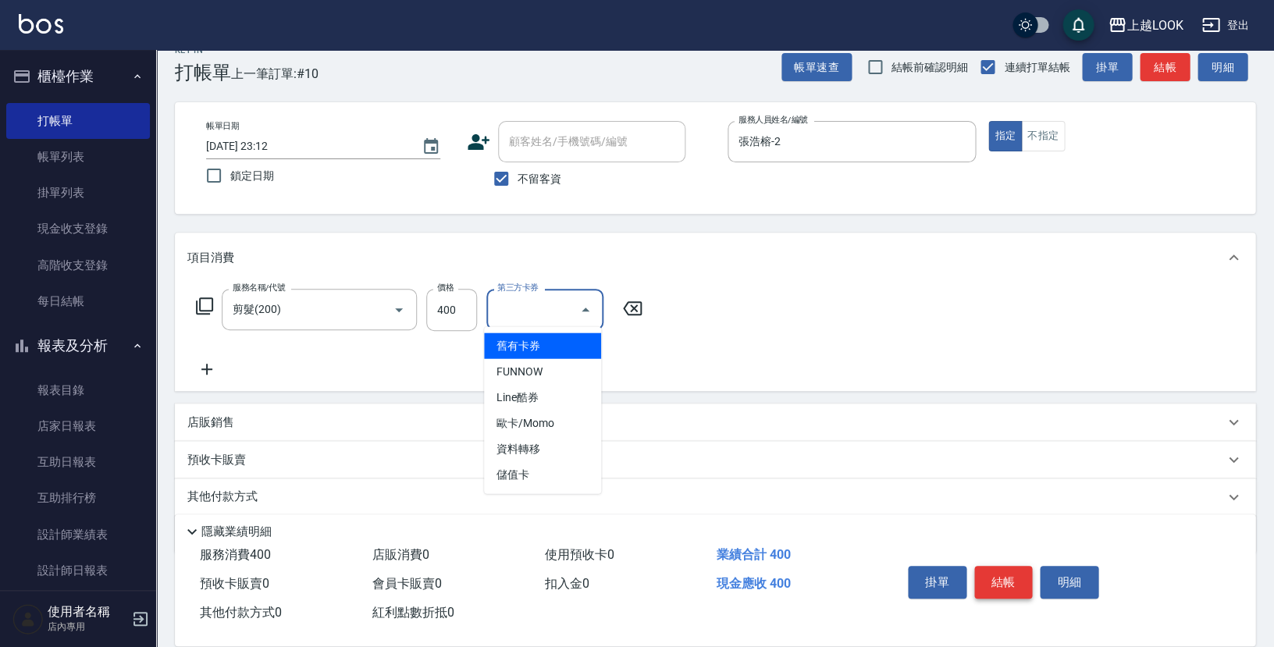
click at [994, 578] on button "結帳" at bounding box center [1003, 582] width 59 height 33
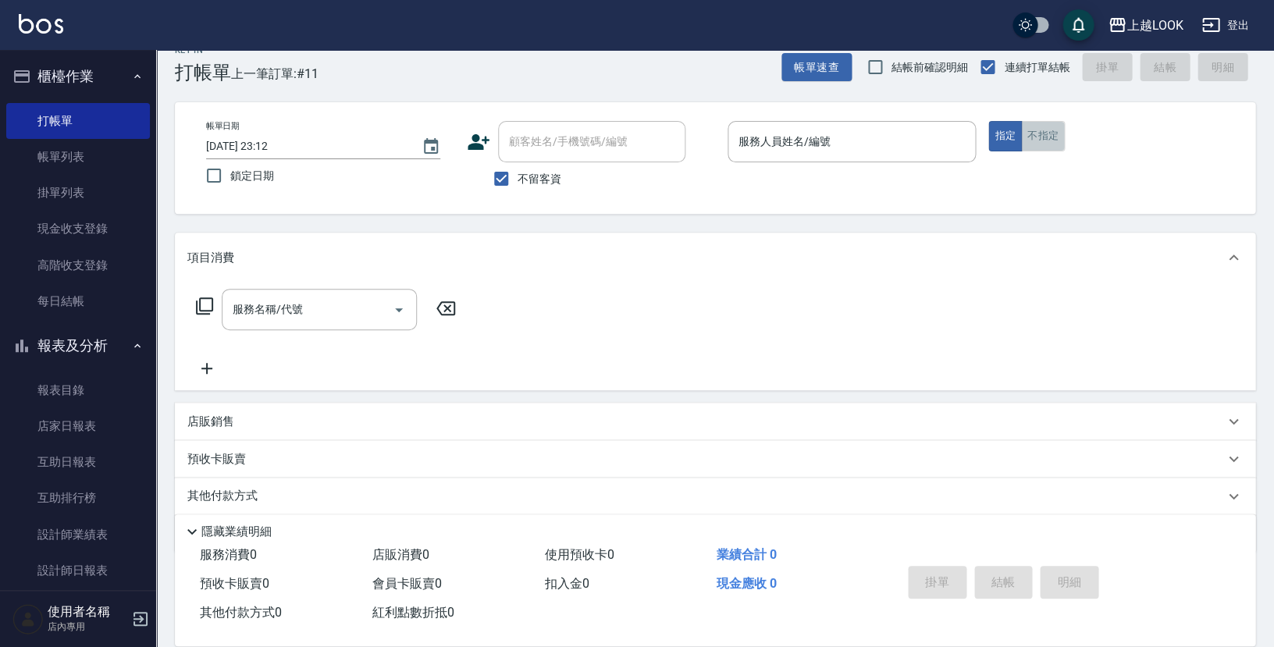
click at [1046, 133] on button "不指定" at bounding box center [1043, 136] width 44 height 30
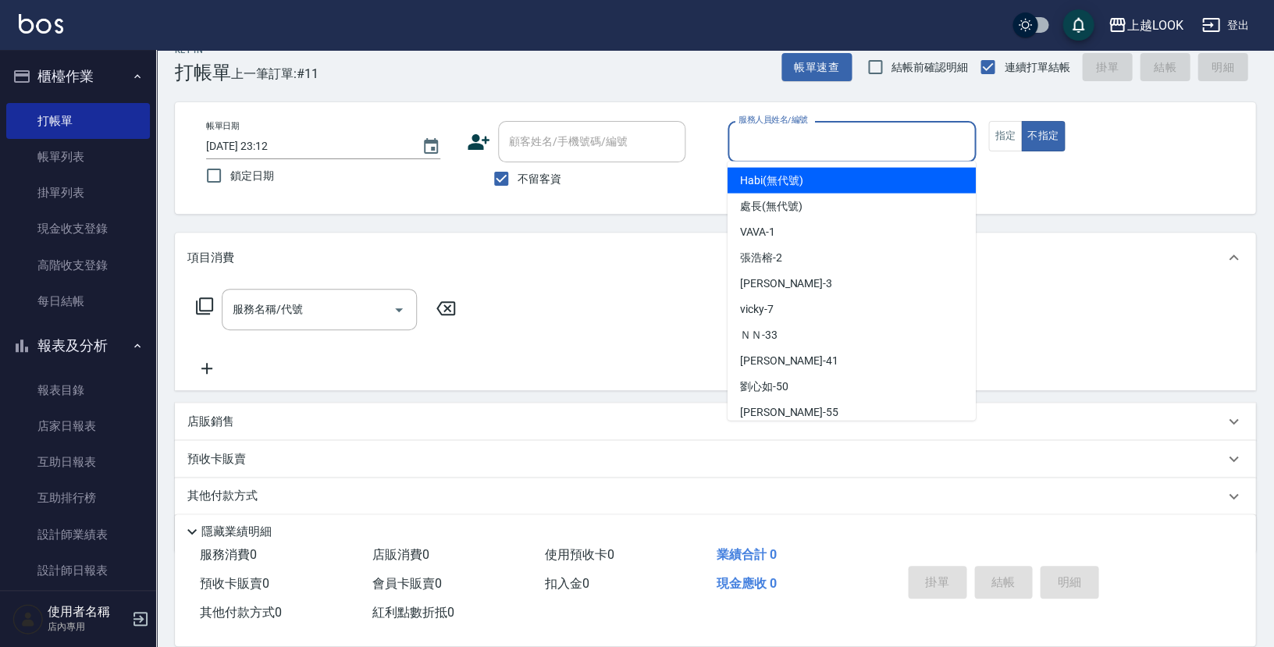
click at [932, 139] on input "服務人員姓名/編號" at bounding box center [852, 141] width 234 height 27
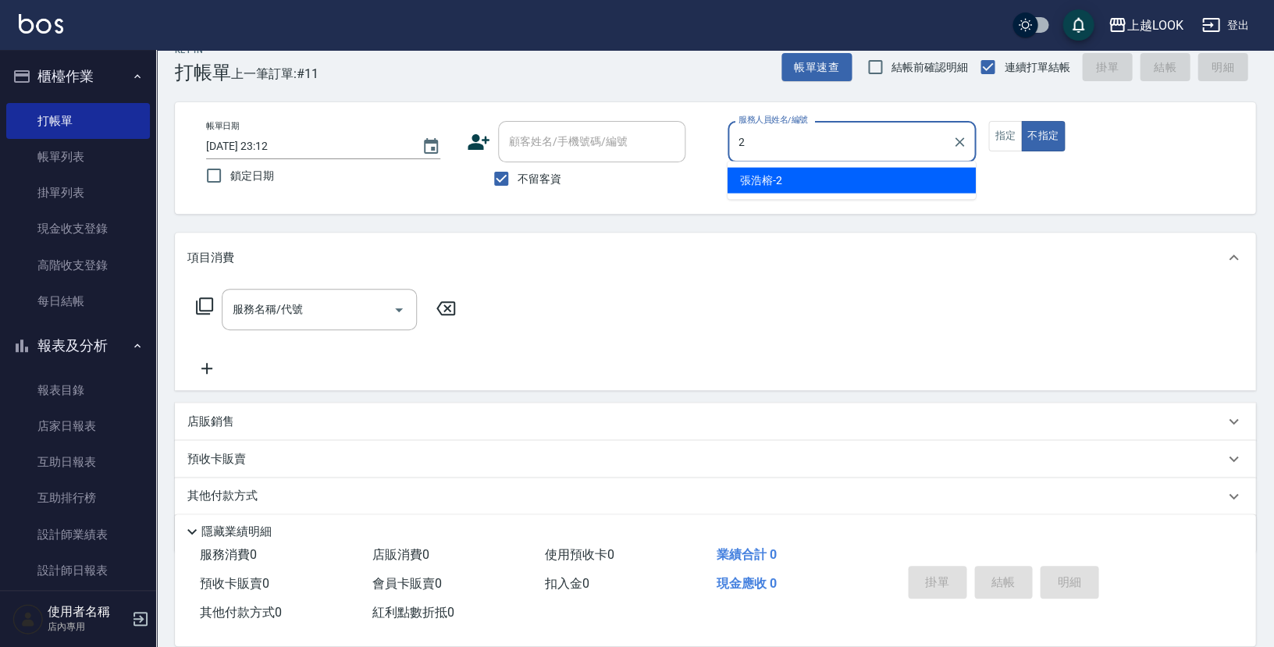
type input "張浩榕-2"
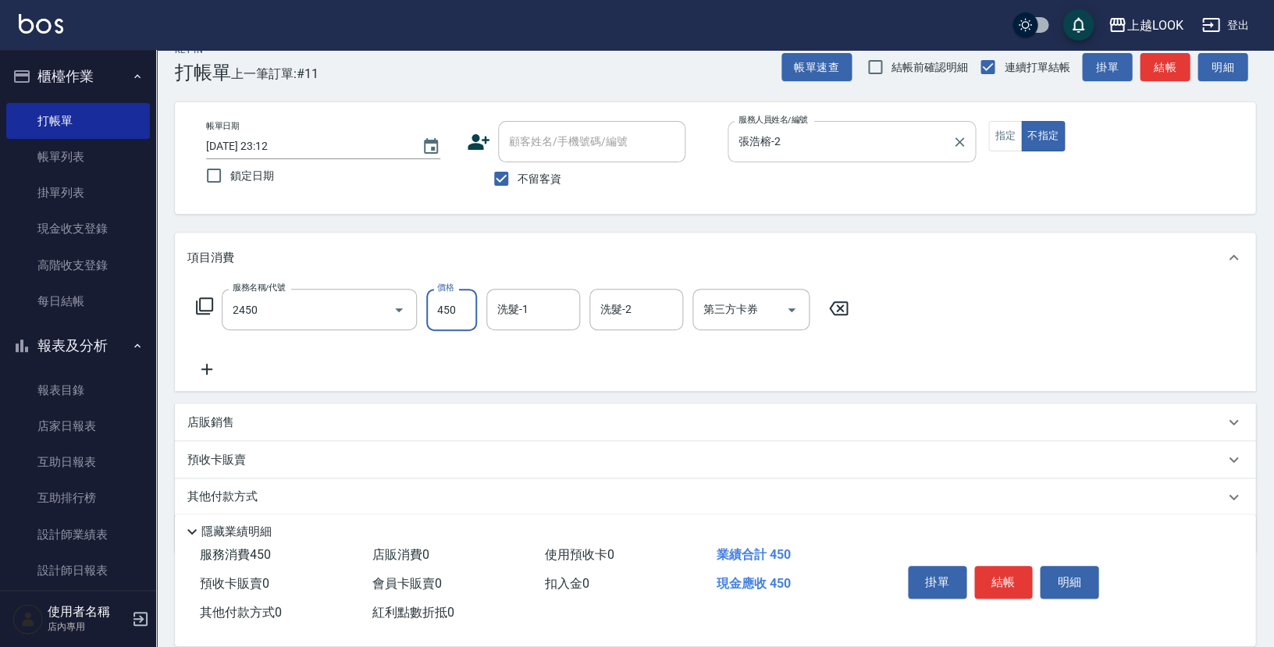
type input "C剪髮套餐(2450)"
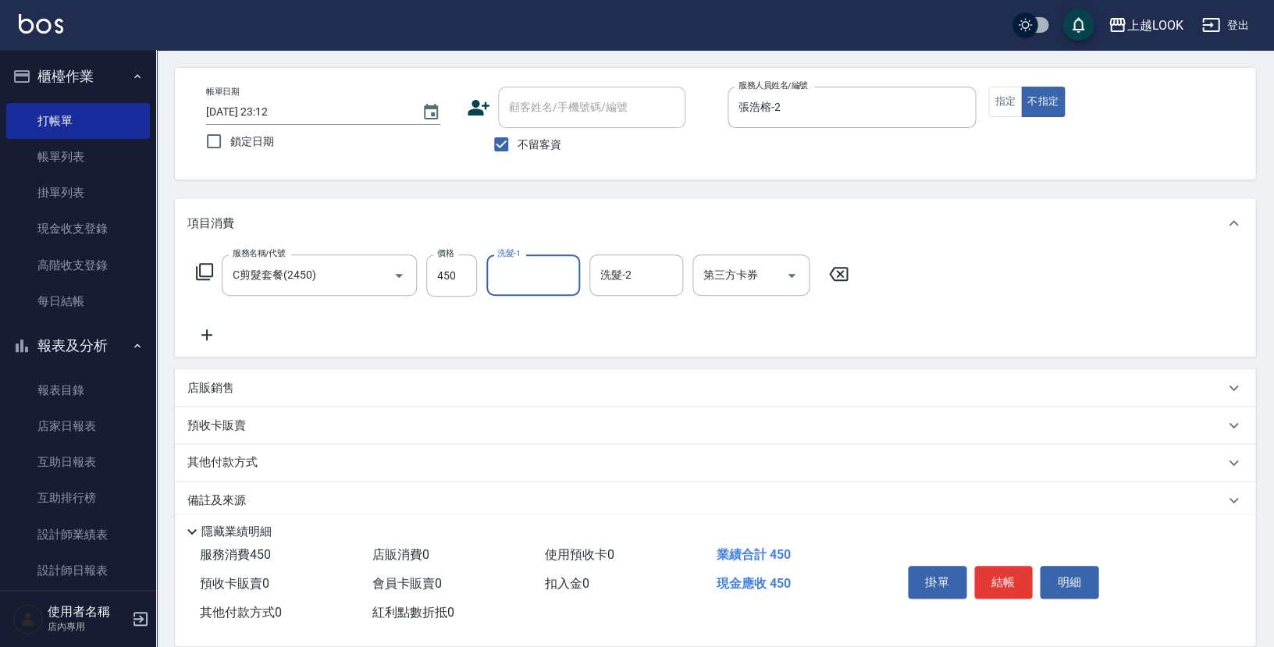
scroll to position [32, 0]
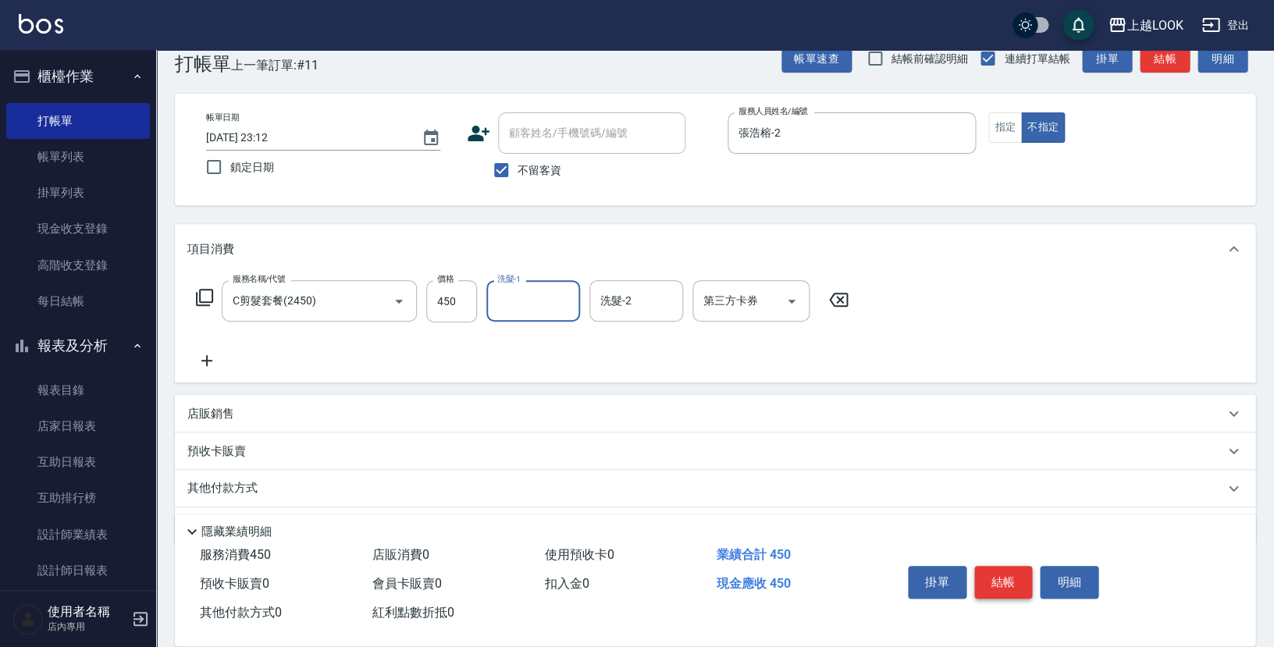
click at [1009, 578] on button "結帳" at bounding box center [1003, 582] width 59 height 33
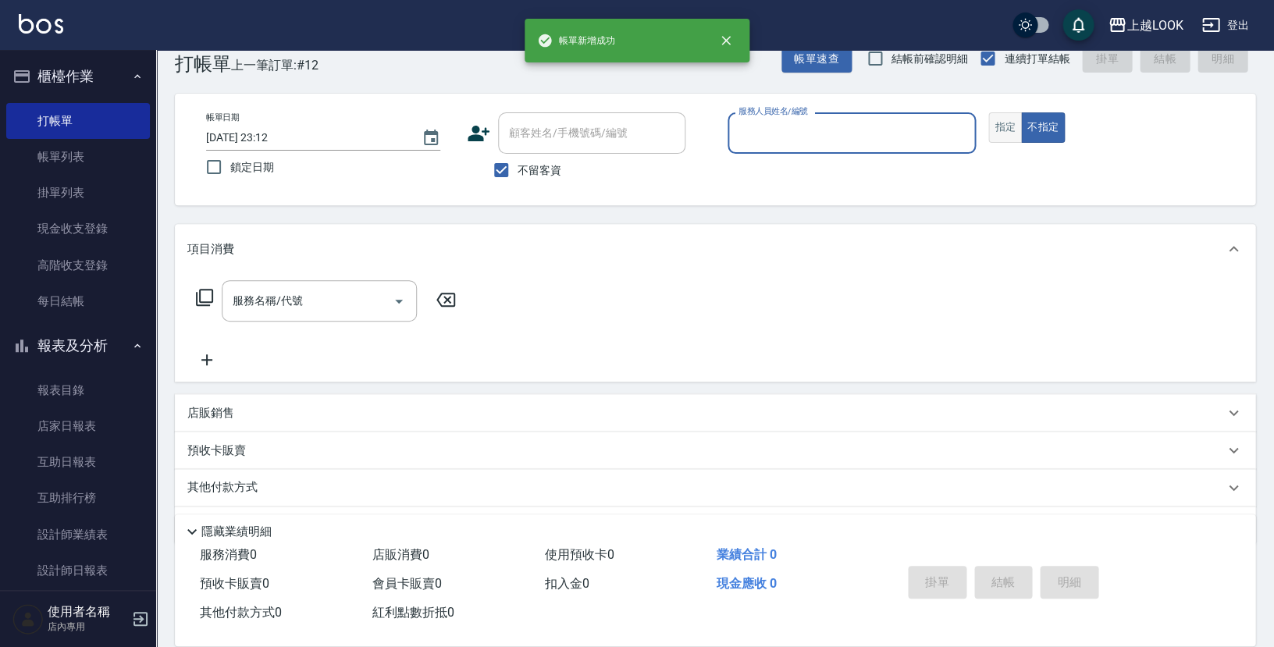
click at [1000, 130] on button "指定" at bounding box center [1005, 127] width 34 height 30
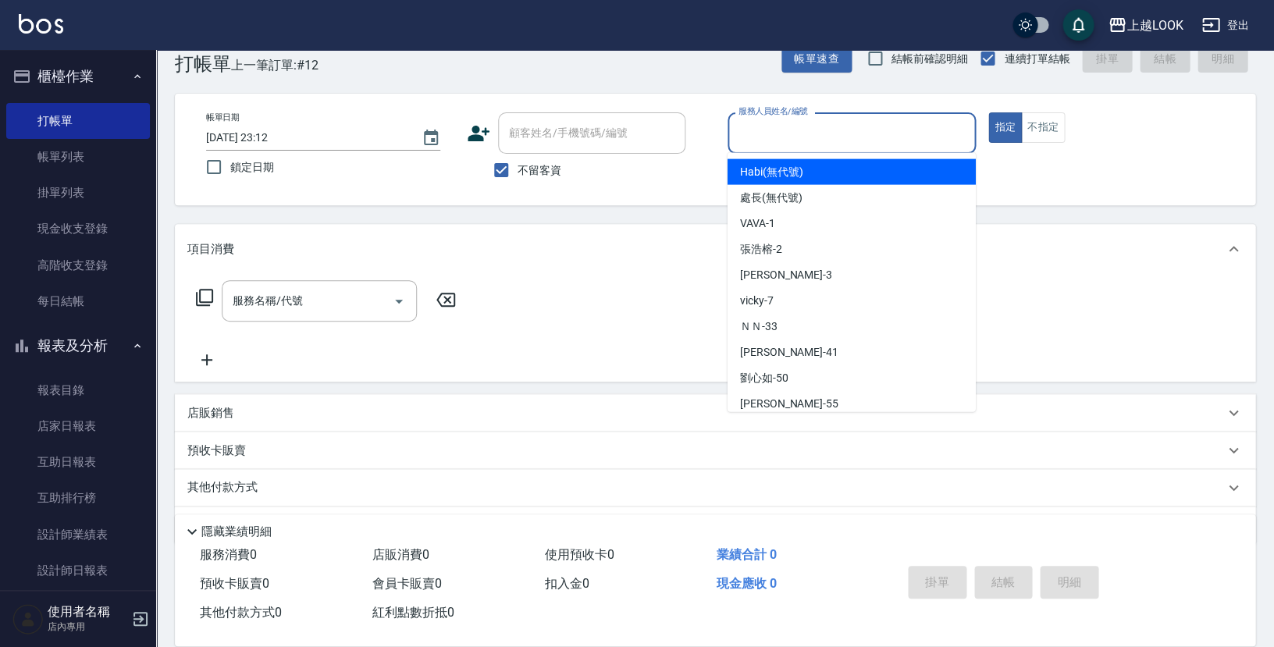
click at [822, 136] on input "服務人員姓名/編號" at bounding box center [852, 132] width 234 height 27
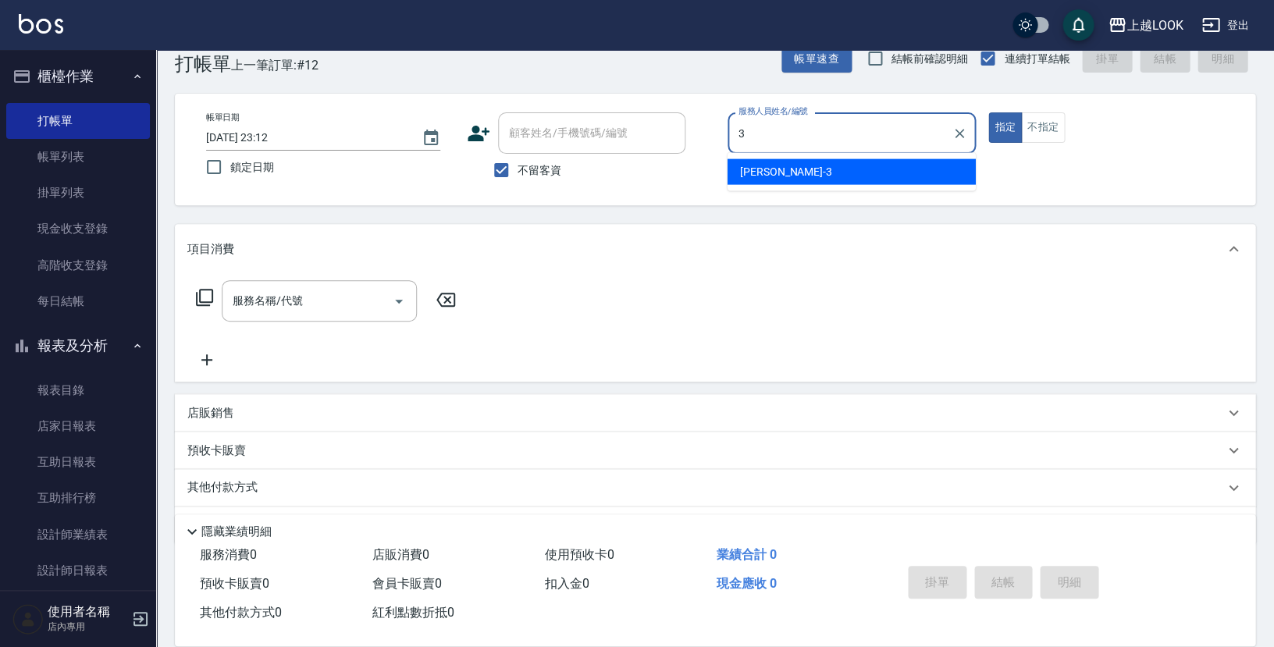
type input "[PERSON_NAME]-3"
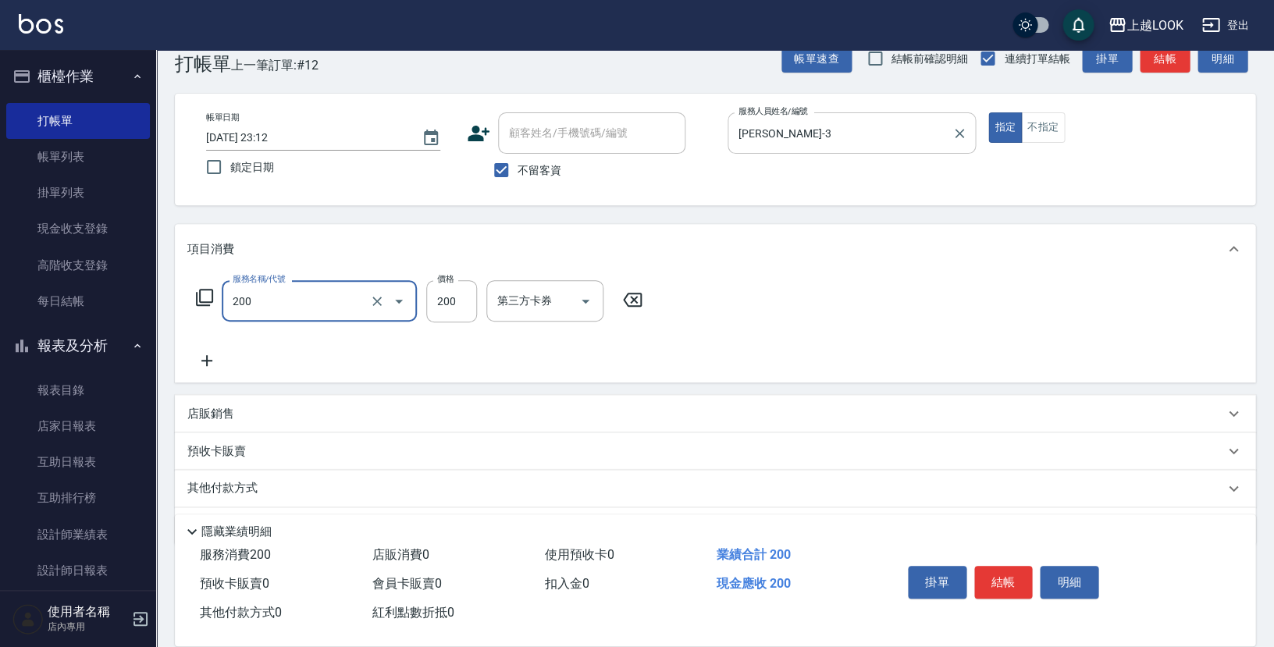
type input "剪髮(200)"
type input "300"
click at [1012, 578] on button "結帳" at bounding box center [1003, 582] width 59 height 33
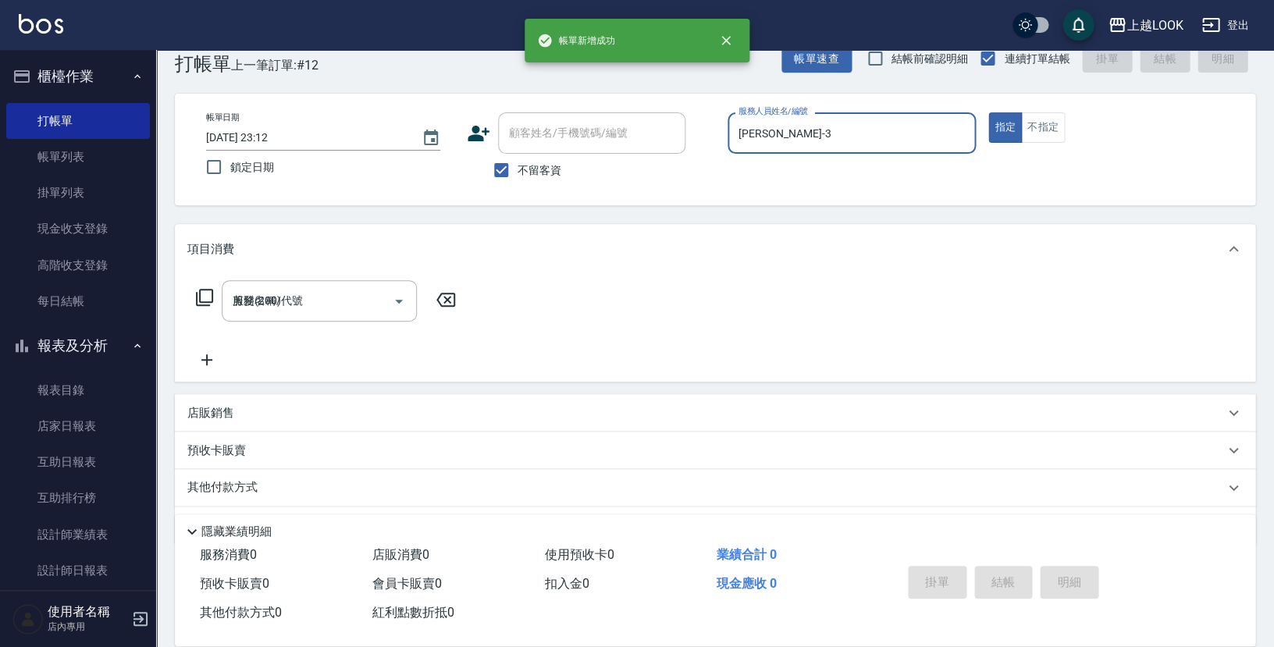
type input "[DATE] 23:13"
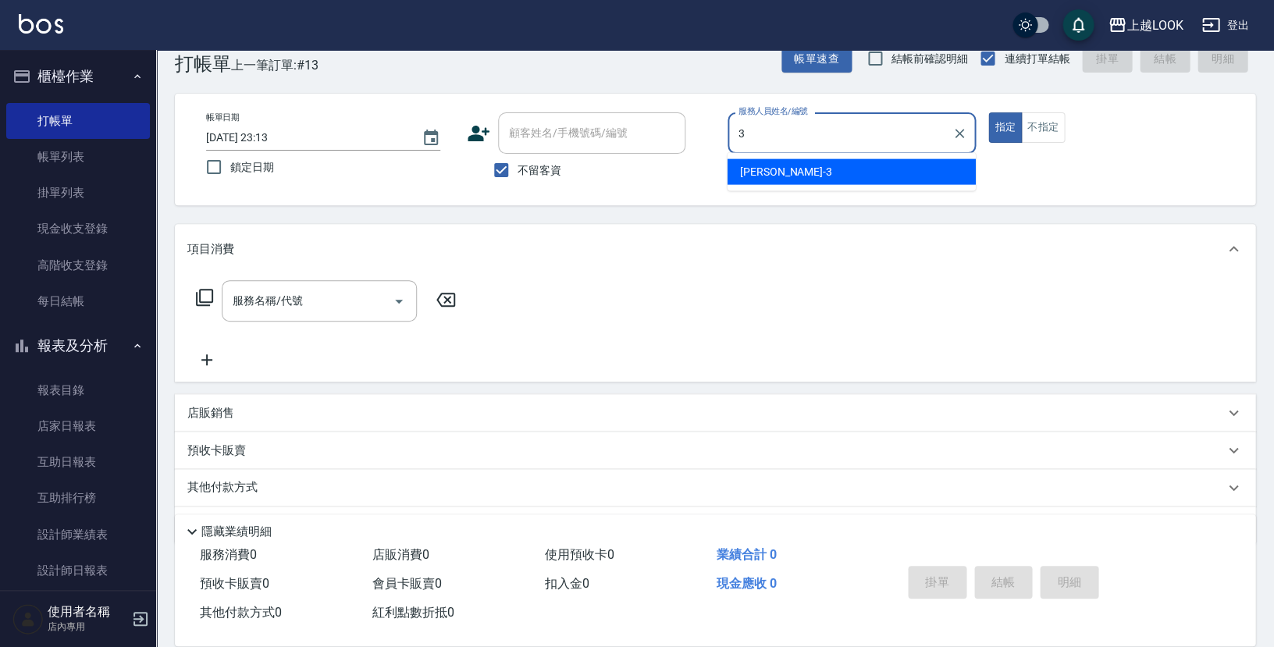
type input "[PERSON_NAME]-3"
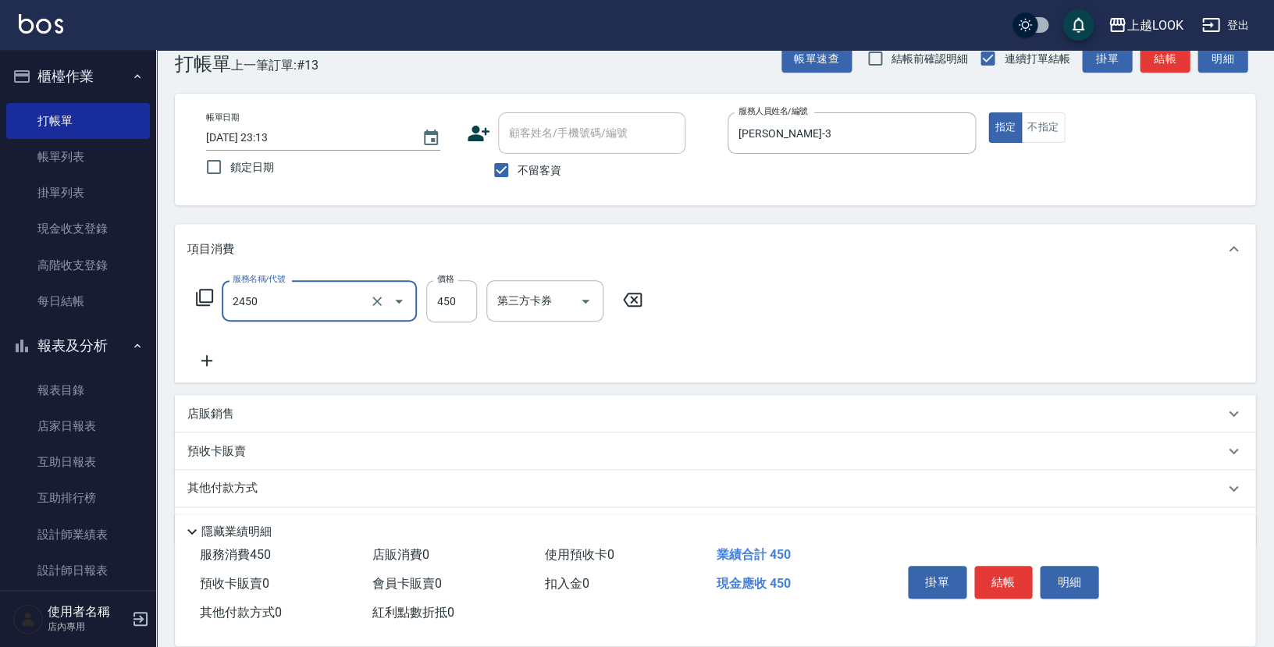
type input "C剪髮套餐(2450)"
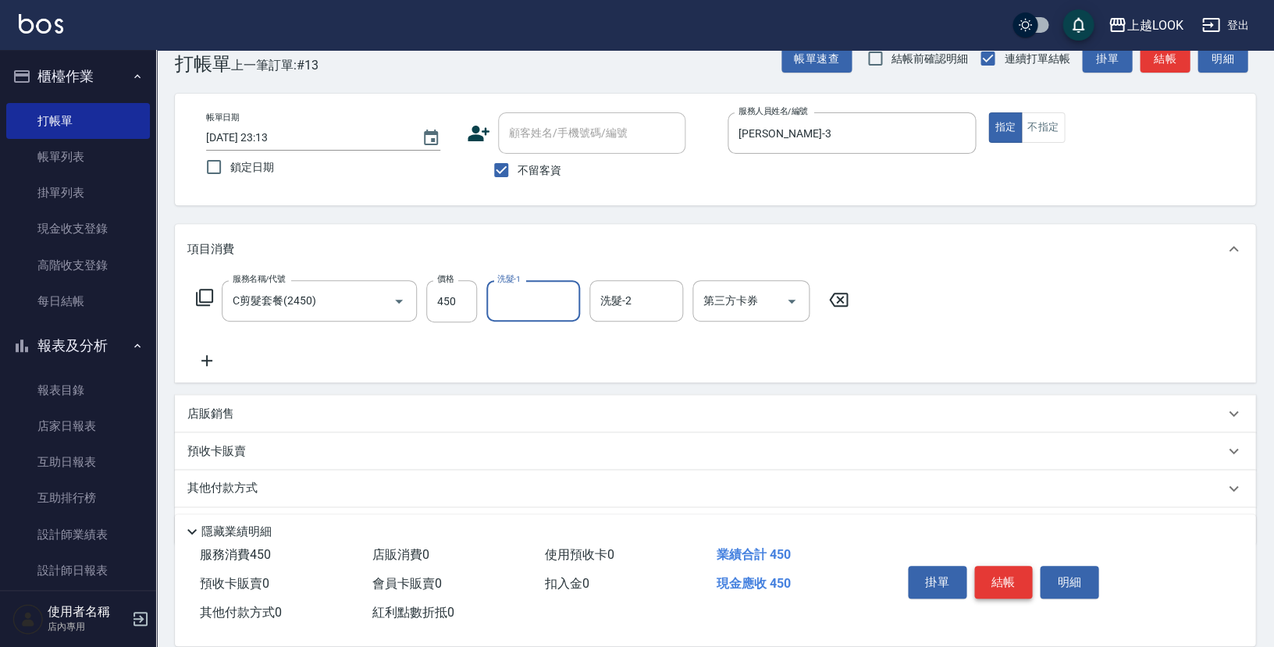
click at [1023, 569] on button "結帳" at bounding box center [1003, 582] width 59 height 33
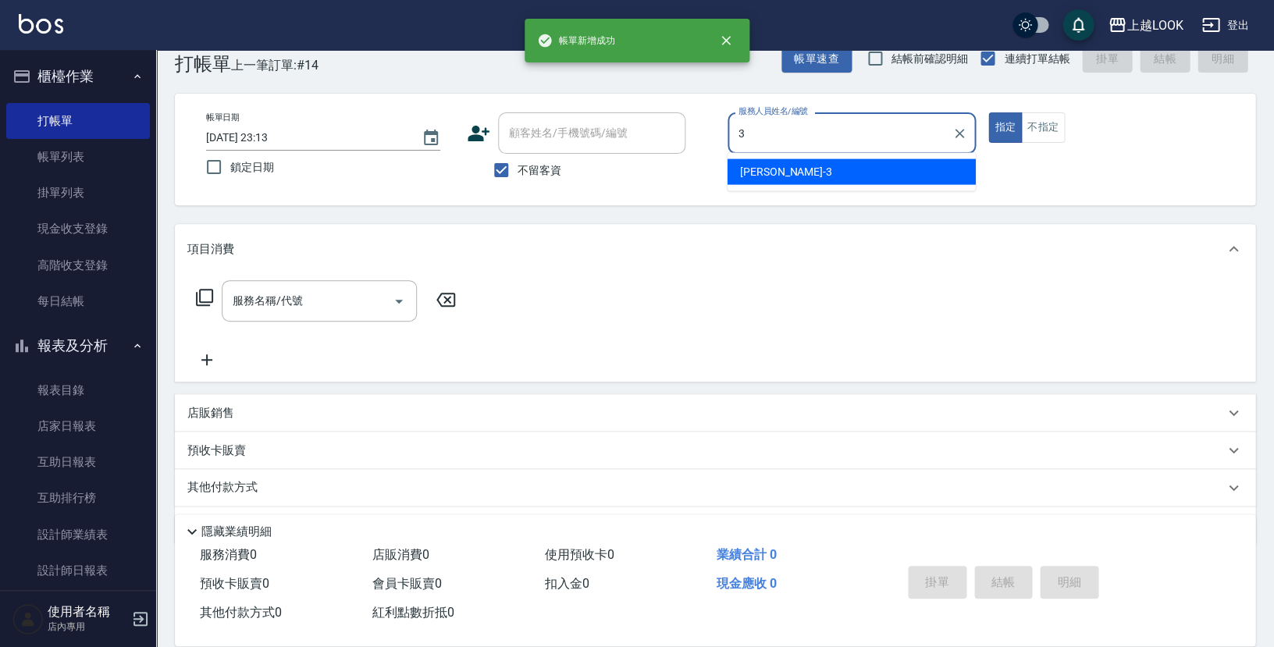
type input "[PERSON_NAME]-3"
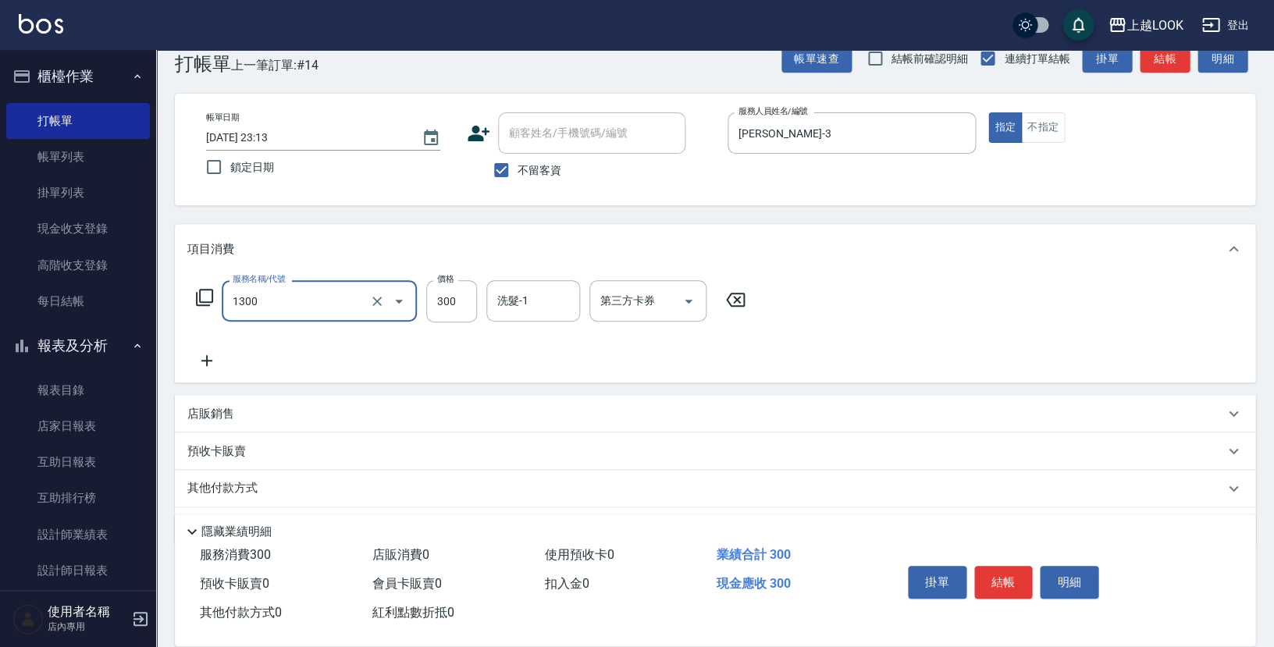
type input "一般洗髮(1300)"
type input "250"
click at [687, 300] on icon "Open" at bounding box center [689, 302] width 8 height 4
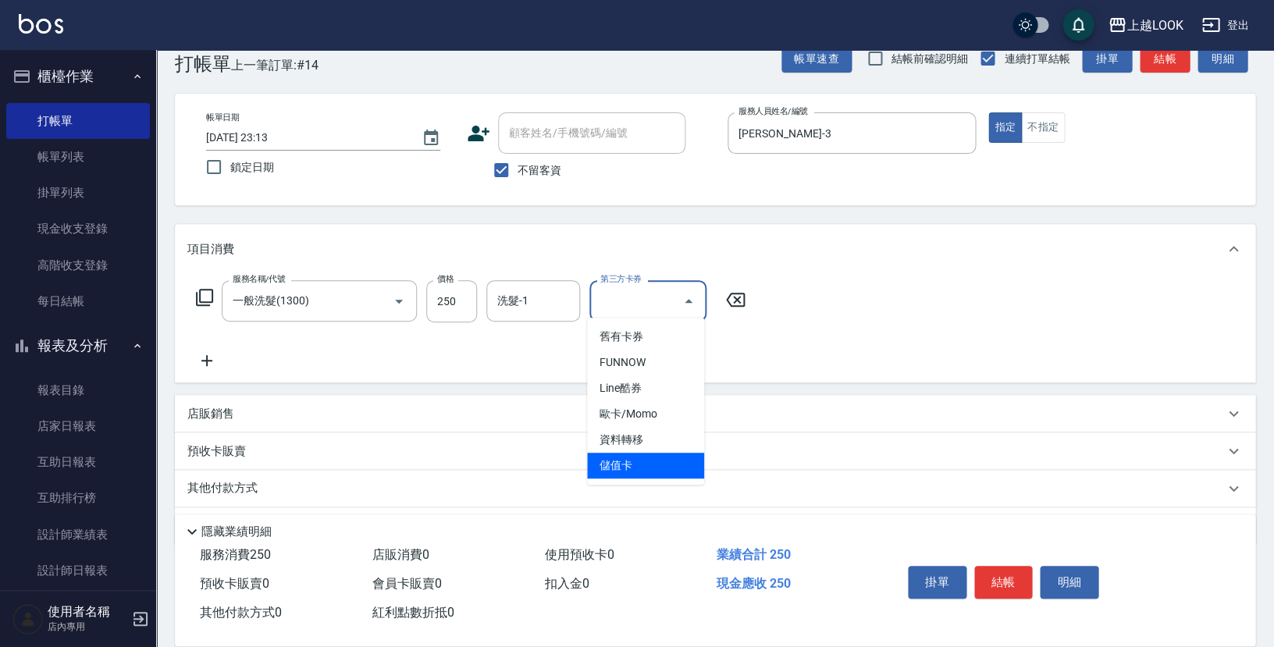
click at [657, 454] on span "儲值卡" at bounding box center [645, 466] width 117 height 26
type input "儲值卡"
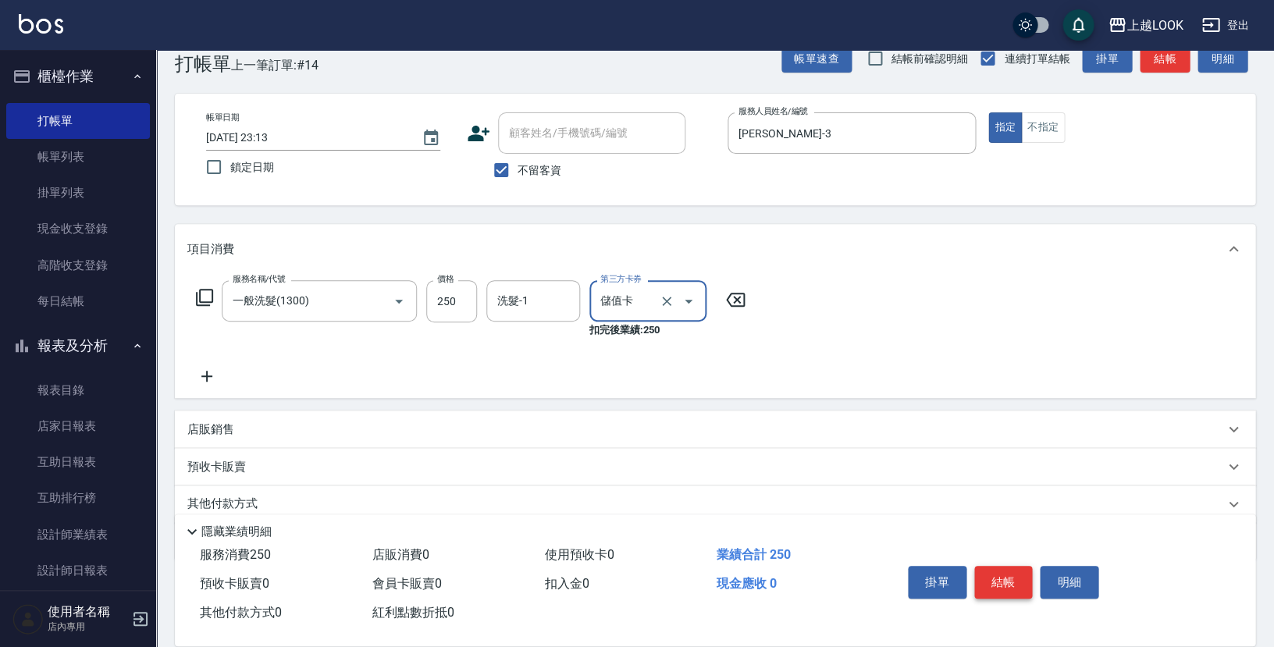
click at [1007, 572] on button "結帳" at bounding box center [1003, 582] width 59 height 33
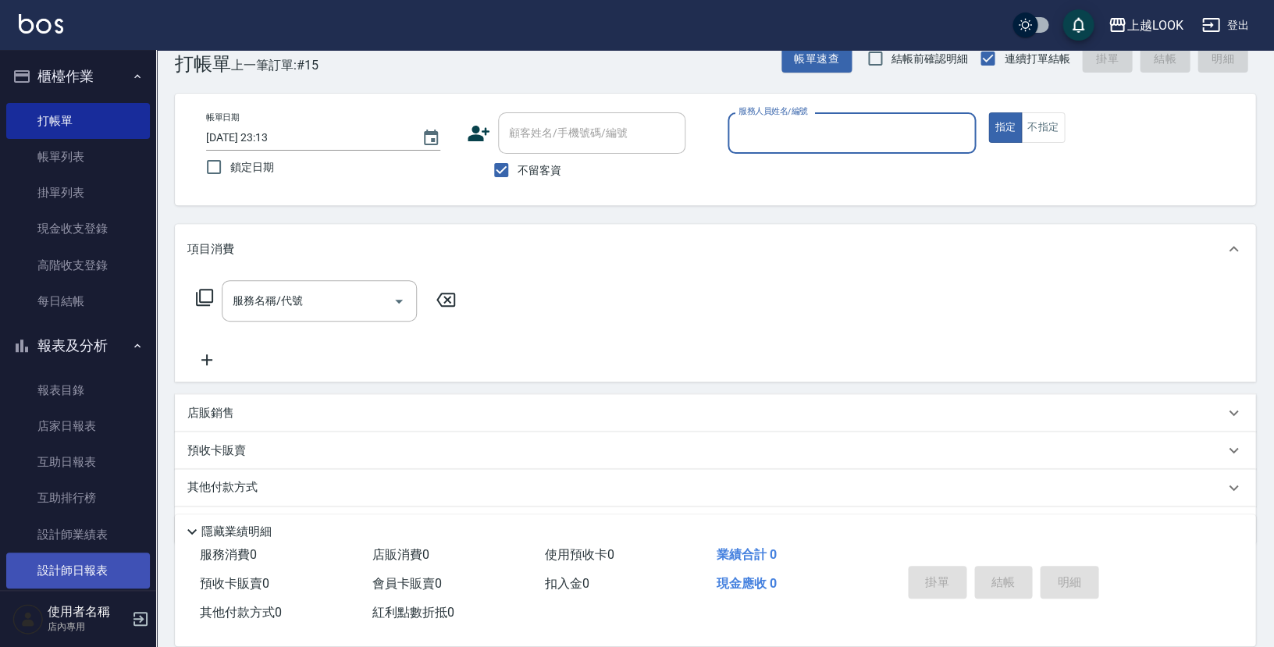
click at [99, 560] on link "設計師日報表" at bounding box center [78, 571] width 144 height 36
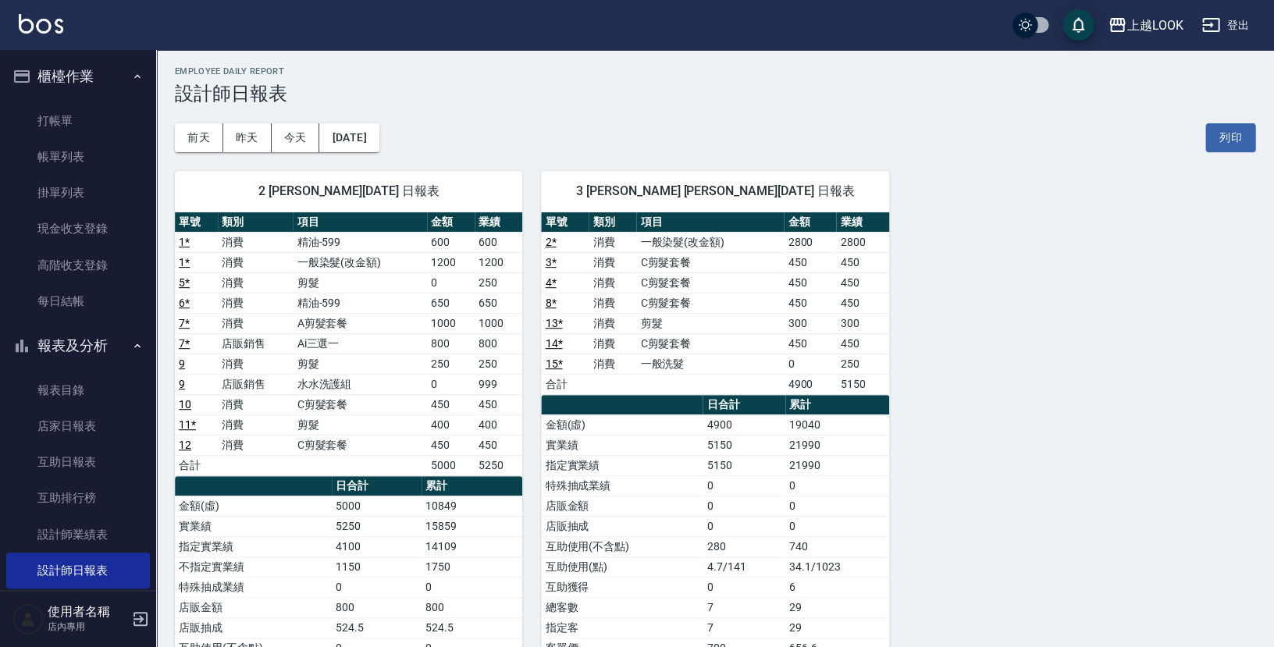
scroll to position [5, 0]
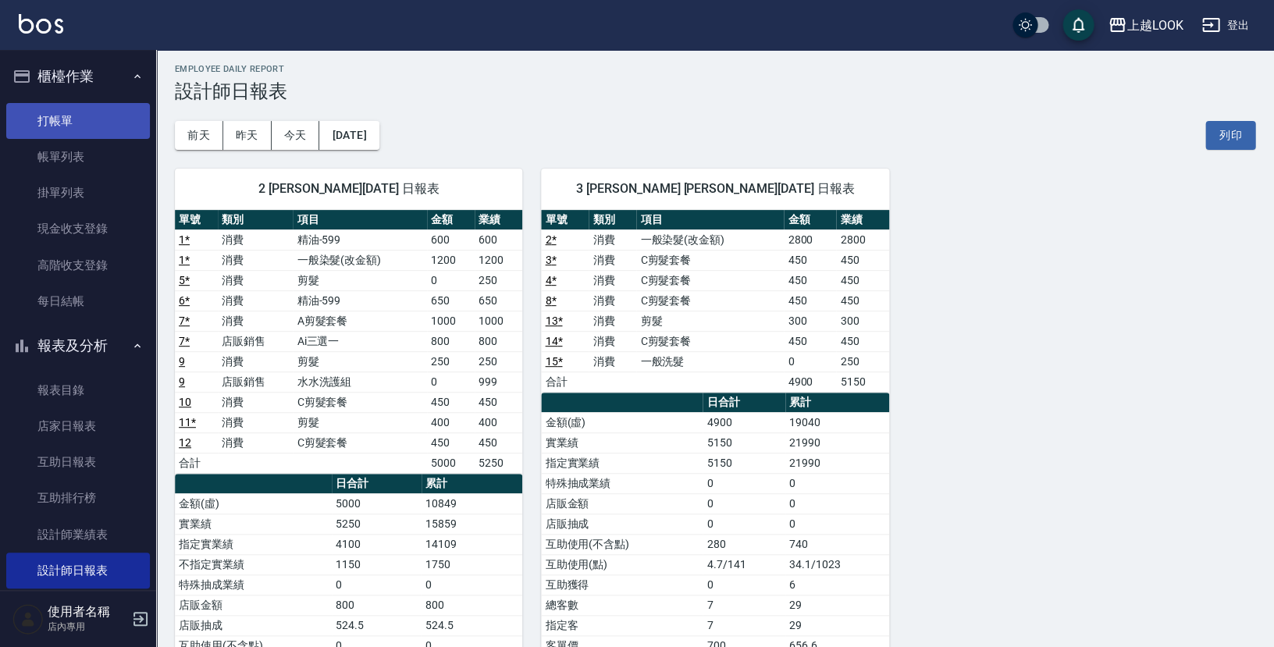
click at [54, 112] on link "打帳單" at bounding box center [78, 121] width 144 height 36
